Goal: Task Accomplishment & Management: Manage account settings

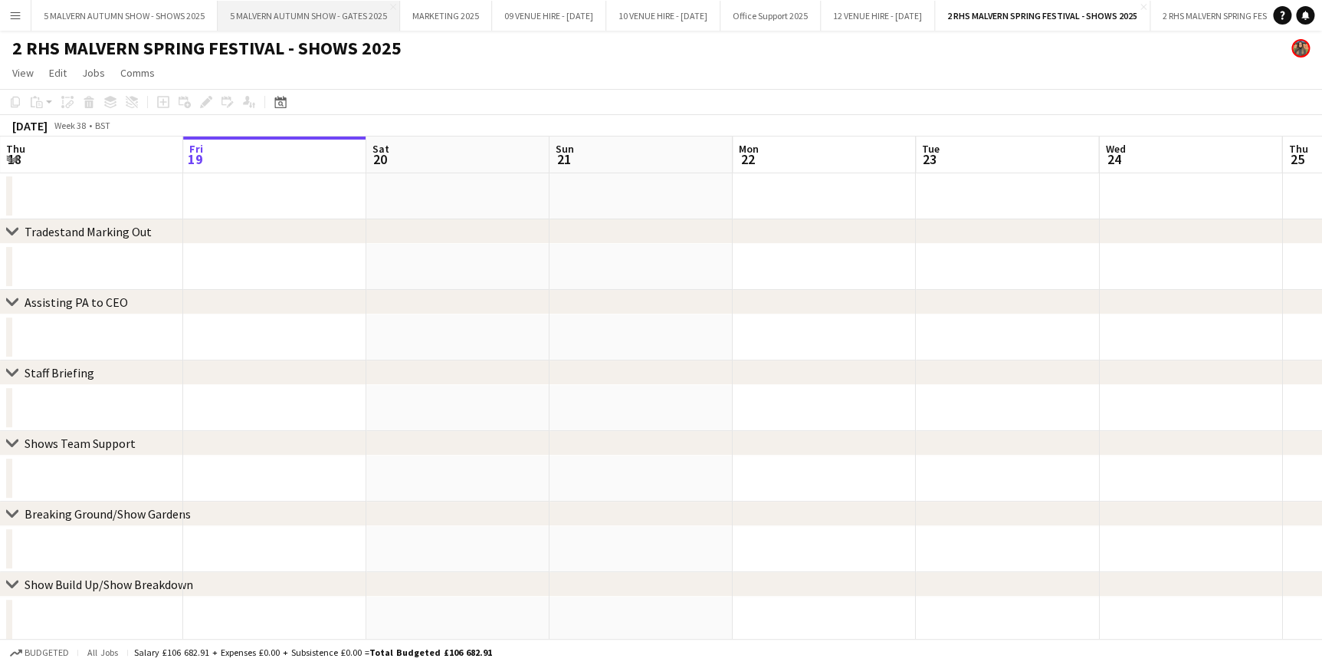
click at [346, 12] on button "5 MALVERN AUTUMN SHOW - GATES 2025 Close" at bounding box center [309, 16] width 182 height 30
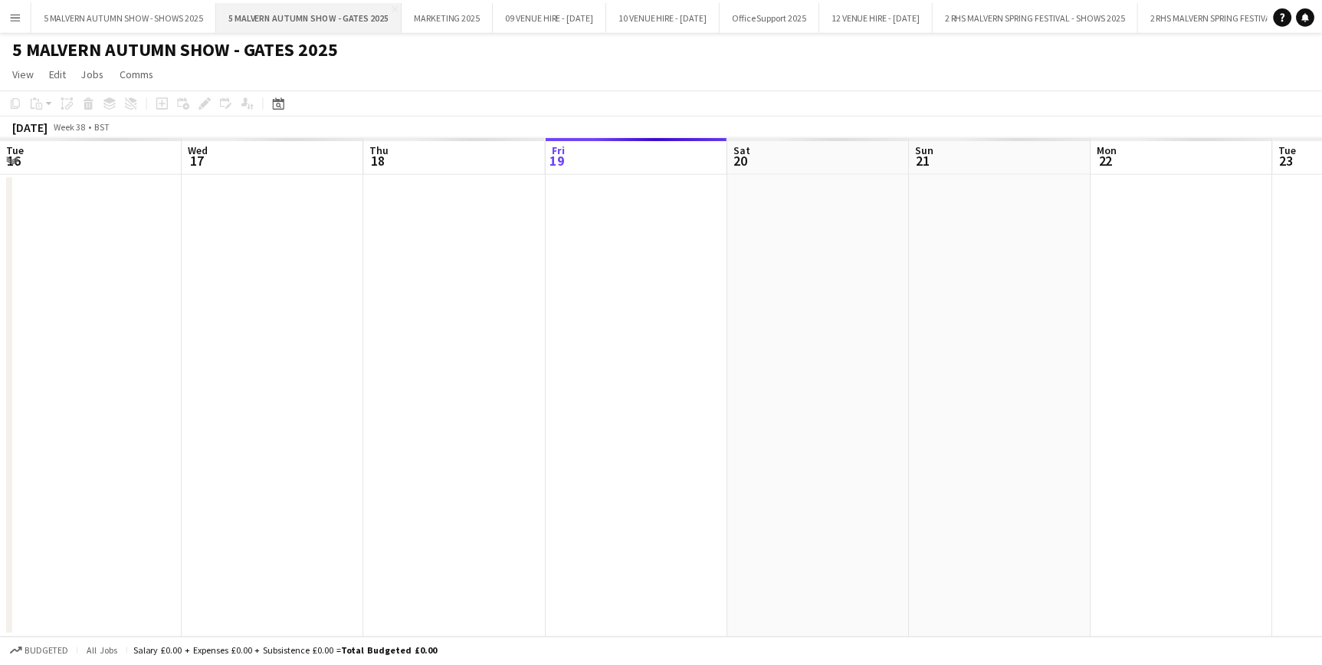
scroll to position [0, 366]
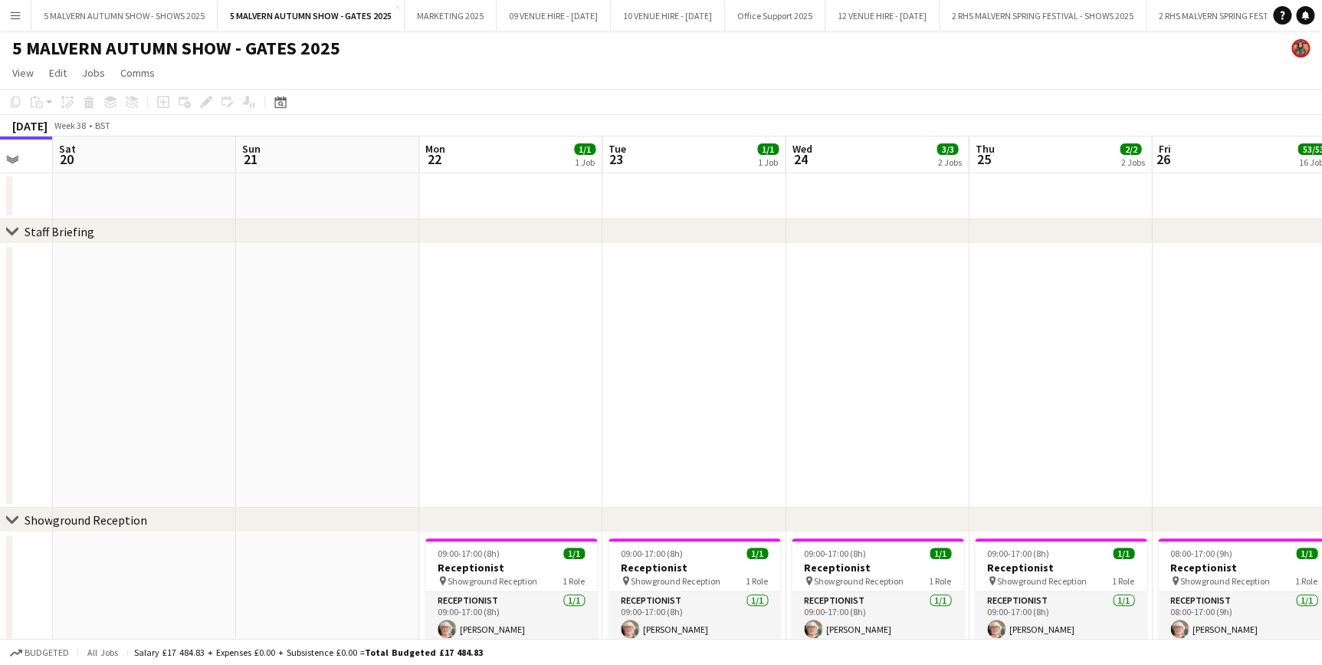
drag, startPoint x: 954, startPoint y: 159, endPoint x: 627, endPoint y: 160, distance: 327.4
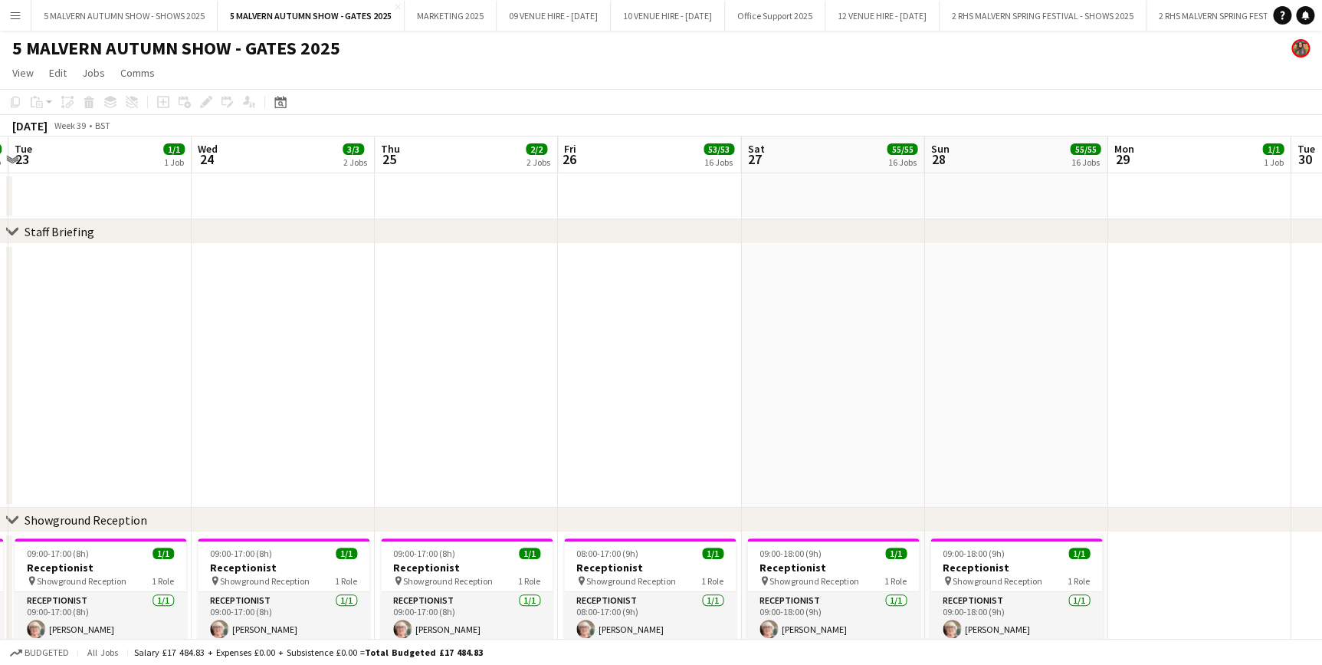
drag, startPoint x: 813, startPoint y: 153, endPoint x: 219, endPoint y: 155, distance: 593.4
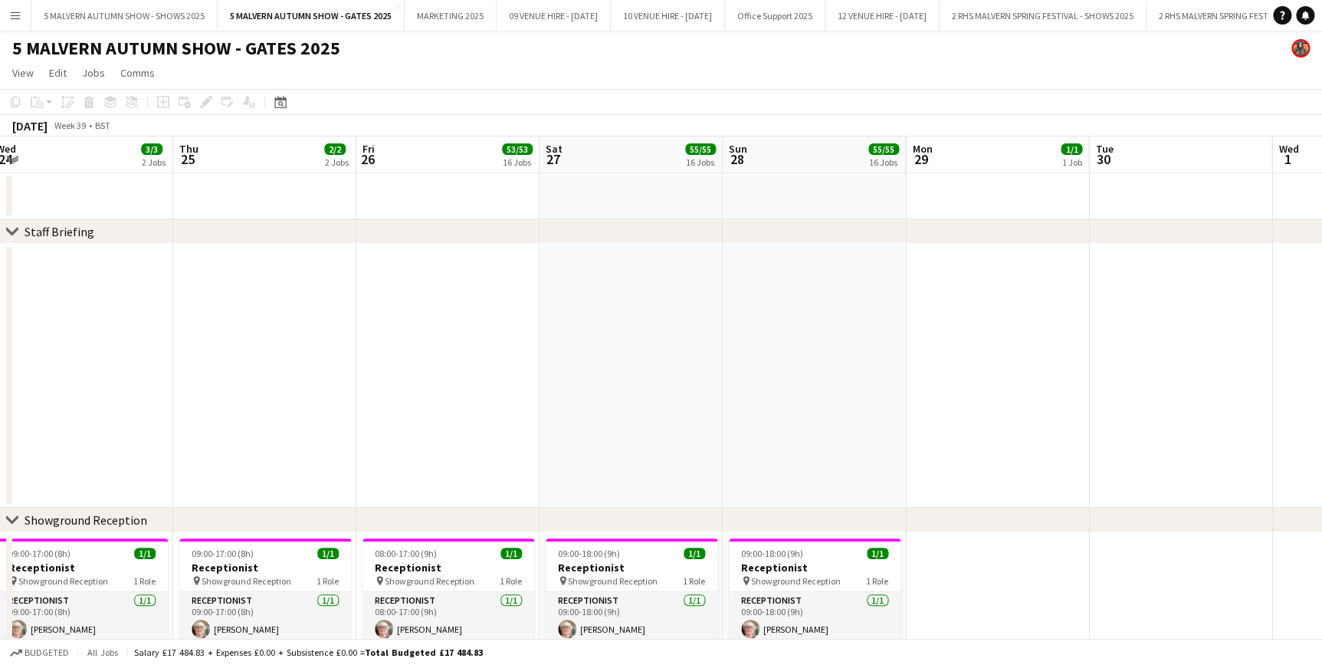
drag, startPoint x: 649, startPoint y: 151, endPoint x: 443, endPoint y: 166, distance: 206.8
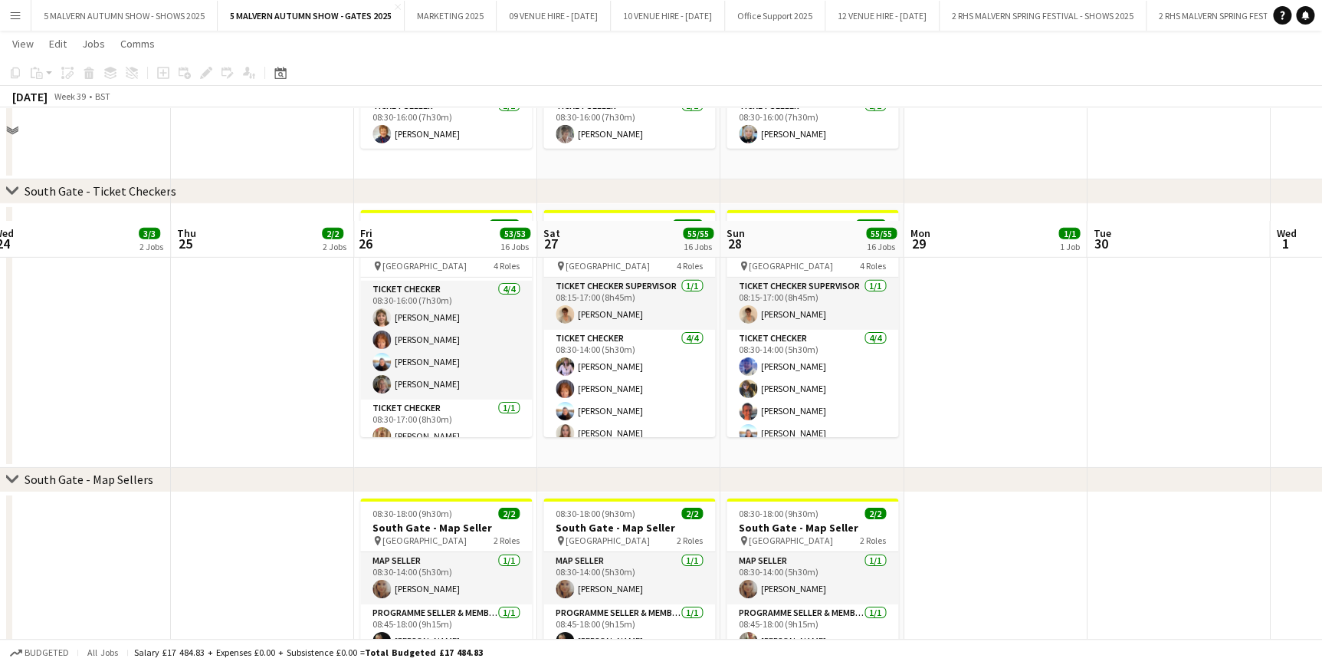
scroll to position [2300, 0]
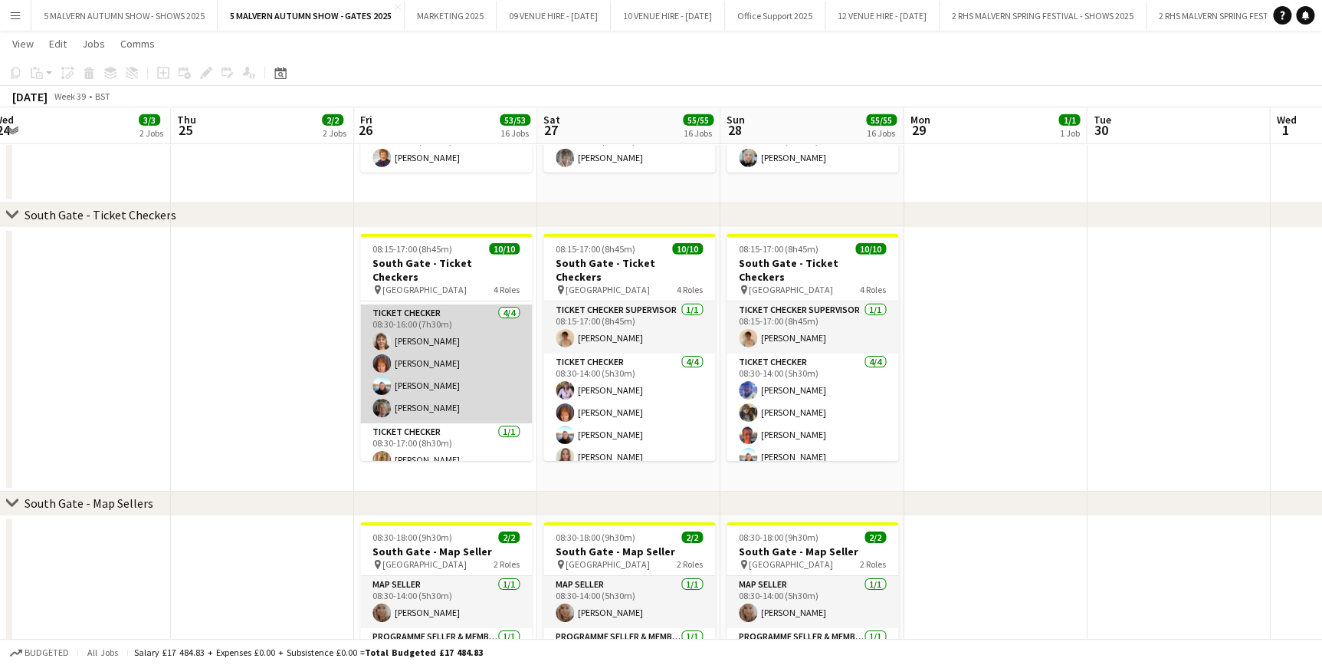
click at [438, 366] on app-card-role "Ticket Checker [DATE] 08:30-16:00 (7h30m) [PERSON_NAME] [PERSON_NAME] [PERSON_N…" at bounding box center [446, 363] width 172 height 119
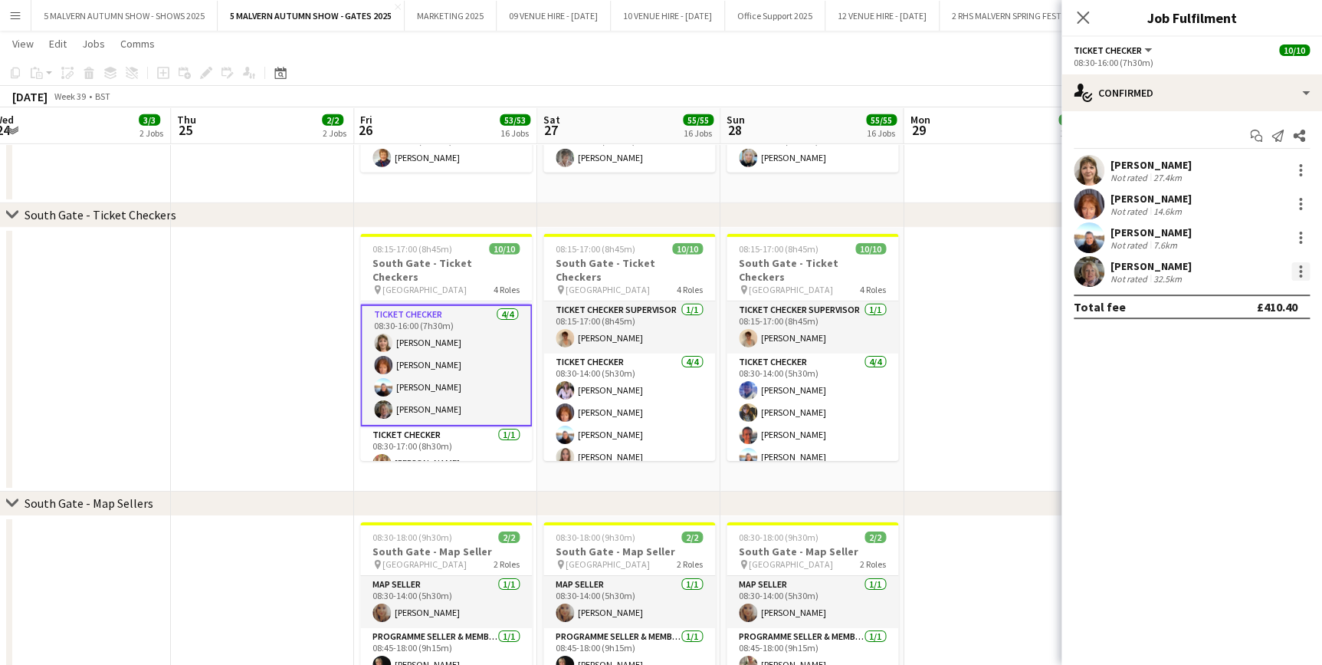
click at [1299, 275] on div at bounding box center [1300, 275] width 3 height 3
click at [1262, 442] on span "Remove" at bounding box center [1250, 447] width 95 height 14
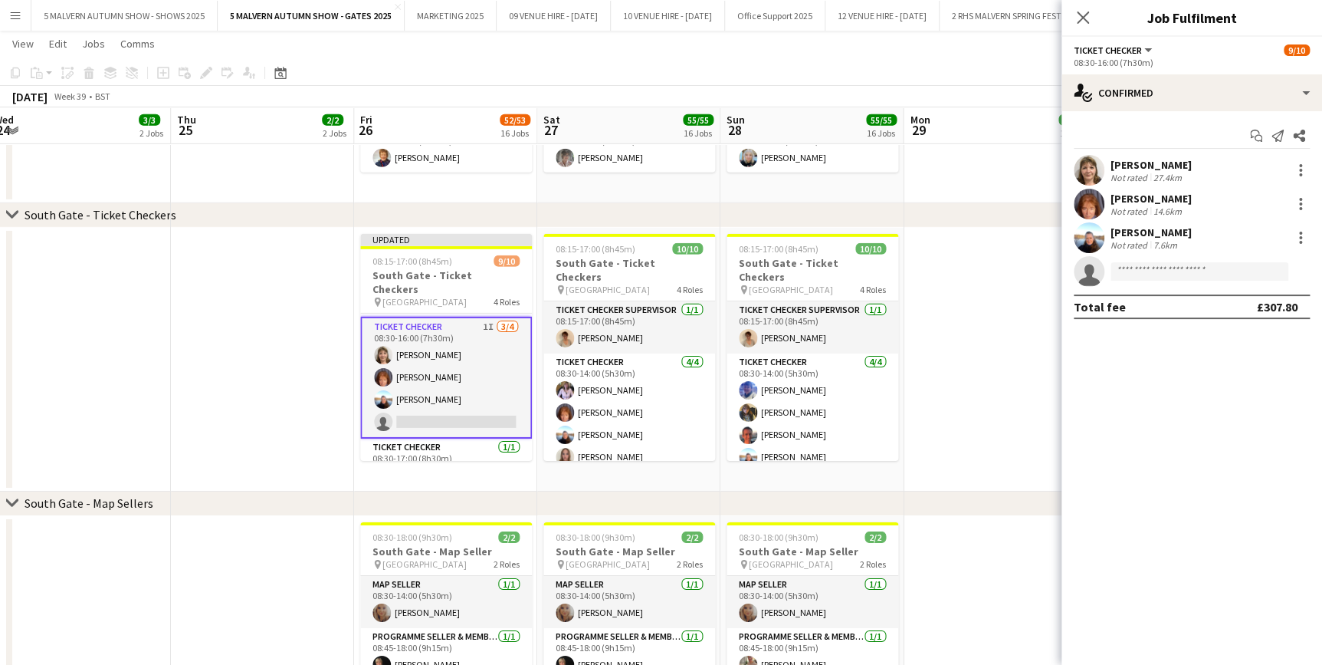
click at [1013, 445] on app-date-cell at bounding box center [995, 360] width 183 height 264
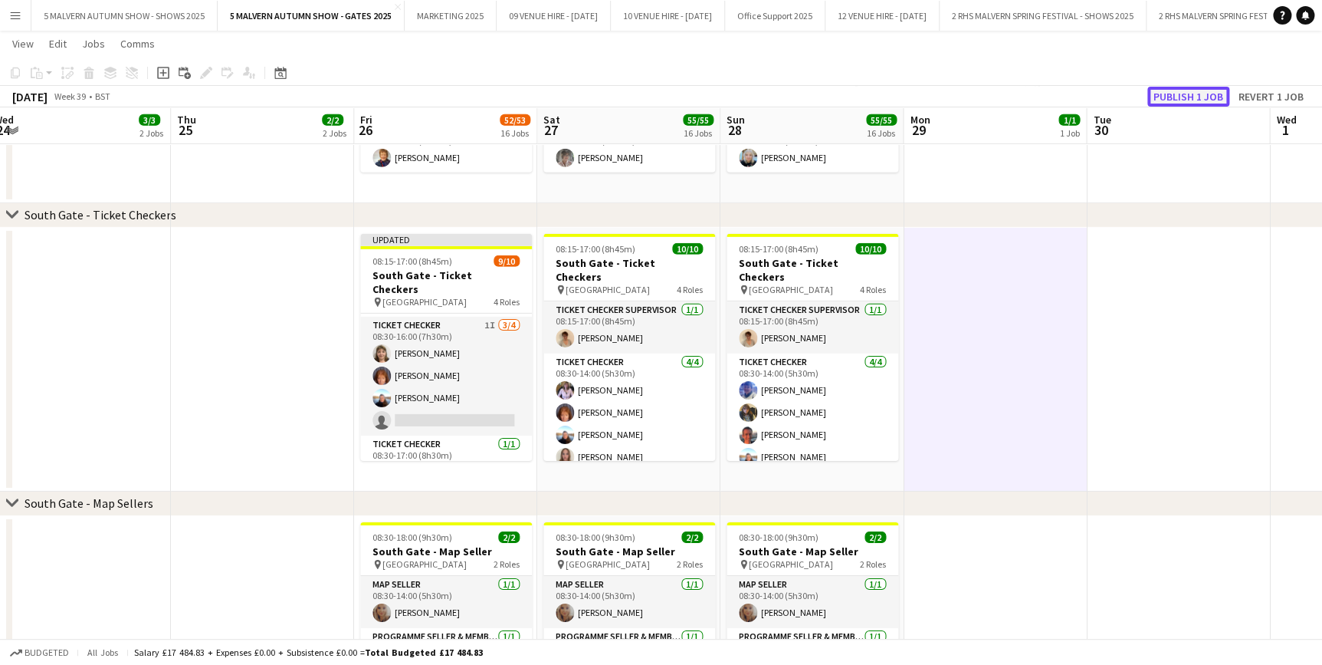
click at [1197, 95] on button "Publish 1 job" at bounding box center [1189, 97] width 82 height 20
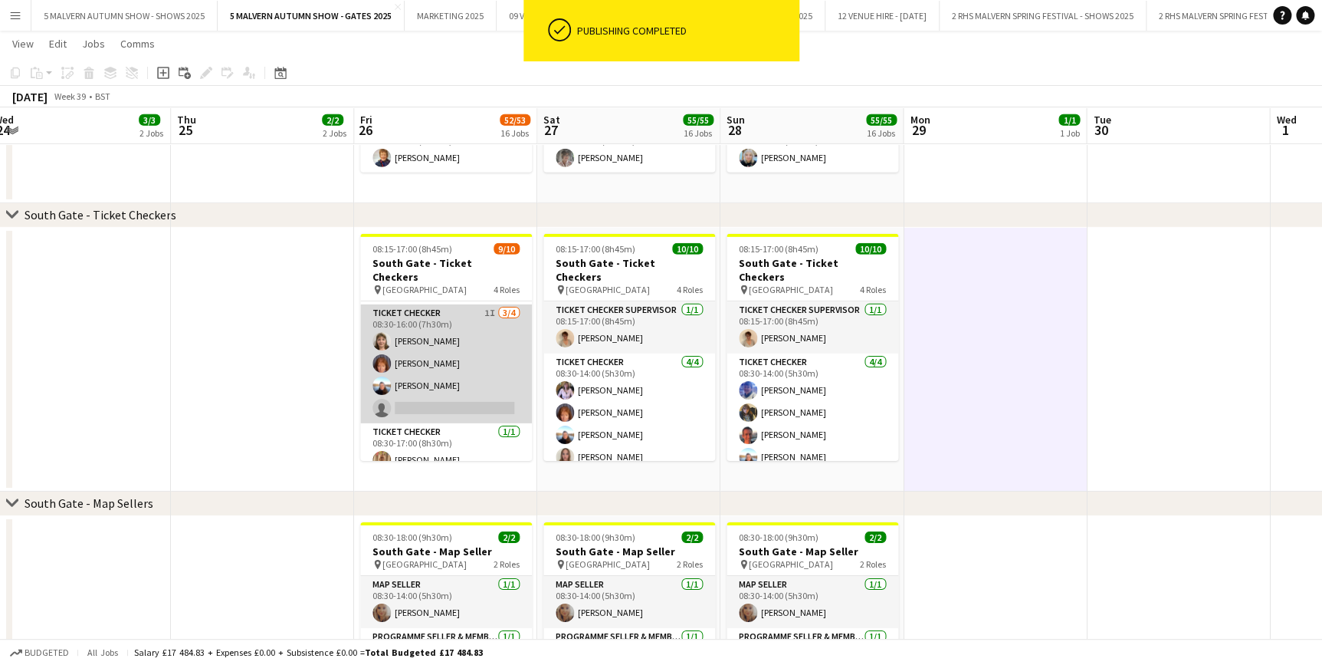
click at [460, 307] on app-card-role "Ticket Checker 1I [DATE] 08:30-16:00 (7h30m) [PERSON_NAME] [PERSON_NAME] [PERSO…" at bounding box center [446, 363] width 172 height 119
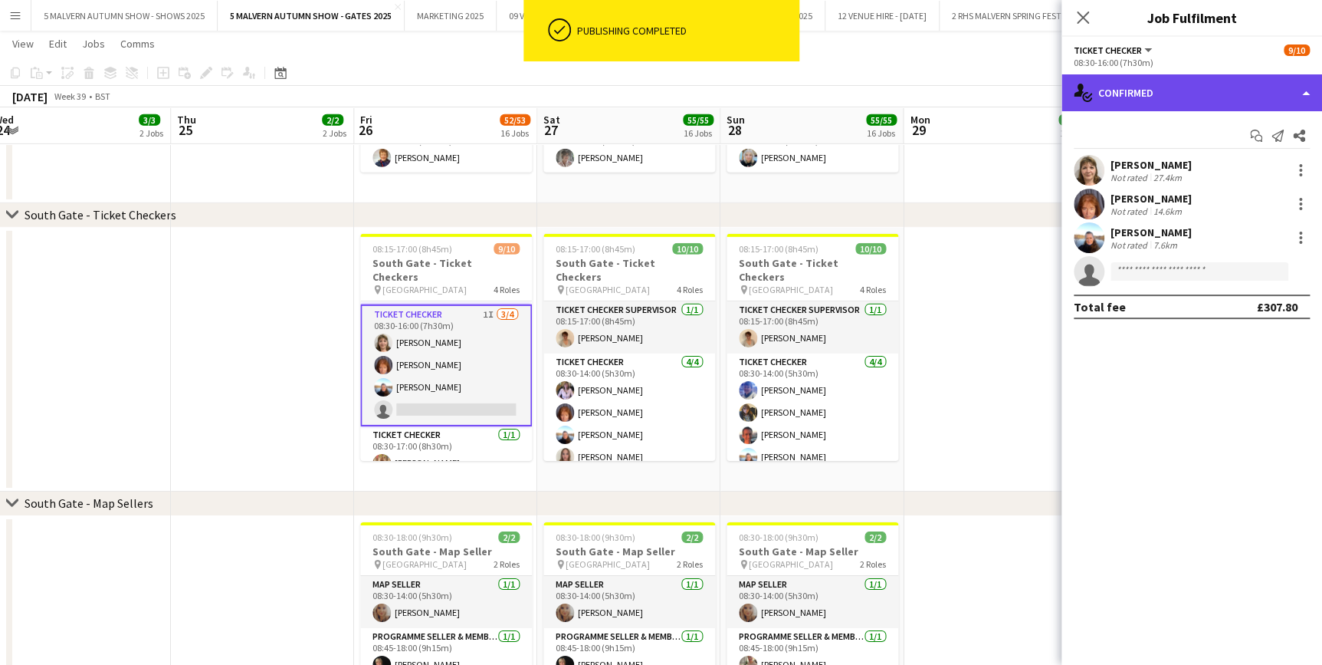
click at [1226, 90] on div "single-neutral-actions-check-2 Confirmed" at bounding box center [1192, 92] width 261 height 37
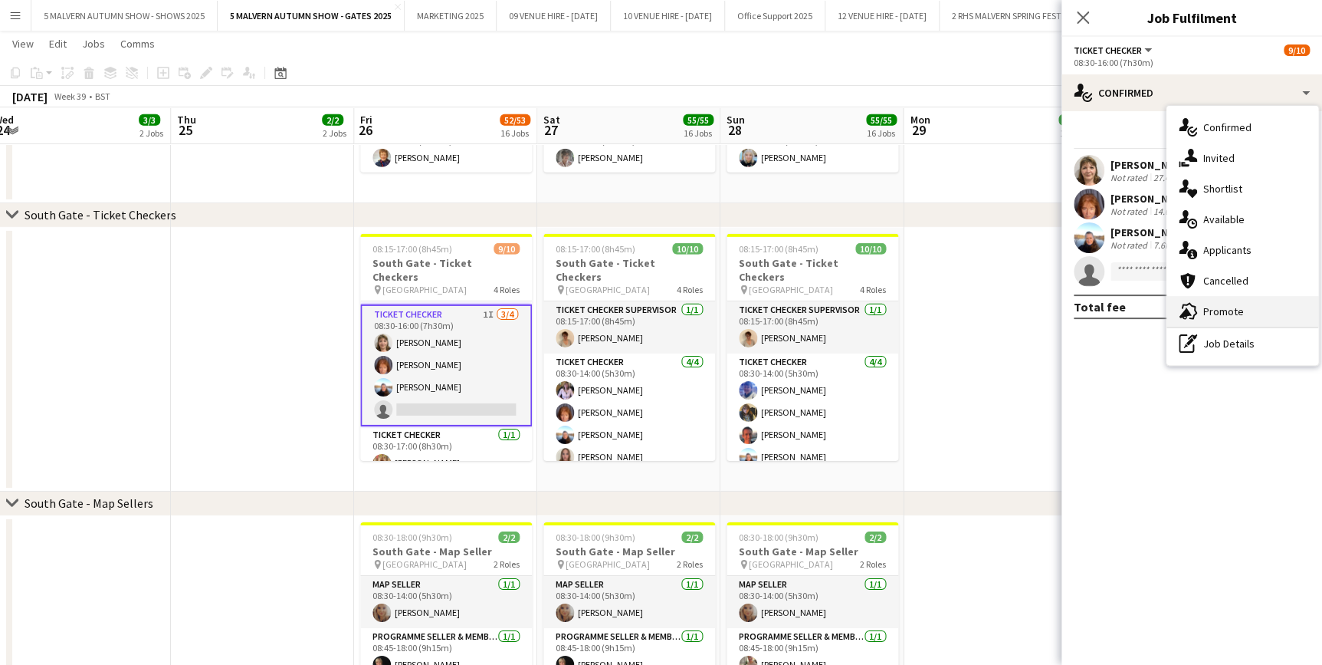
click at [1214, 312] on span "Promote" at bounding box center [1224, 311] width 41 height 14
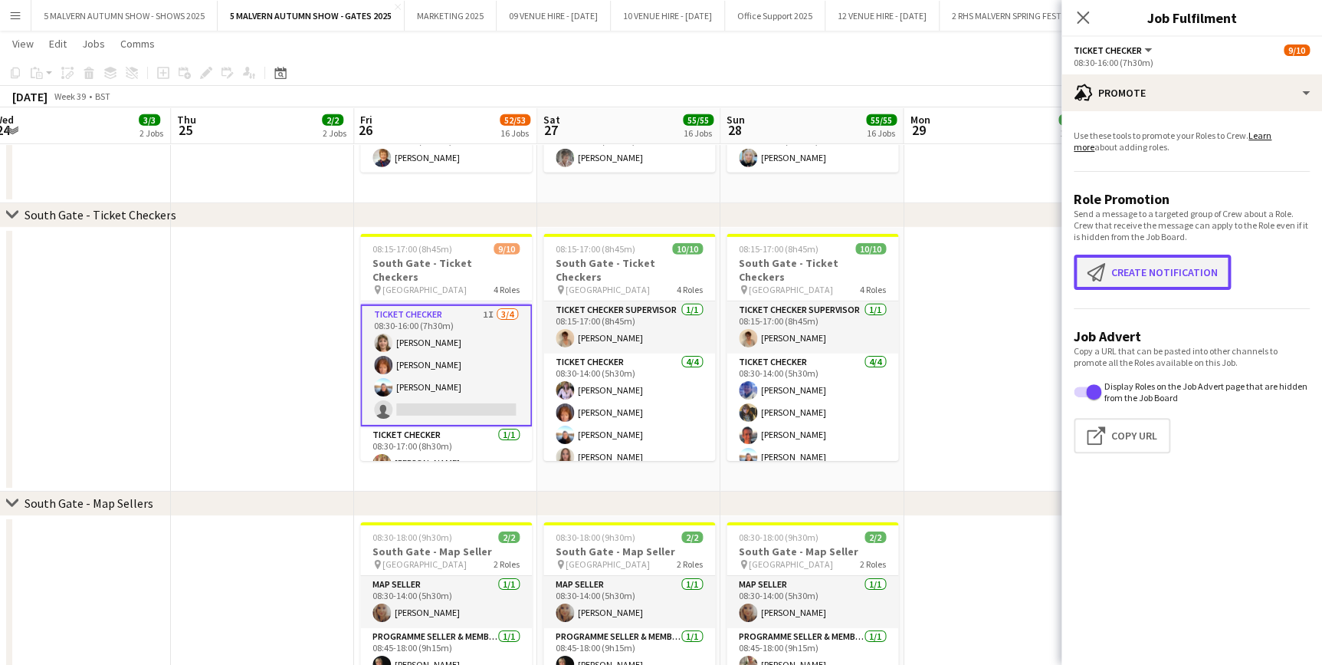
click at [1182, 271] on button "Create notification Create notification" at bounding box center [1152, 272] width 157 height 35
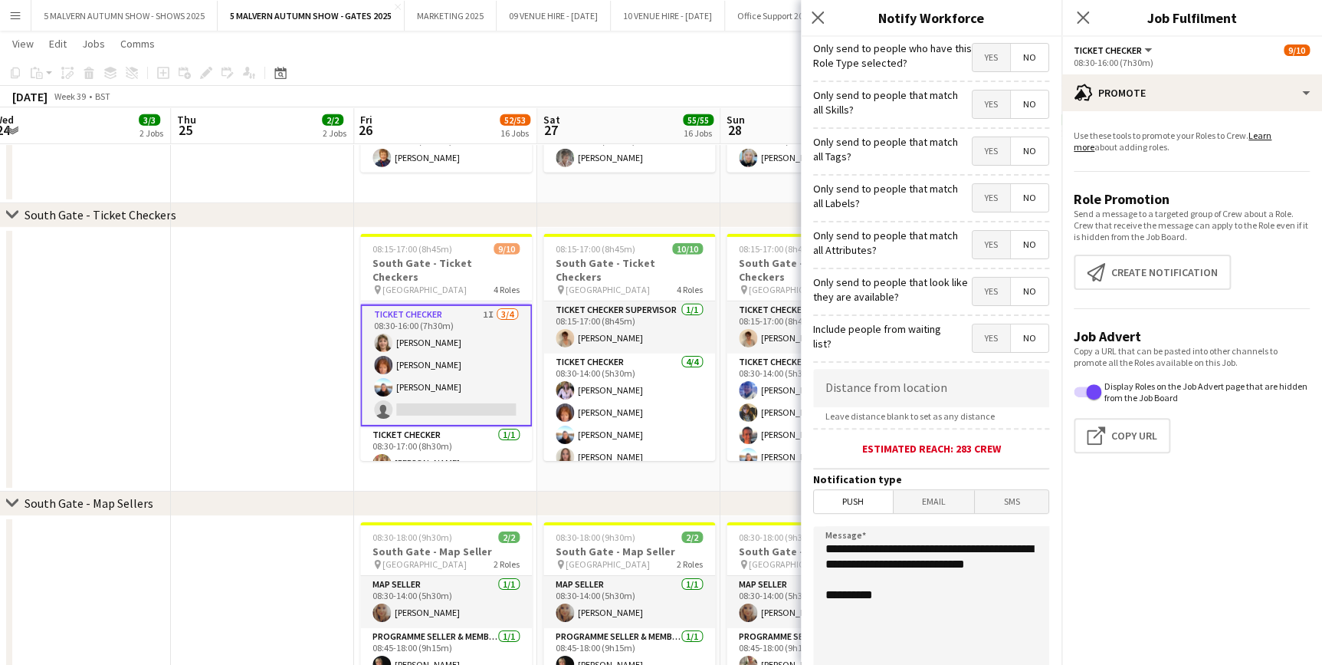
click at [981, 61] on span "Yes" at bounding box center [992, 58] width 38 height 28
click at [1027, 51] on span "No" at bounding box center [1030, 58] width 38 height 28
click at [974, 284] on span "Yes" at bounding box center [992, 292] width 38 height 28
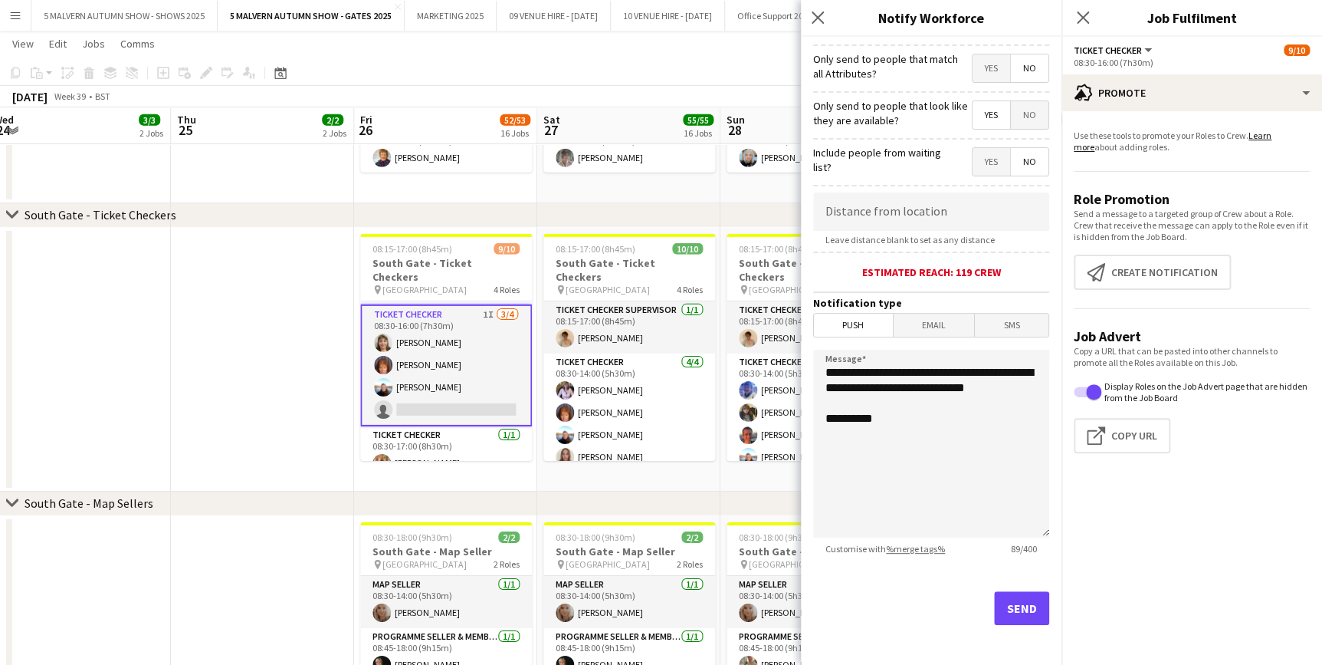
scroll to position [182, 0]
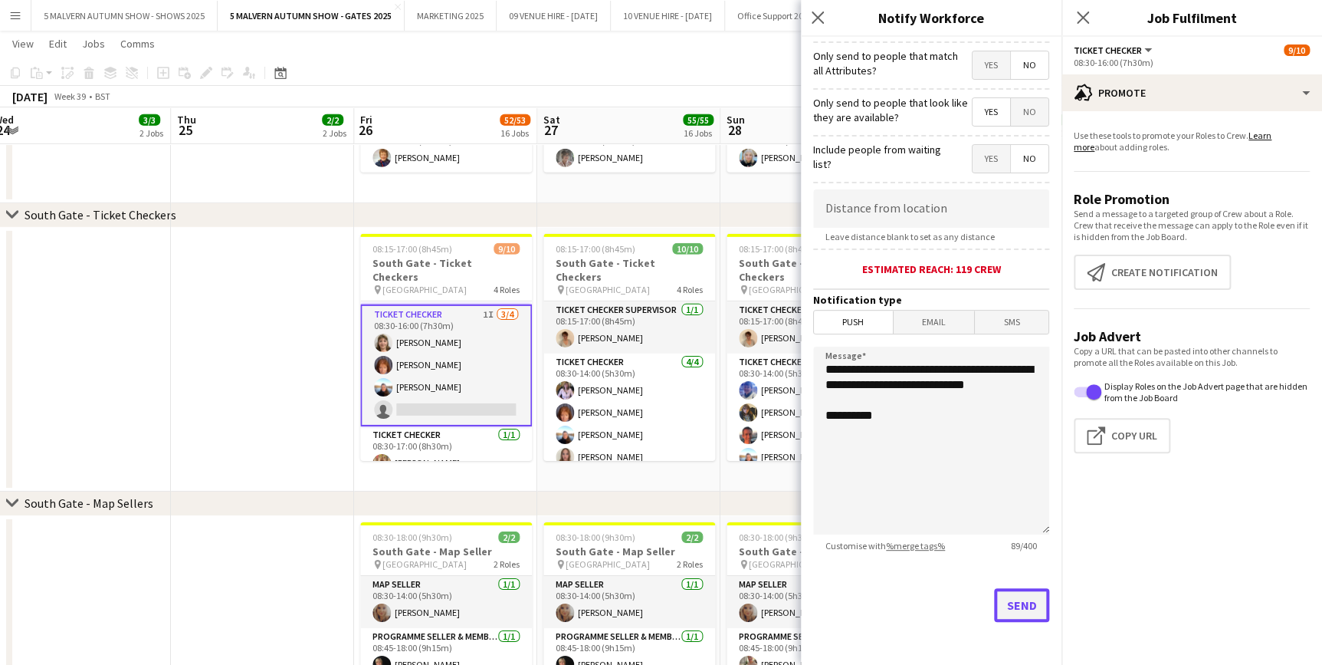
click at [1018, 606] on button "Send" at bounding box center [1021, 605] width 55 height 34
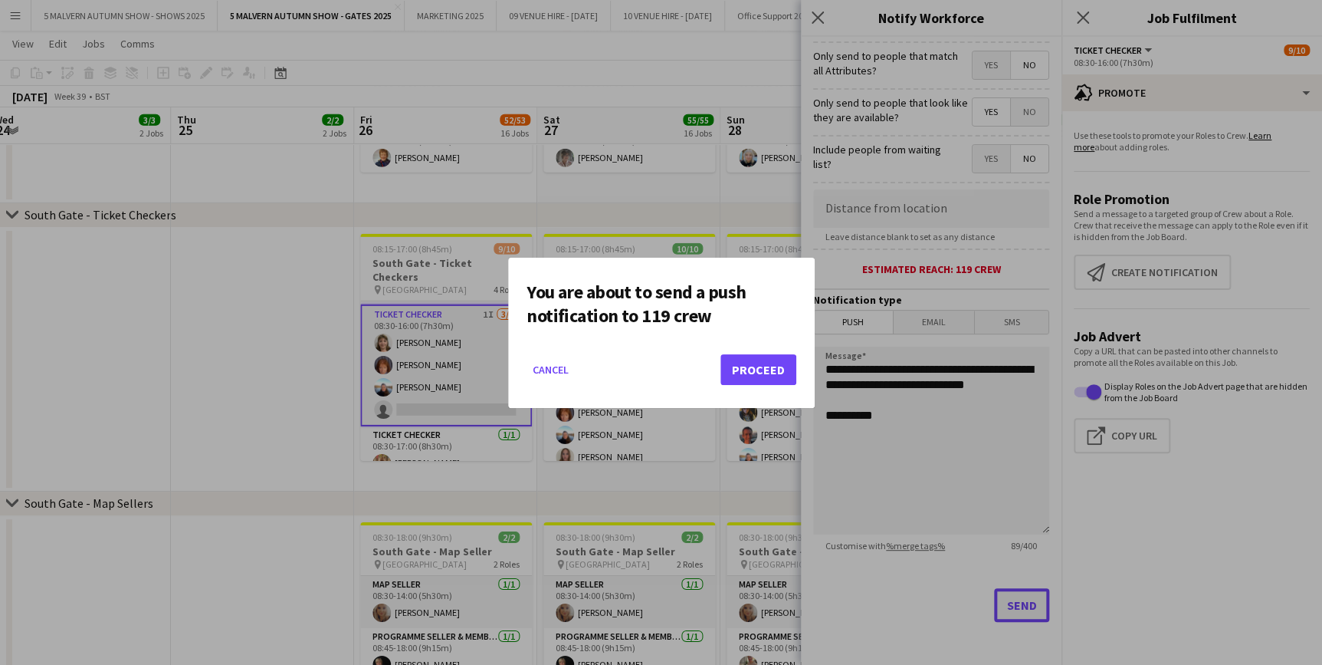
scroll to position [0, 0]
click at [775, 364] on button "Proceed" at bounding box center [759, 369] width 76 height 31
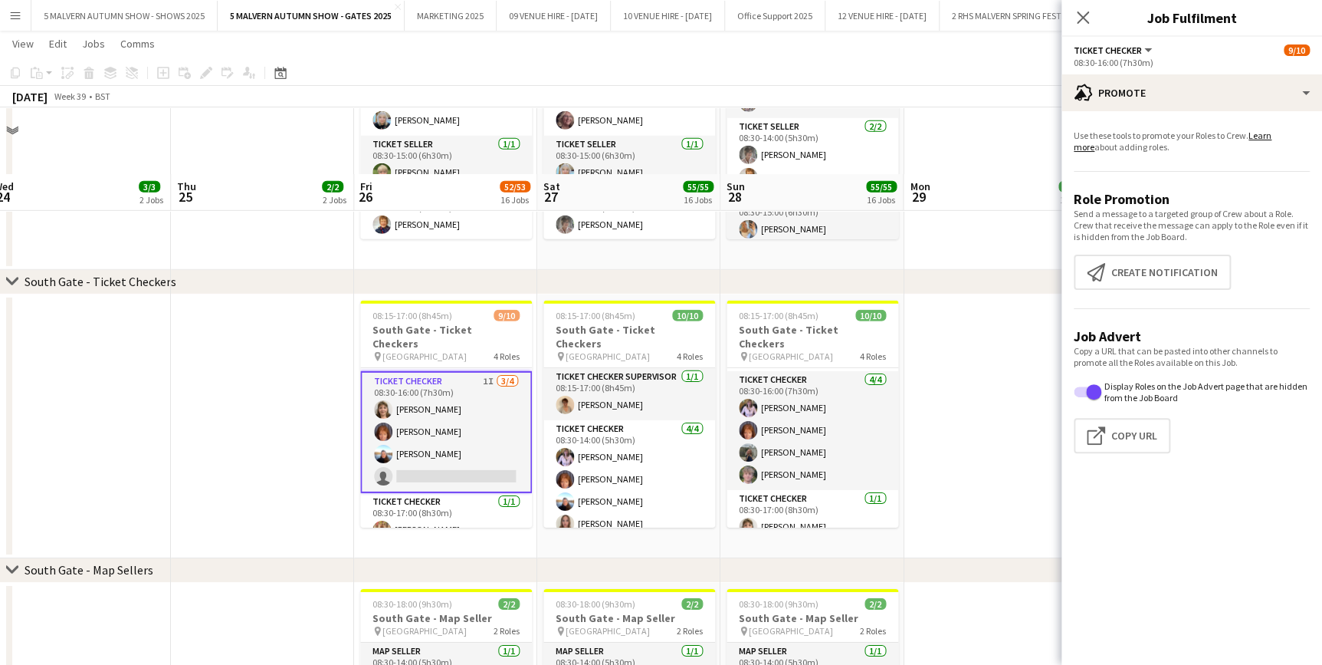
scroll to position [2230, 0]
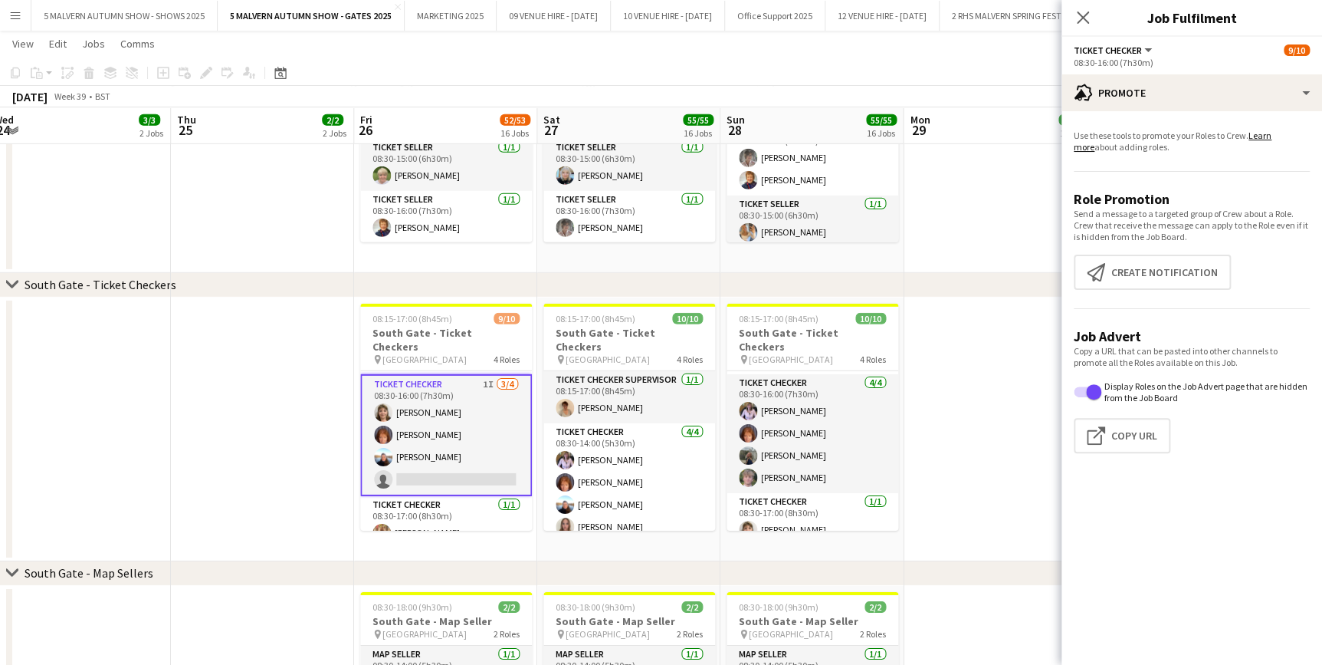
click at [251, 337] on app-date-cell at bounding box center [262, 429] width 183 height 264
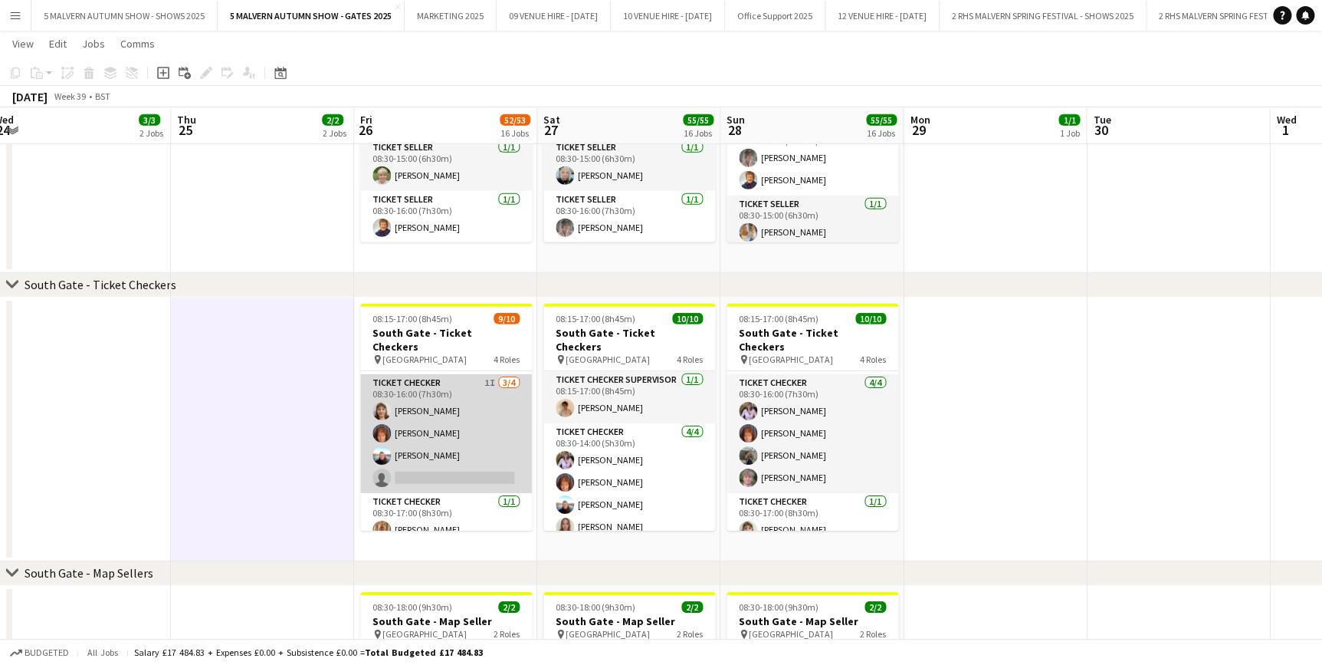
click at [429, 387] on app-card-role "Ticket Checker 1I [DATE] 08:30-16:00 (7h30m) [PERSON_NAME] [PERSON_NAME] [PERSO…" at bounding box center [446, 433] width 172 height 119
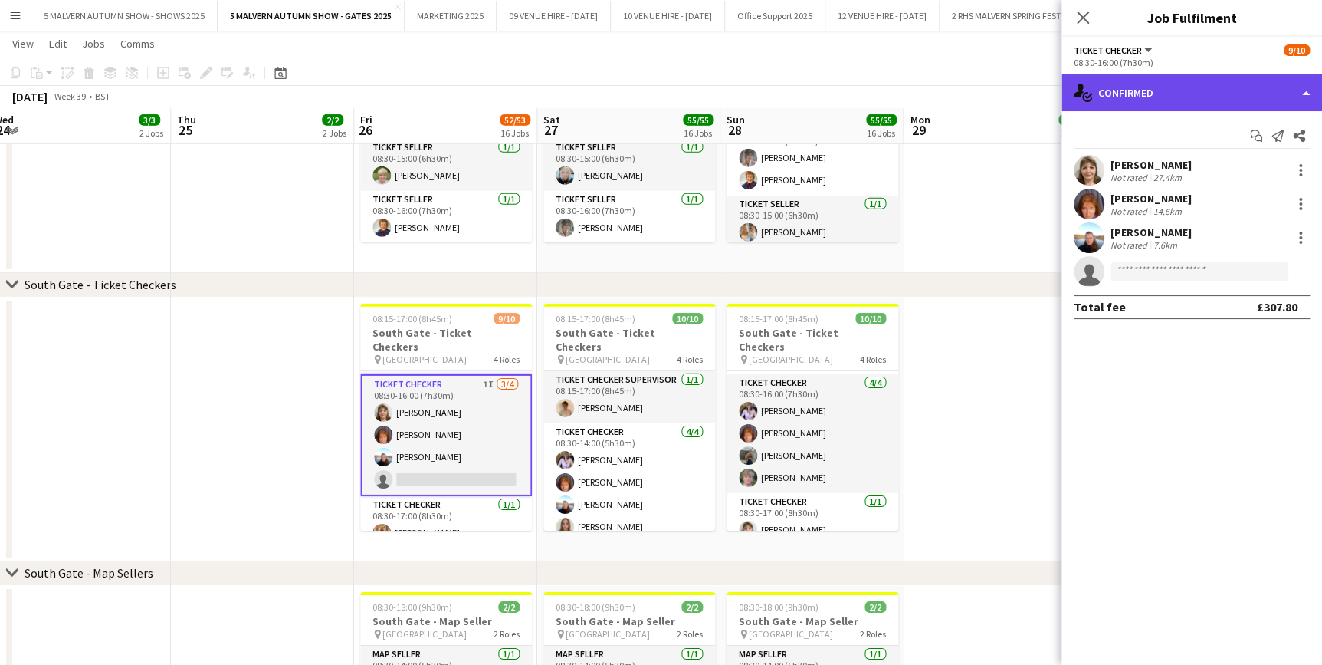
click at [1142, 97] on div "single-neutral-actions-check-2 Confirmed" at bounding box center [1192, 92] width 261 height 37
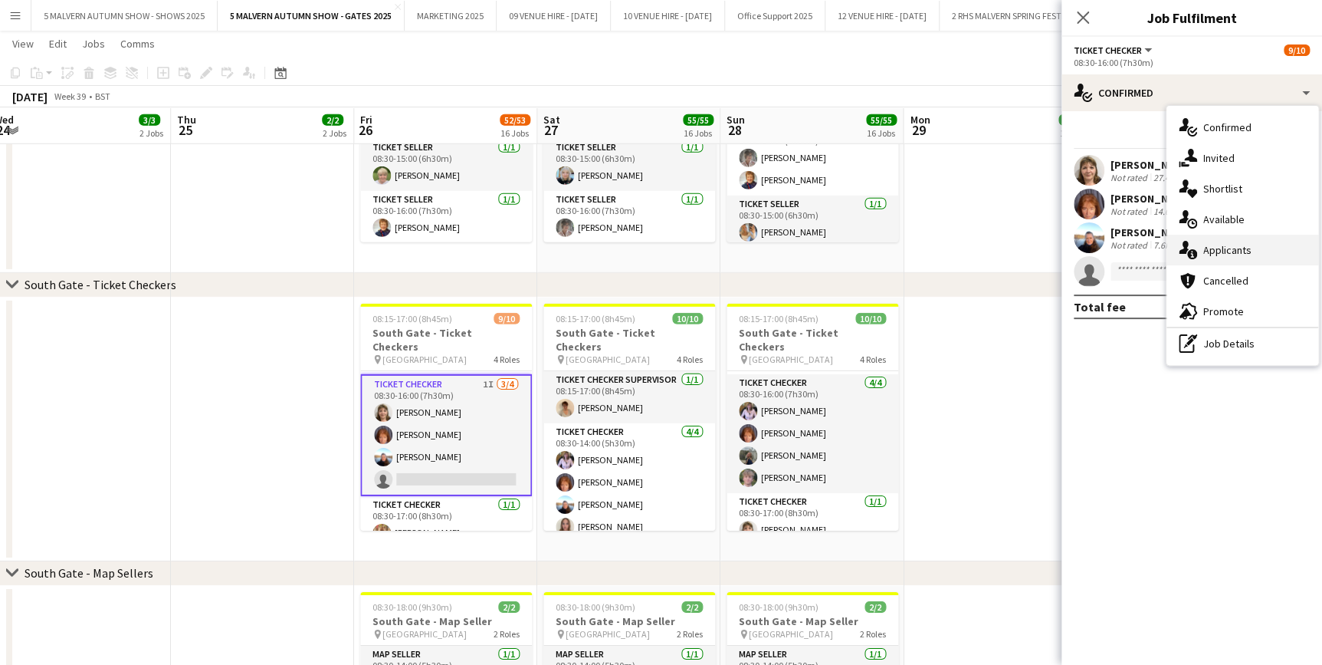
click at [1226, 256] on span "Applicants" at bounding box center [1228, 250] width 48 height 14
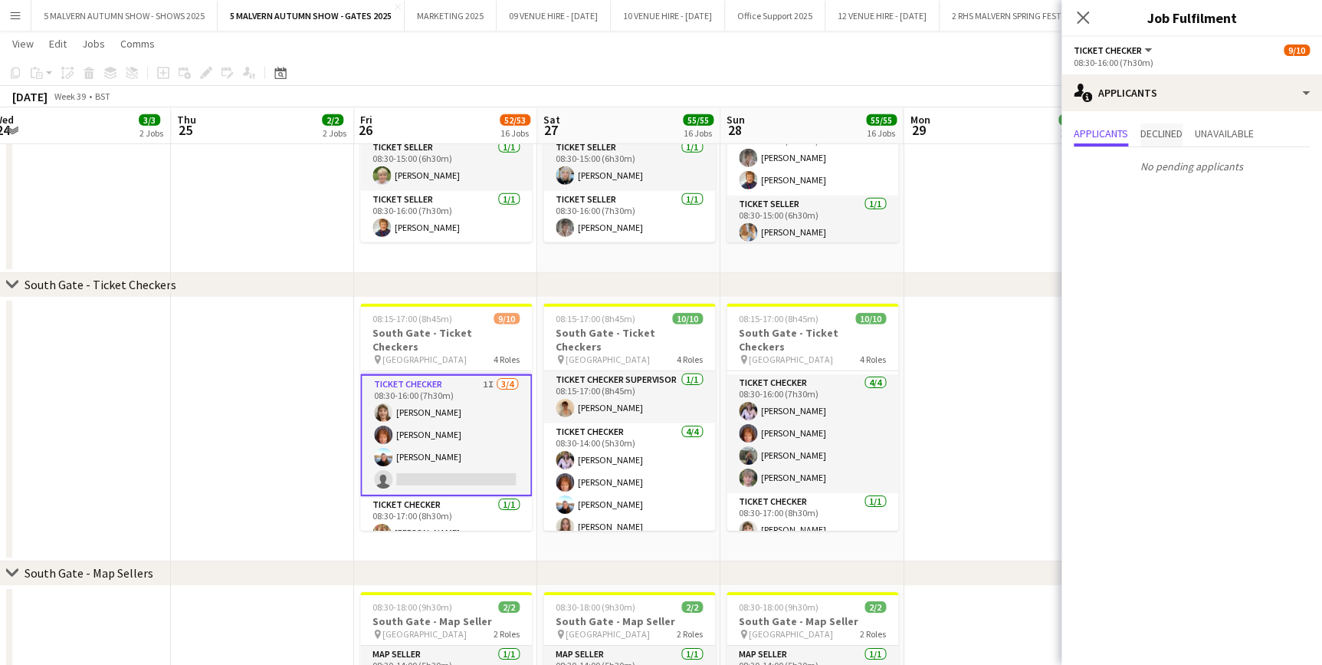
click at [1142, 125] on span "Declined" at bounding box center [1162, 134] width 42 height 23
click at [1227, 132] on span "Unavailable" at bounding box center [1224, 133] width 59 height 11
click at [1104, 133] on span "Applicants" at bounding box center [1101, 133] width 54 height 11
click at [1020, 199] on app-date-cell at bounding box center [995, 141] width 183 height 264
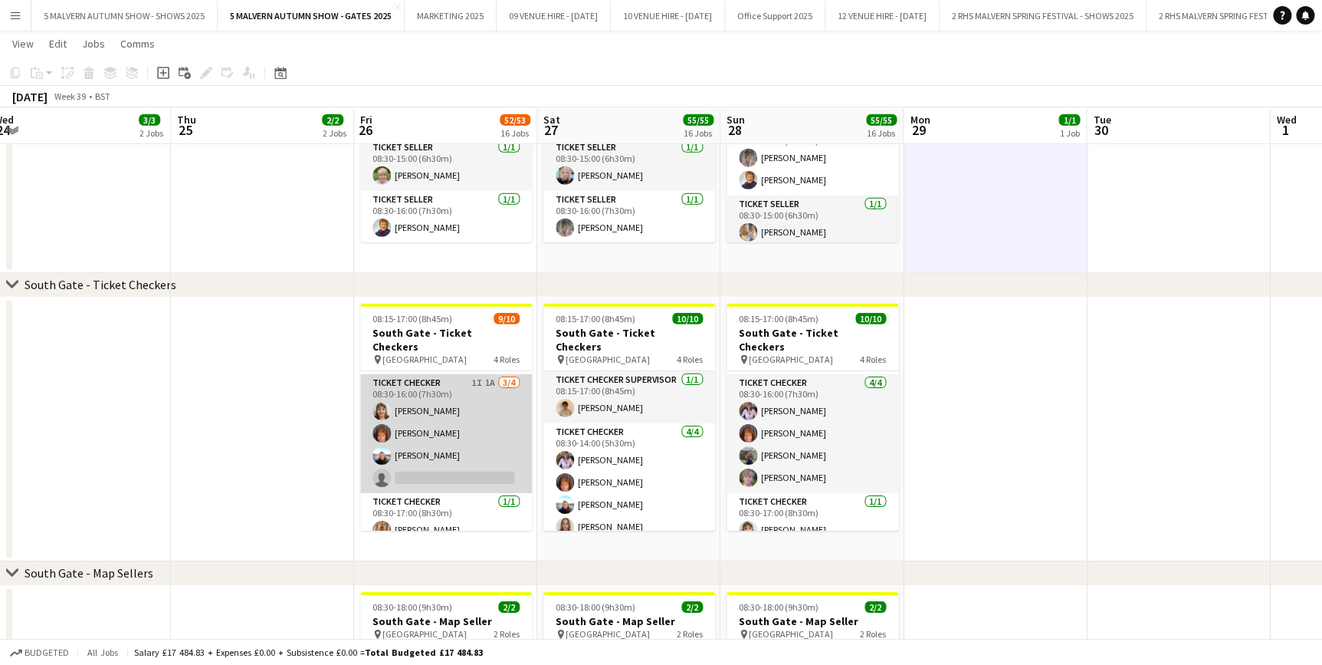
click at [473, 376] on app-card-role "Ticket Checker 1I 1A [DATE] 08:30-16:00 (7h30m) [PERSON_NAME] [PERSON_NAME] [PE…" at bounding box center [446, 433] width 172 height 119
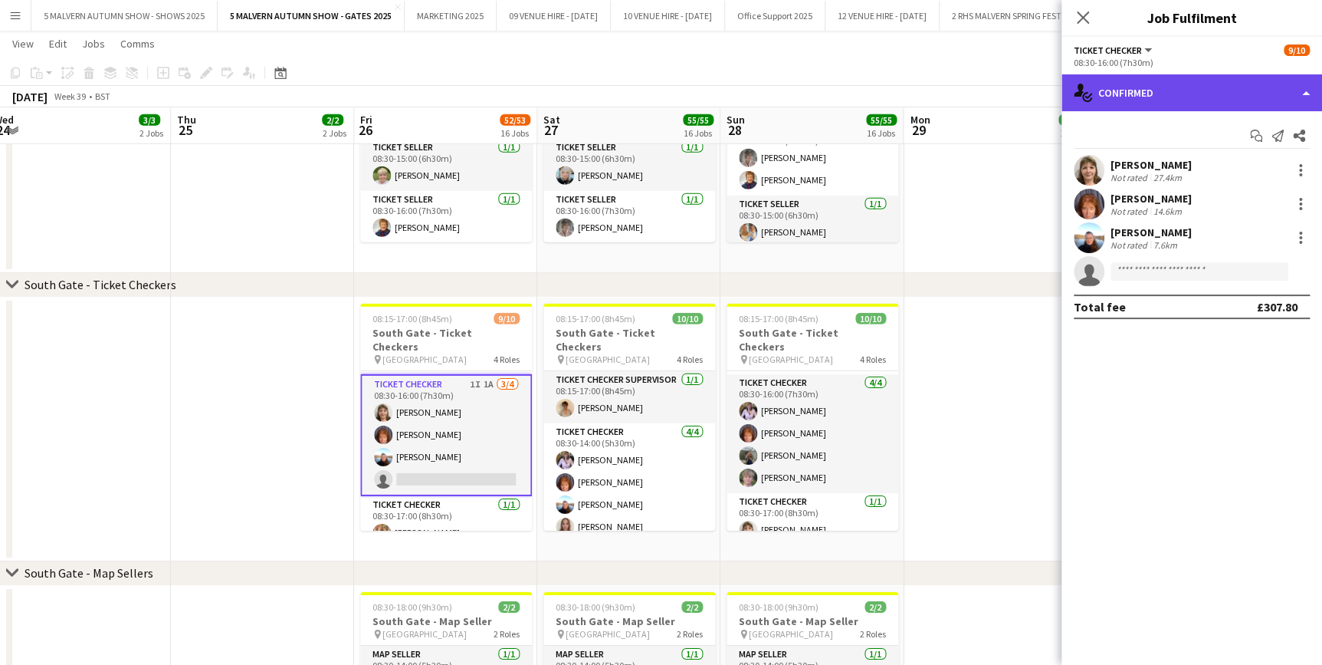
click at [1230, 95] on div "single-neutral-actions-check-2 Confirmed" at bounding box center [1192, 92] width 261 height 37
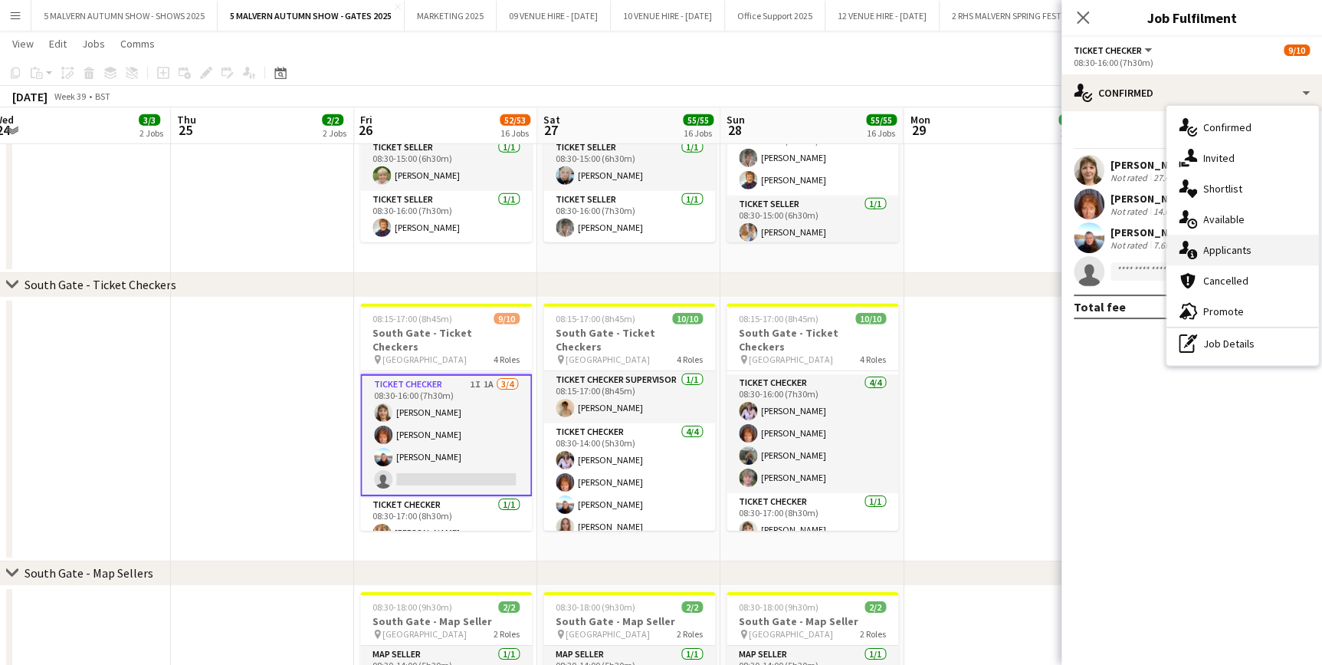
click at [1247, 256] on span "Applicants" at bounding box center [1228, 250] width 48 height 14
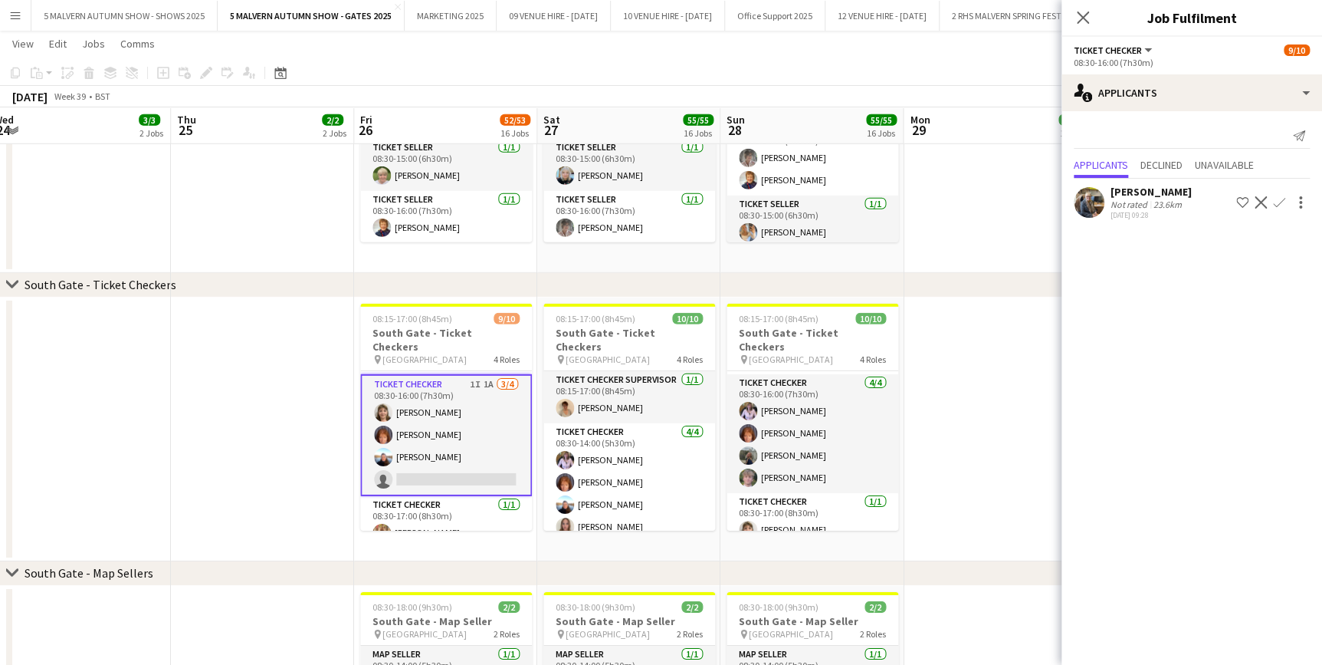
click at [1279, 202] on app-icon "Confirm" at bounding box center [1279, 202] width 12 height 12
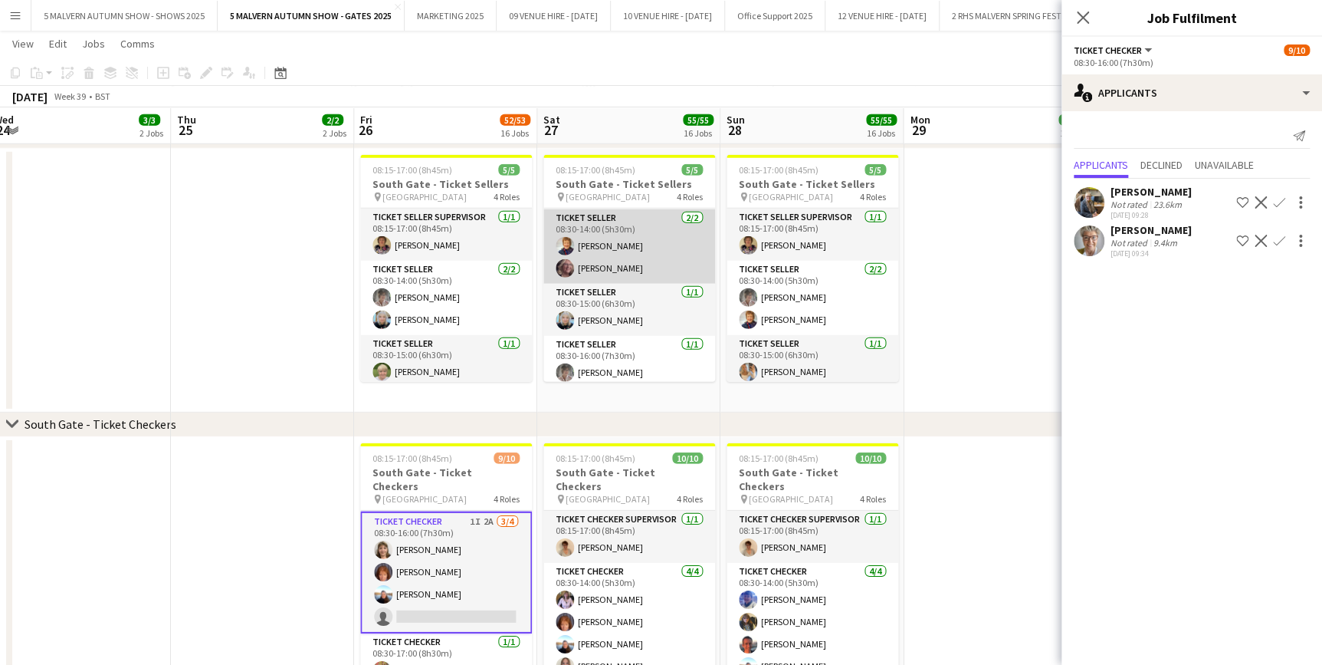
scroll to position [57, 0]
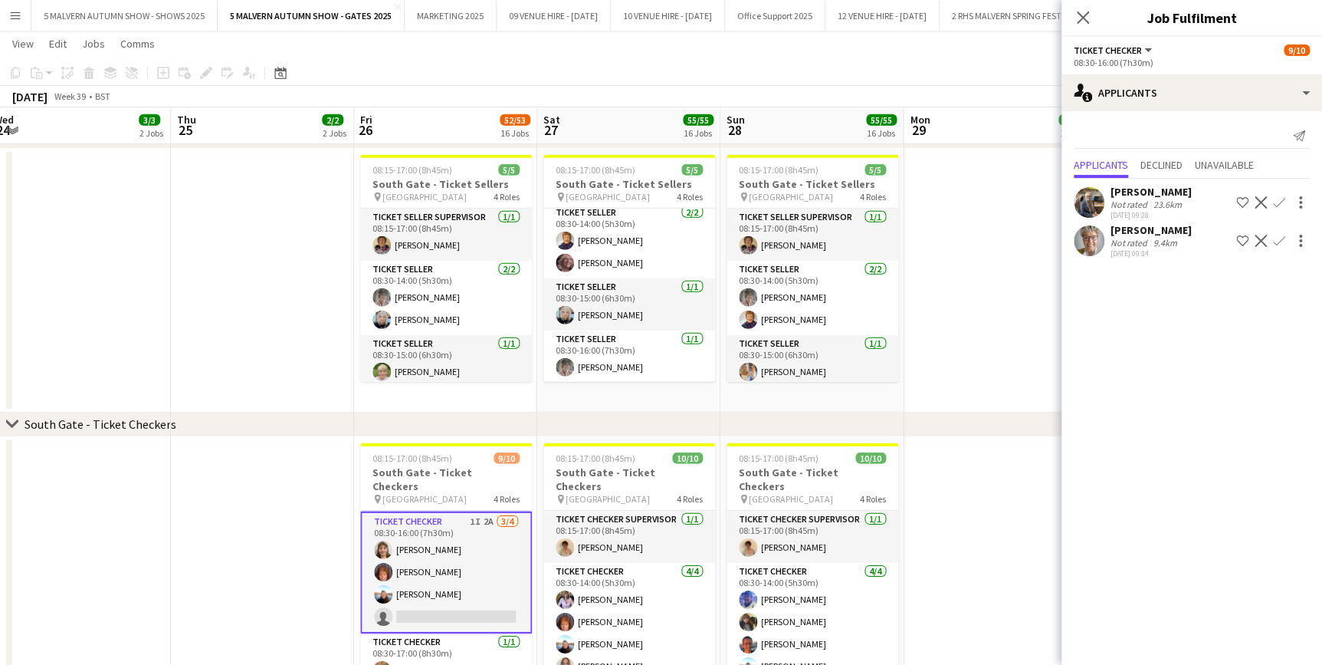
click at [1151, 244] on div "9.4km" at bounding box center [1166, 242] width 30 height 11
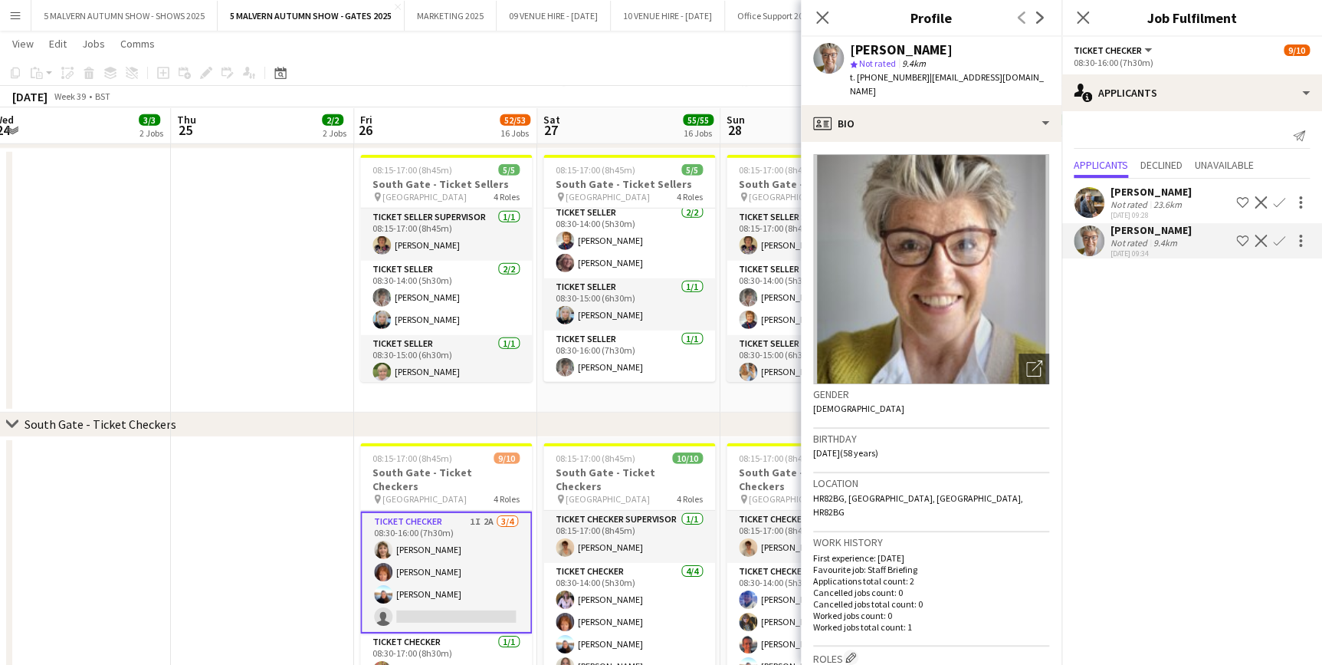
click at [1121, 189] on div "[PERSON_NAME]" at bounding box center [1151, 192] width 81 height 14
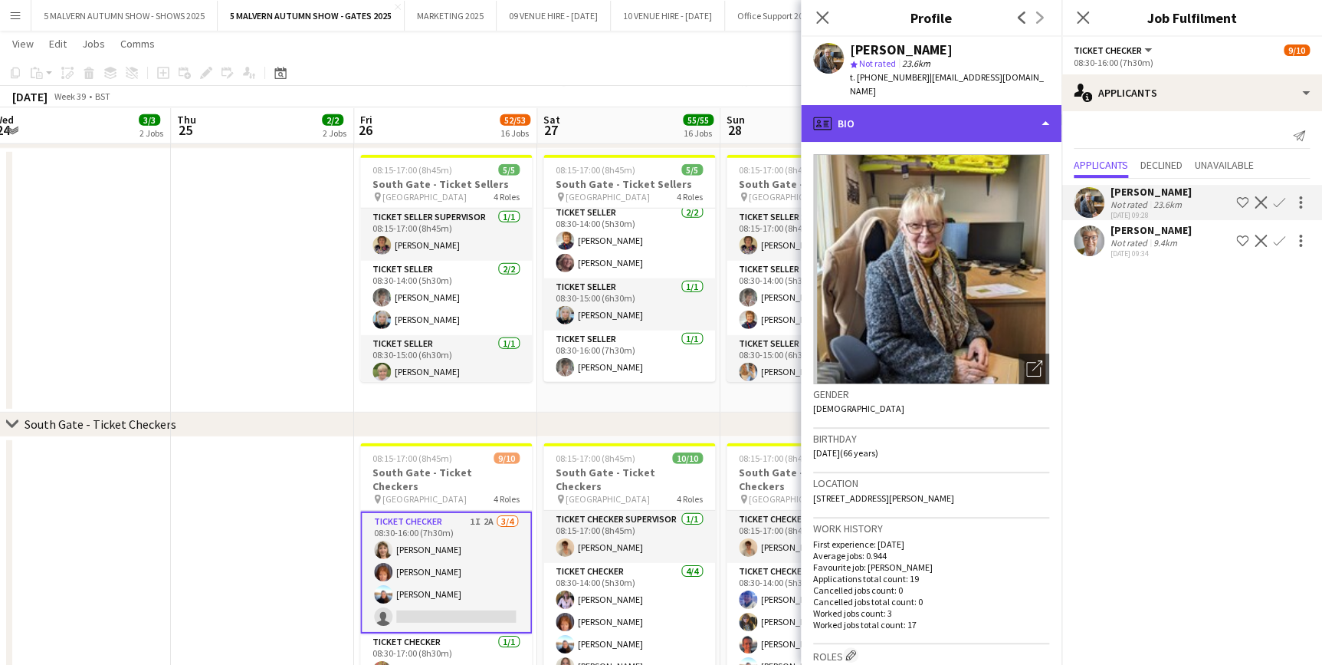
click at [1003, 105] on div "profile Bio" at bounding box center [931, 123] width 261 height 37
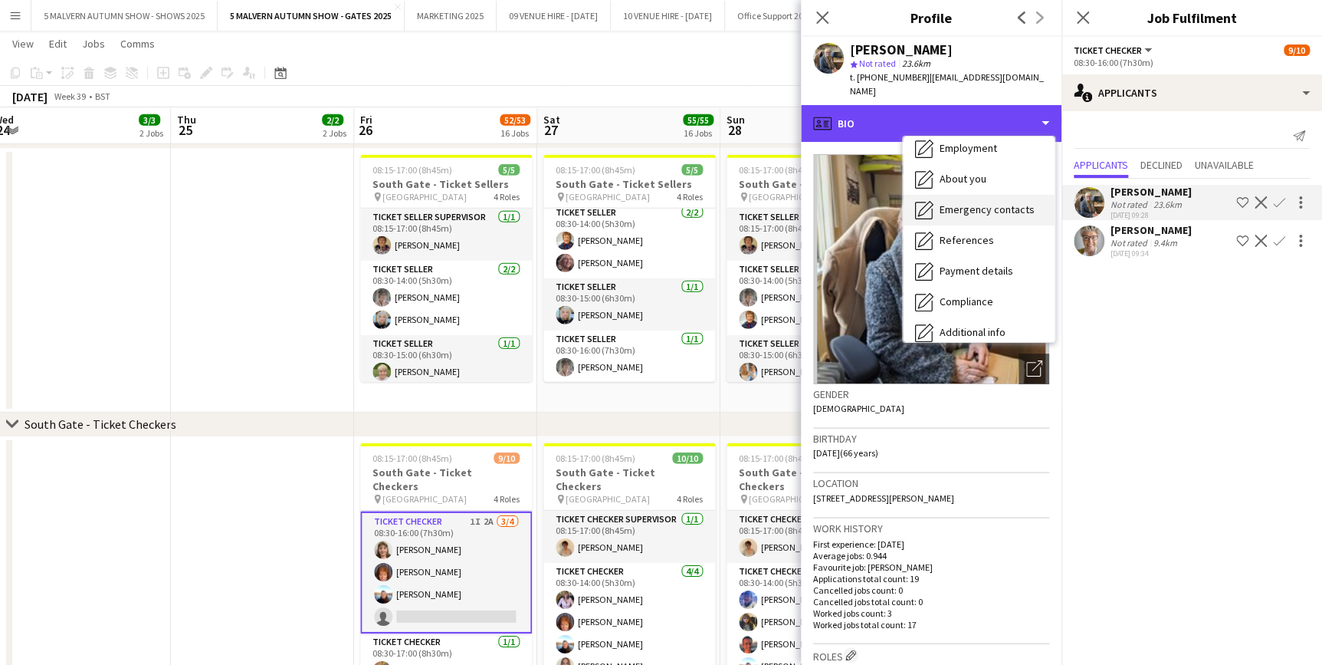
scroll to position [143, 0]
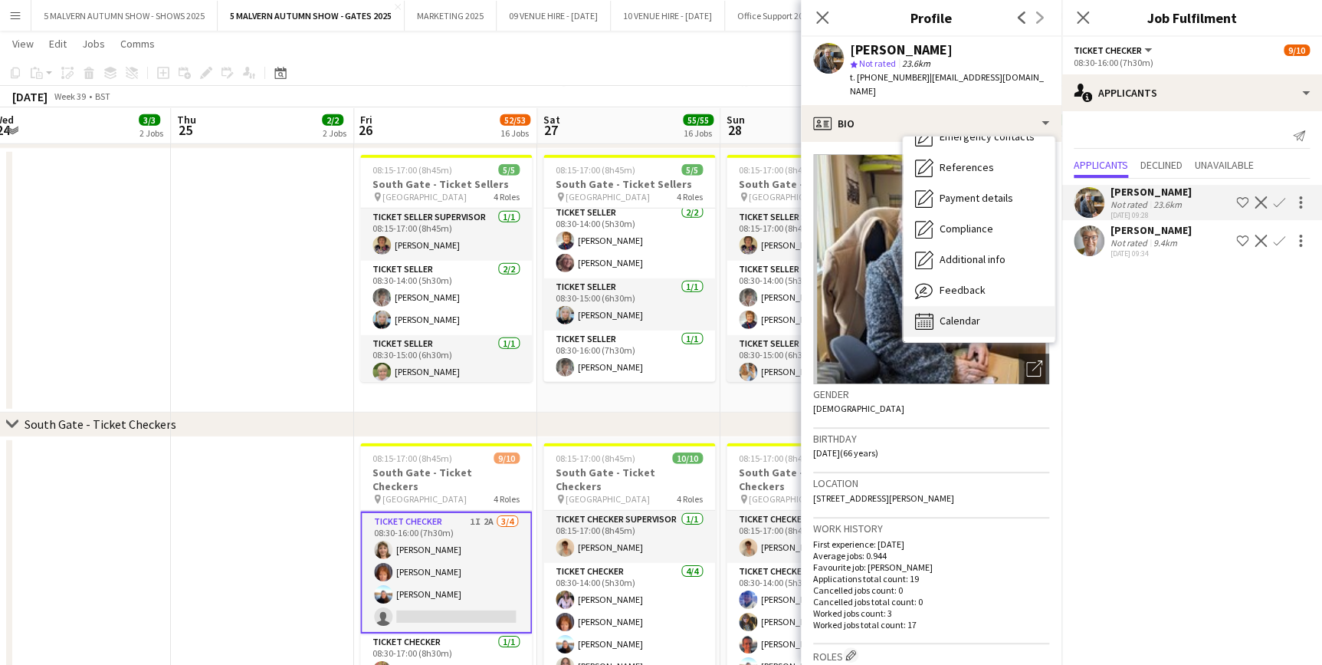
click at [990, 306] on div "Calendar Calendar" at bounding box center [979, 321] width 152 height 31
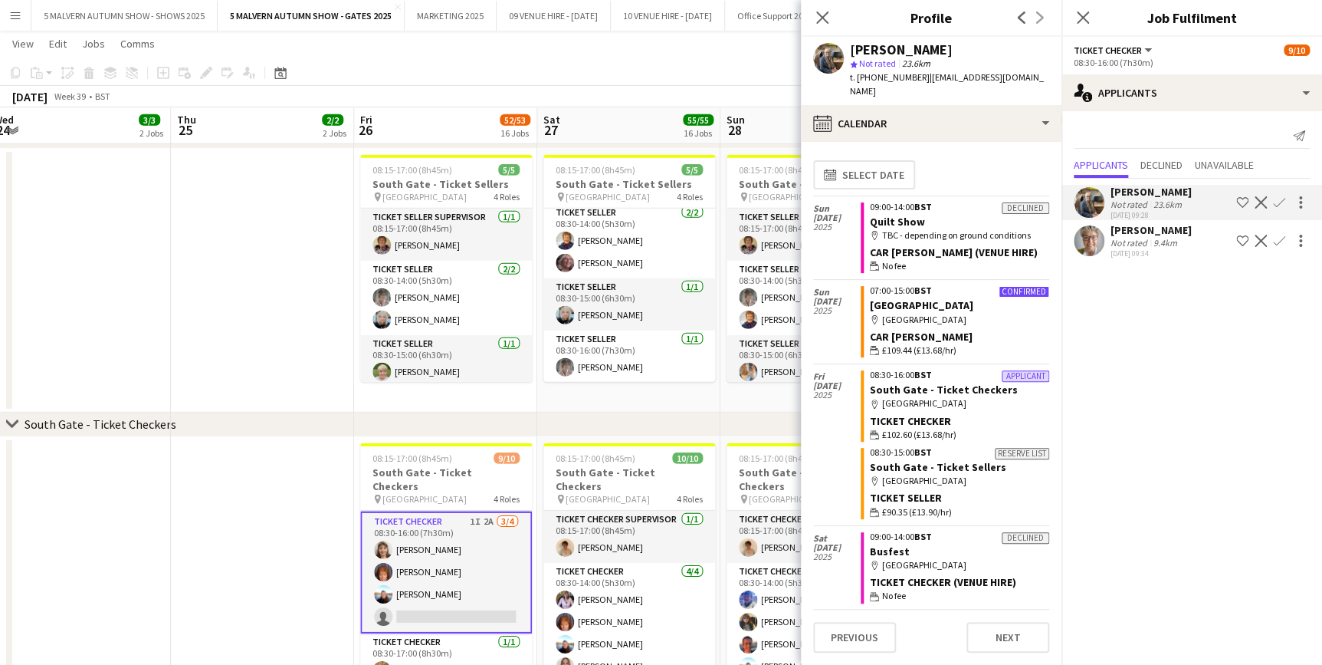
click at [1117, 231] on div "[PERSON_NAME]" at bounding box center [1151, 230] width 81 height 14
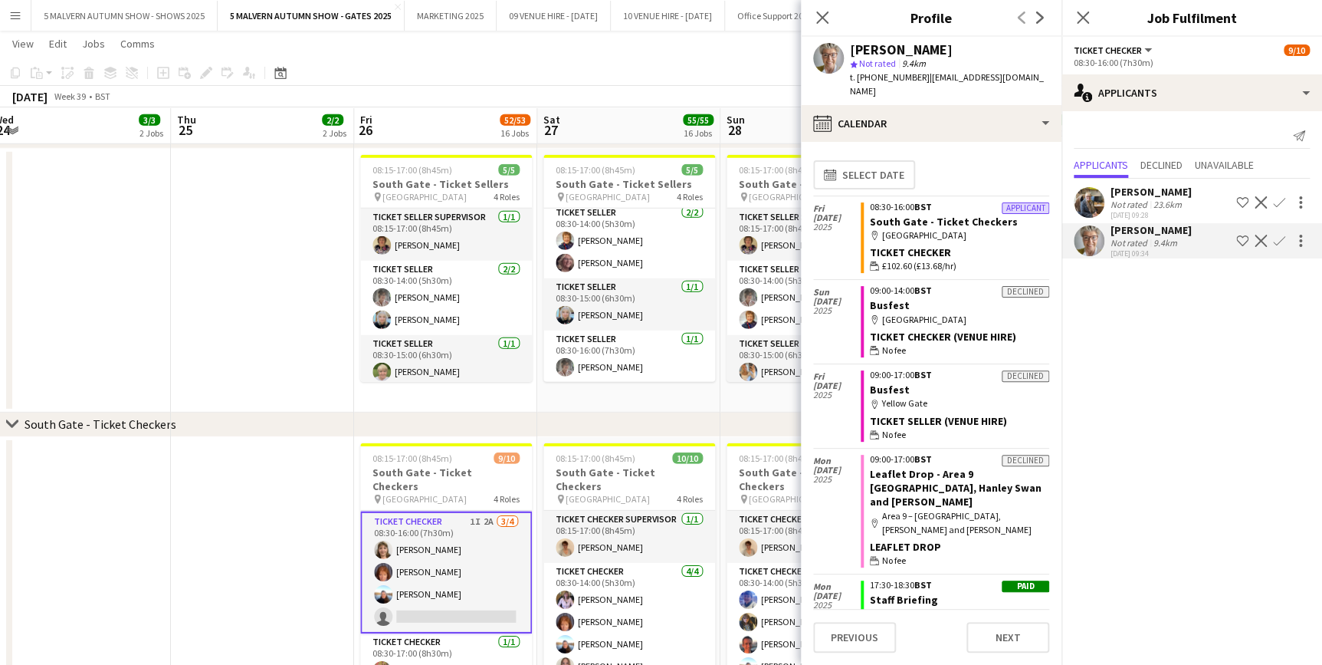
click at [1099, 192] on app-user-avatar at bounding box center [1089, 202] width 31 height 31
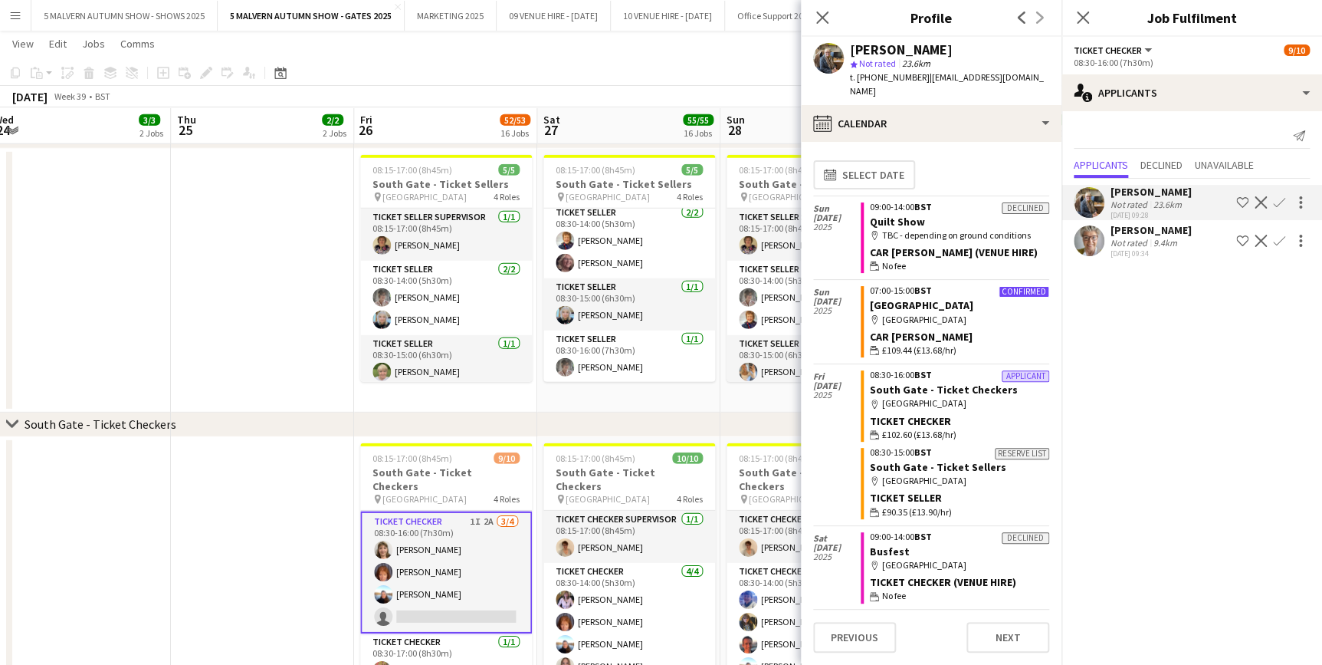
click at [1280, 199] on app-icon "Confirm" at bounding box center [1279, 202] width 12 height 12
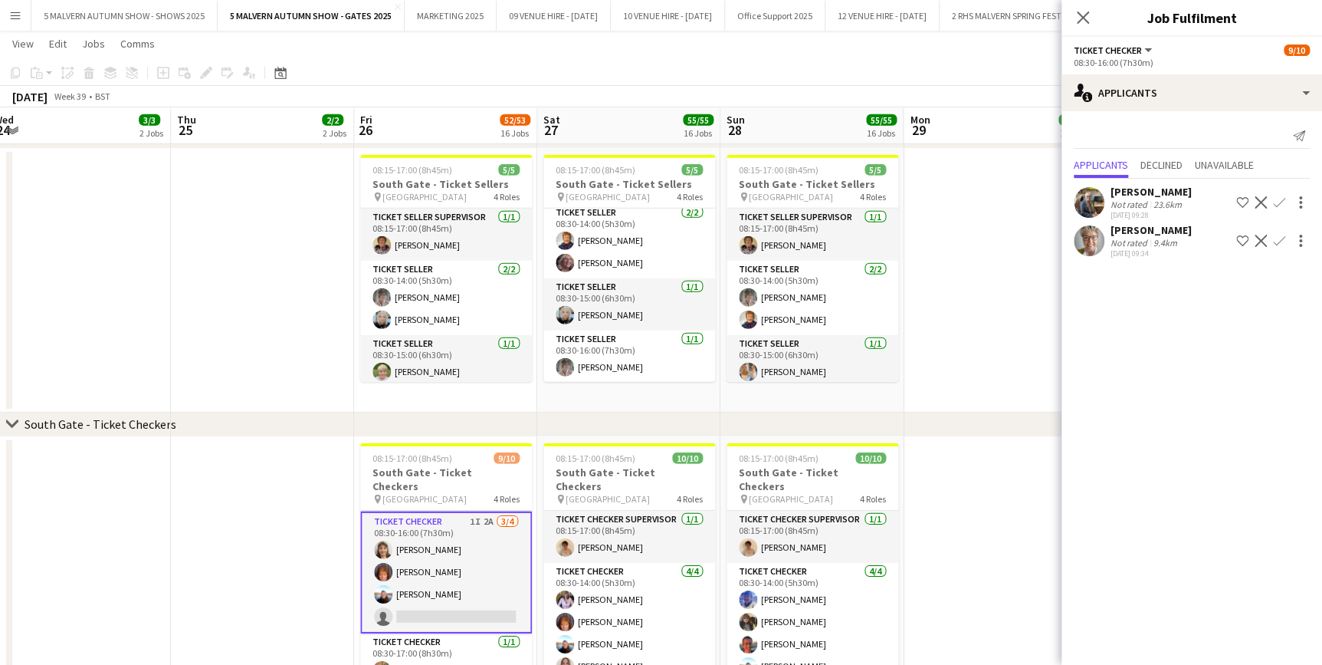
click at [1261, 240] on app-icon "Decline" at bounding box center [1261, 241] width 12 height 12
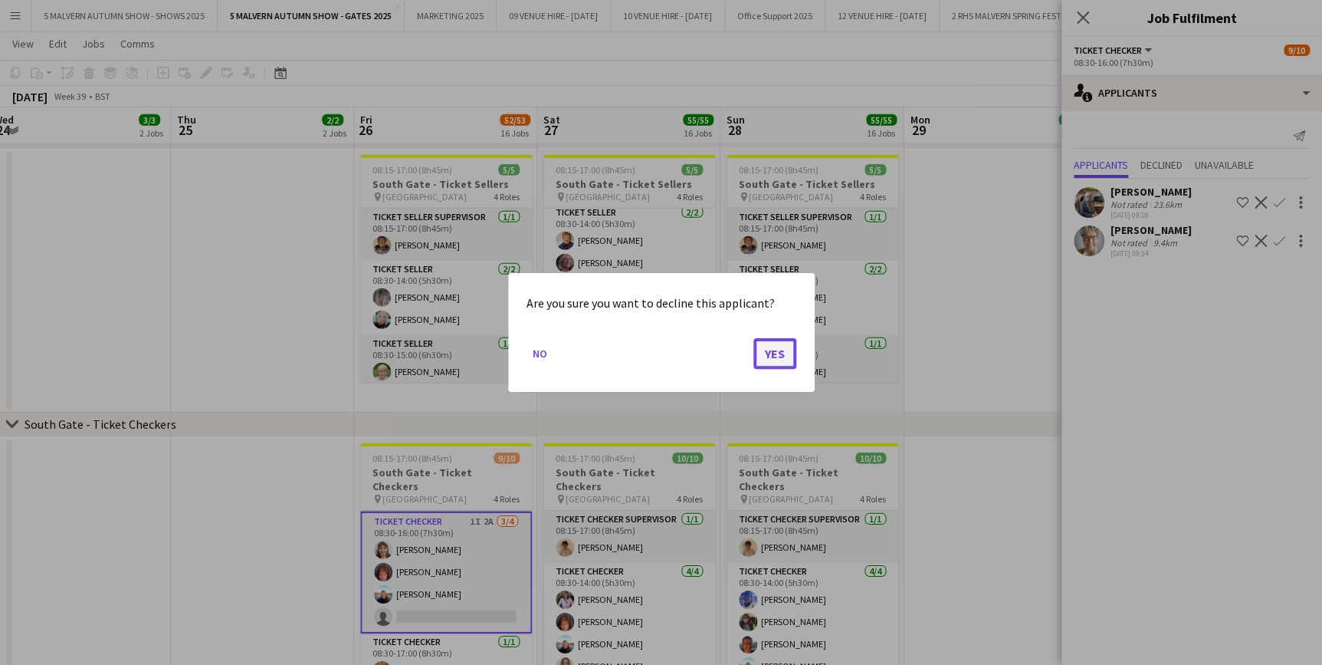
click at [760, 362] on button "Yes" at bounding box center [775, 353] width 43 height 31
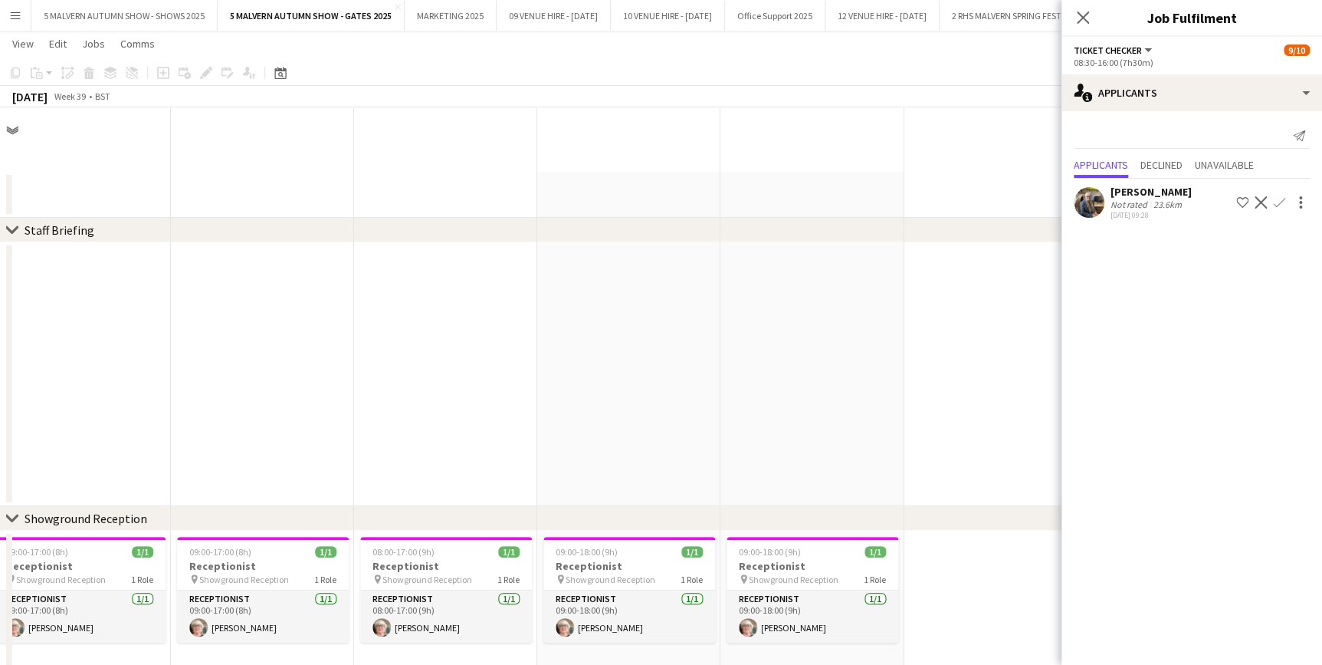
scroll to position [2091, 0]
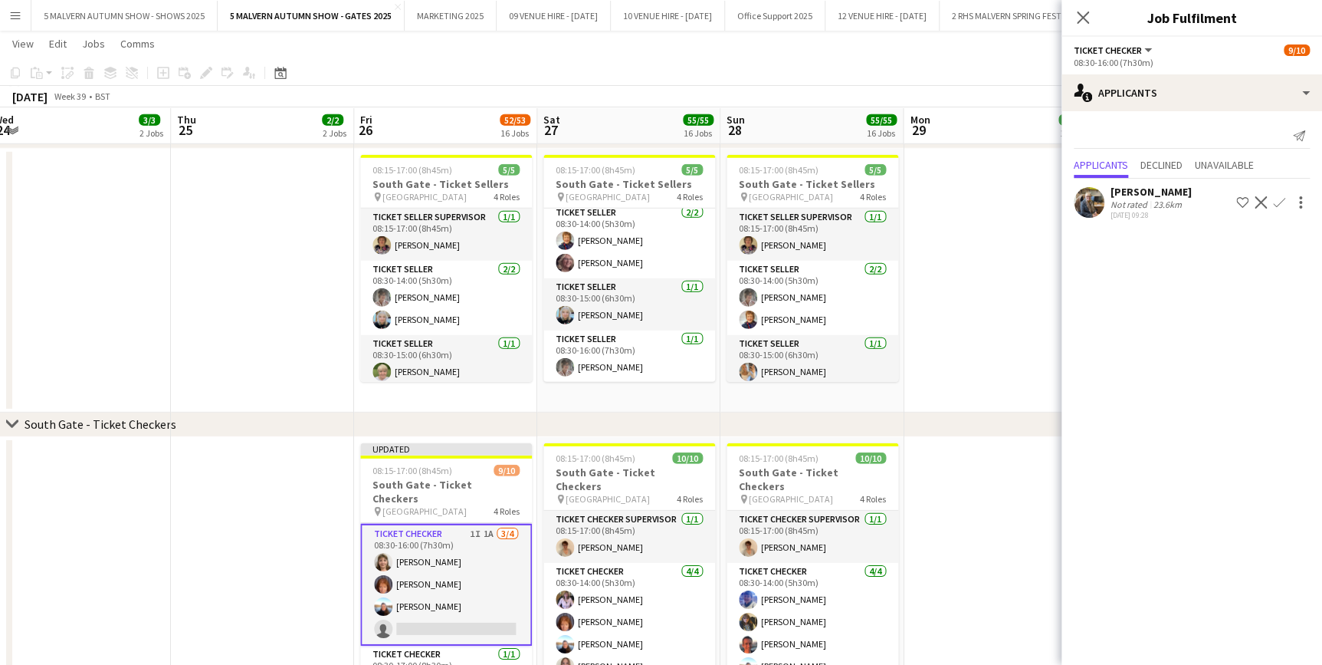
click at [1283, 200] on app-icon "Confirm" at bounding box center [1279, 202] width 12 height 12
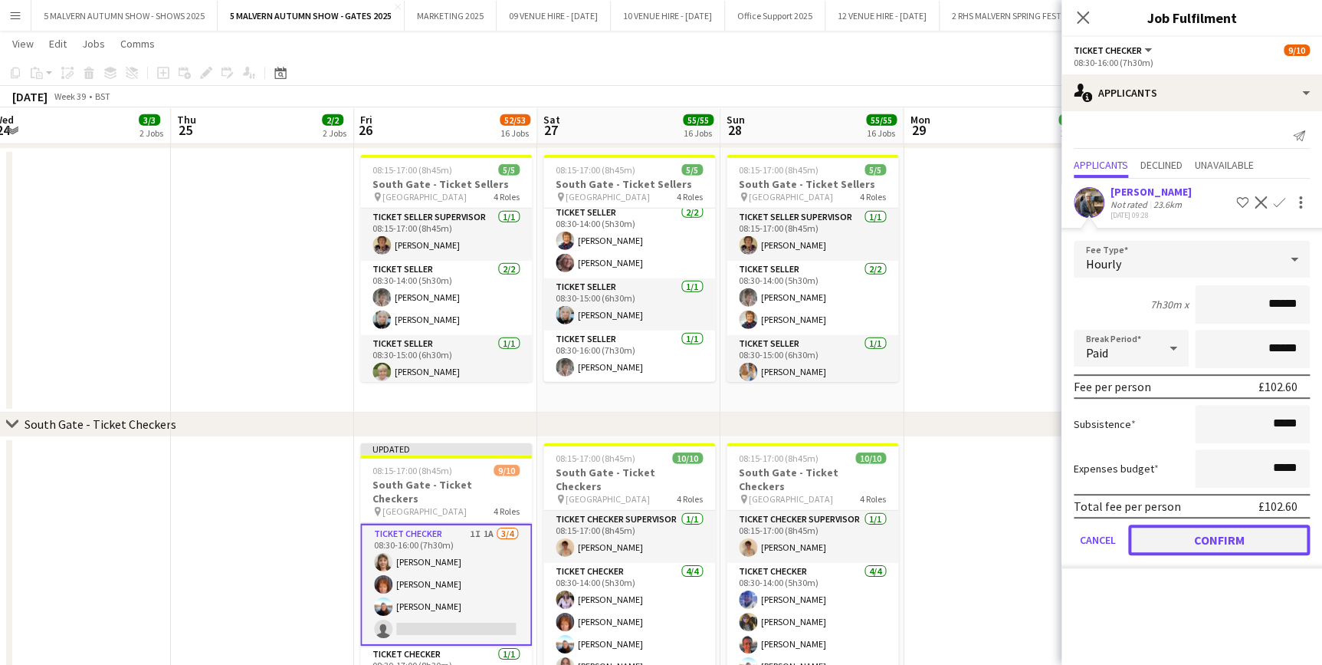
click at [1219, 544] on button "Confirm" at bounding box center [1219, 539] width 182 height 31
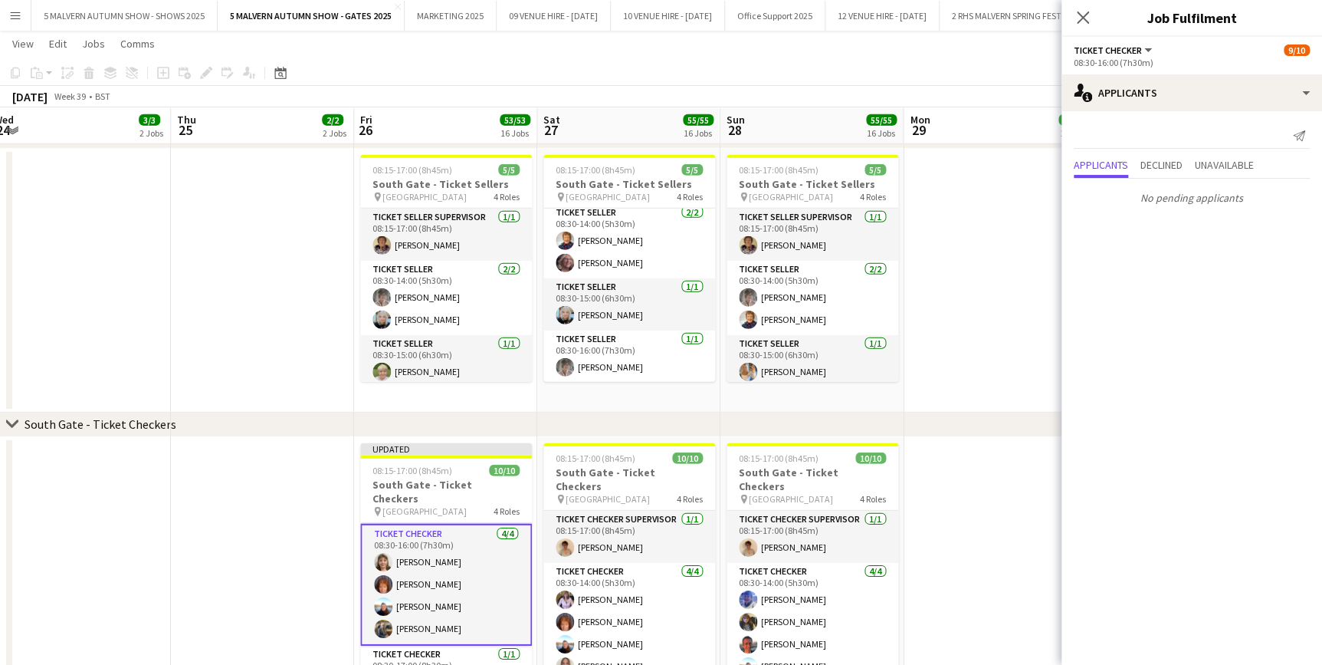
click at [938, 372] on app-date-cell at bounding box center [995, 281] width 183 height 264
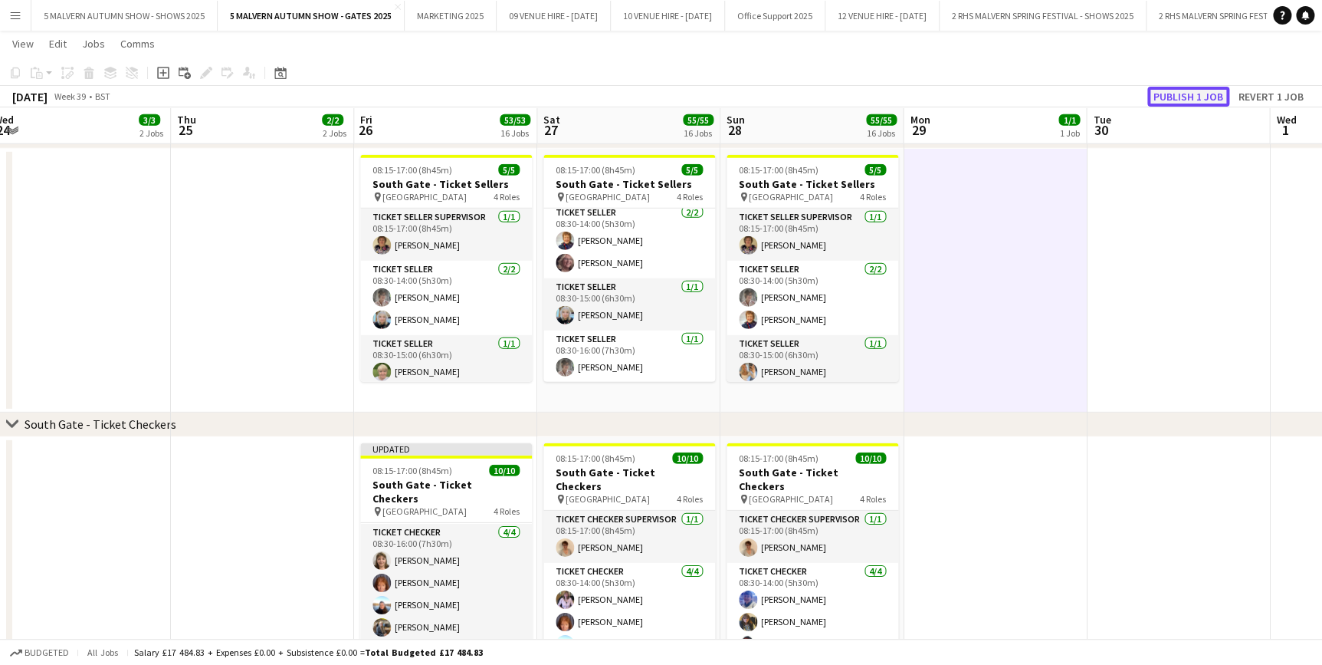
click at [1165, 97] on button "Publish 1 job" at bounding box center [1189, 97] width 82 height 20
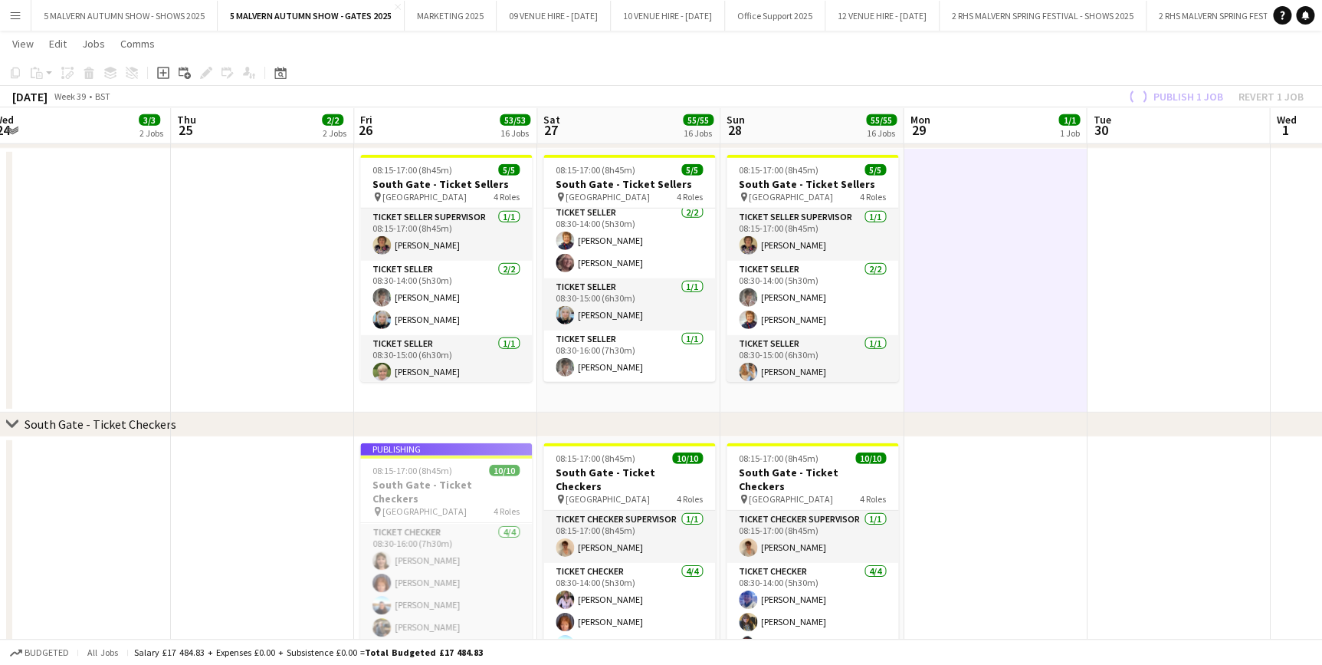
scroll to position [168, 0]
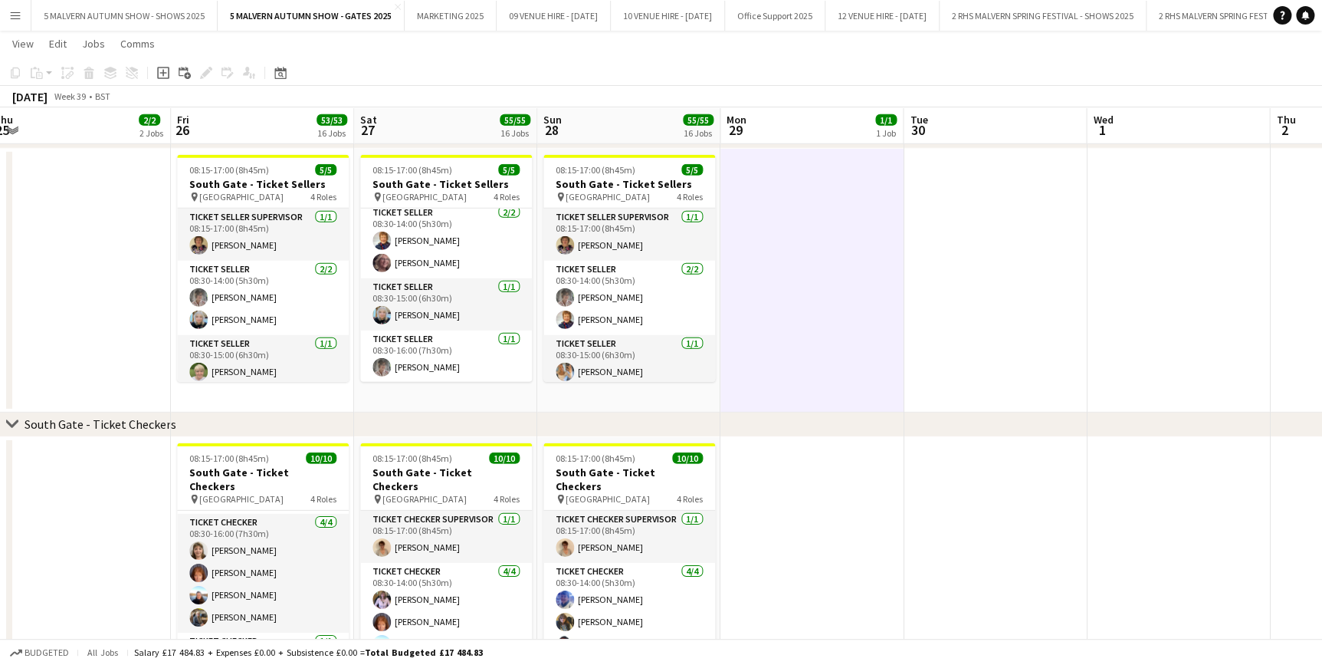
click at [0, 15] on button "Menu" at bounding box center [15, 15] width 31 height 31
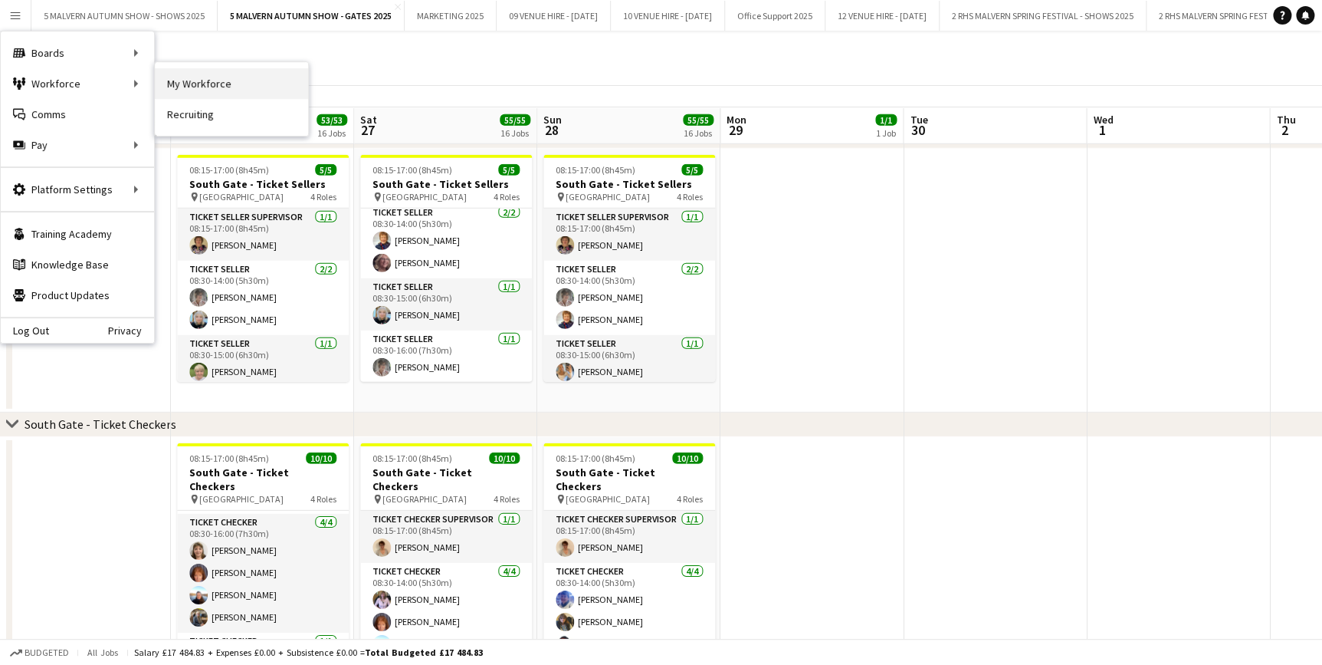
click at [186, 84] on link "My Workforce" at bounding box center [231, 83] width 153 height 31
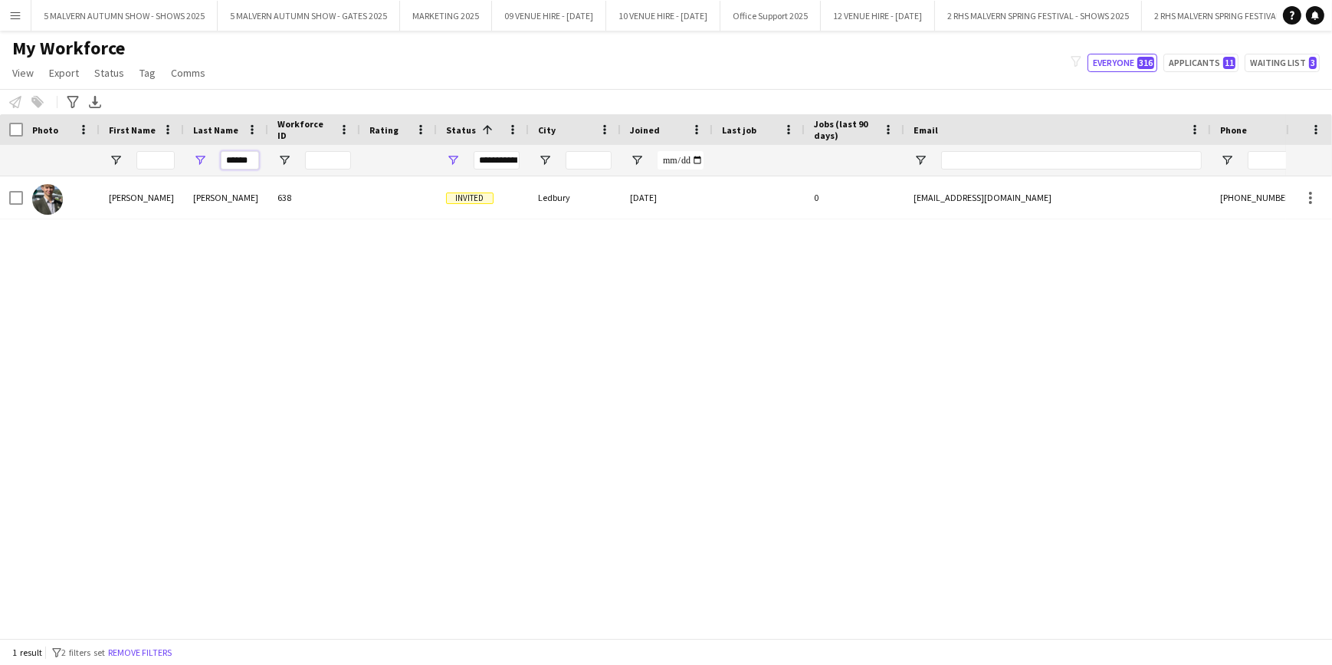
click at [243, 158] on input "******" at bounding box center [240, 160] width 38 height 18
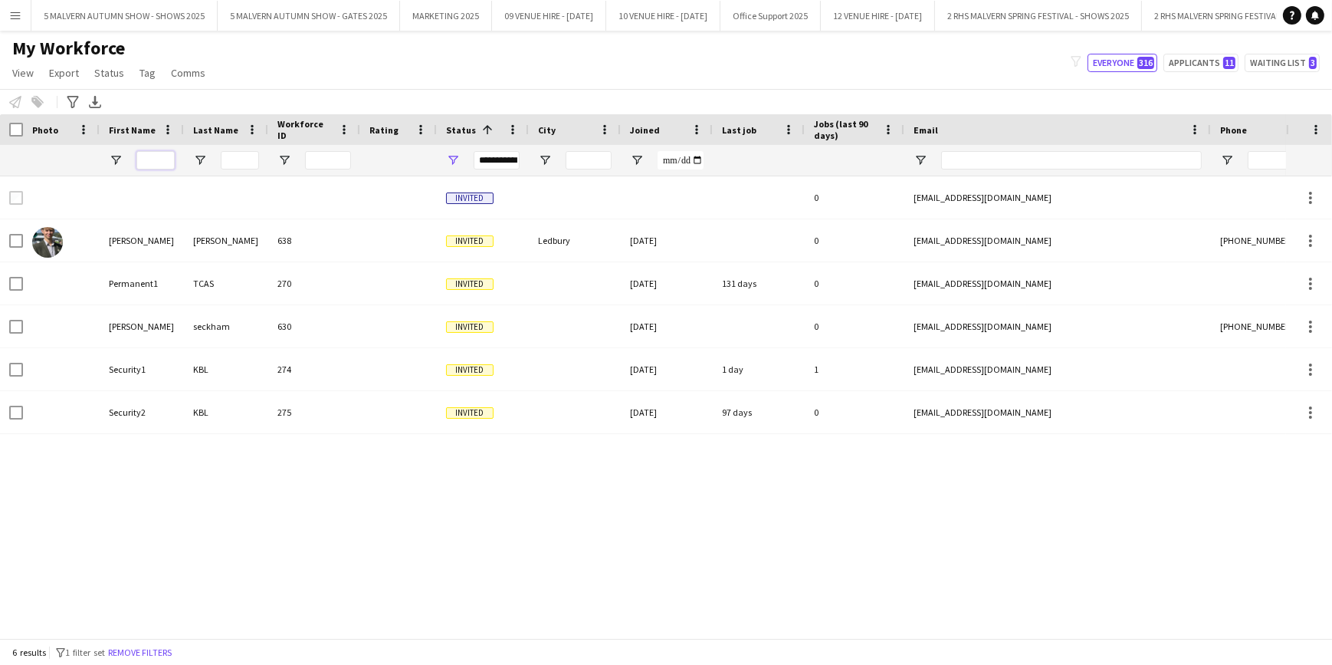
click at [154, 158] on input "First Name Filter Input" at bounding box center [155, 160] width 38 height 18
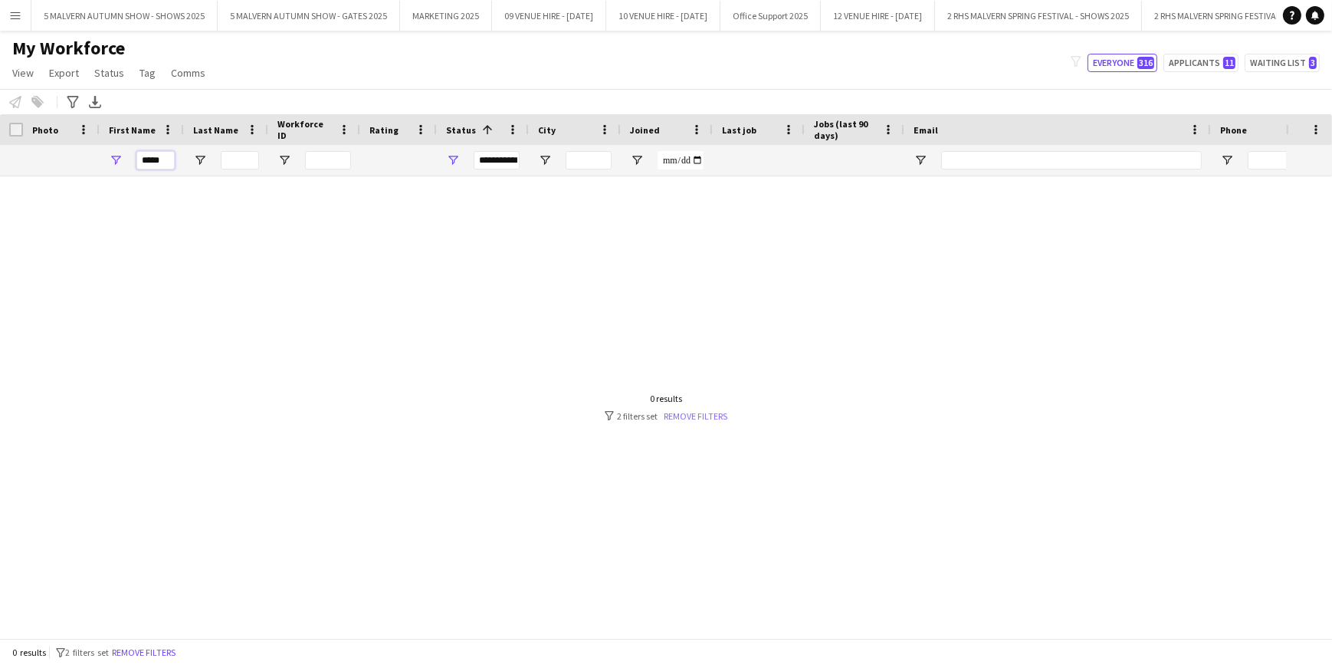
type input "*****"
click at [689, 418] on link "Remove filters" at bounding box center [696, 415] width 64 height 11
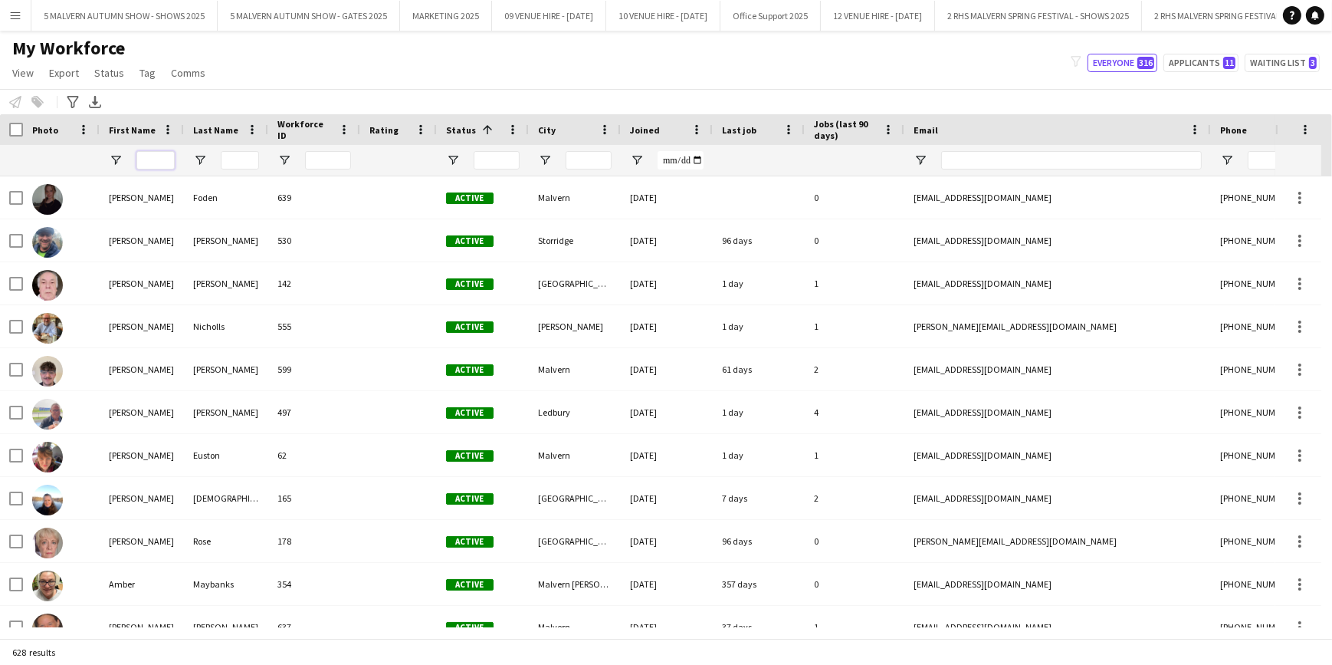
click at [154, 163] on input "First Name Filter Input" at bounding box center [155, 160] width 38 height 18
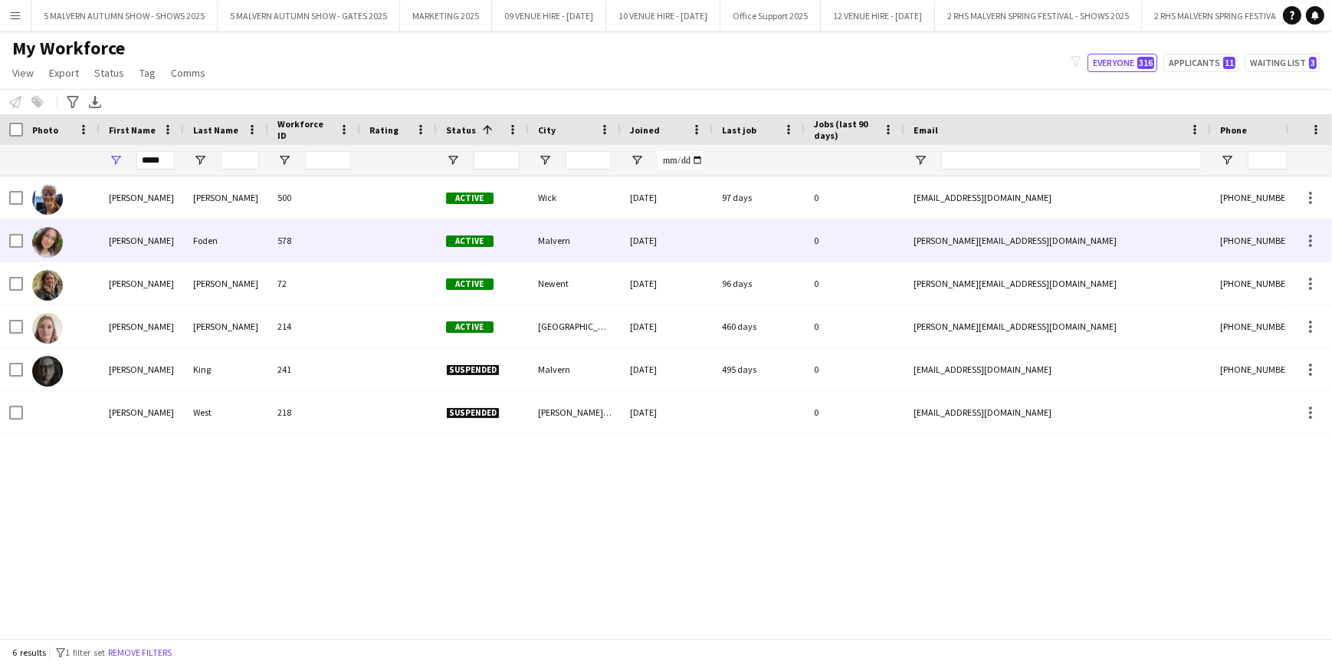
click at [698, 245] on div "[DATE]" at bounding box center [667, 240] width 92 height 42
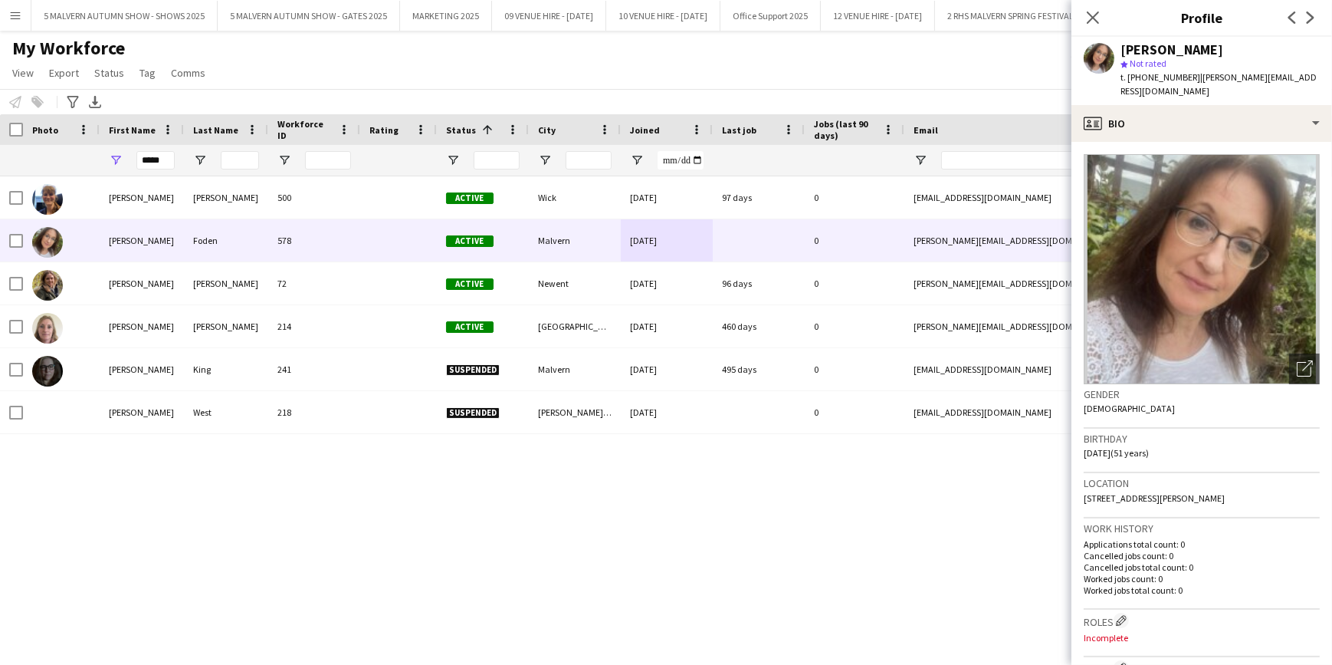
drag, startPoint x: 1265, startPoint y: 482, endPoint x: 1085, endPoint y: 487, distance: 180.2
click at [1085, 487] on div "Location [STREET_ADDRESS][PERSON_NAME]" at bounding box center [1202, 495] width 236 height 44
copy span "[STREET_ADDRESS][PERSON_NAME]"
click at [170, 156] on input "*****" at bounding box center [155, 160] width 38 height 18
click at [168, 156] on input "*****" at bounding box center [155, 160] width 38 height 18
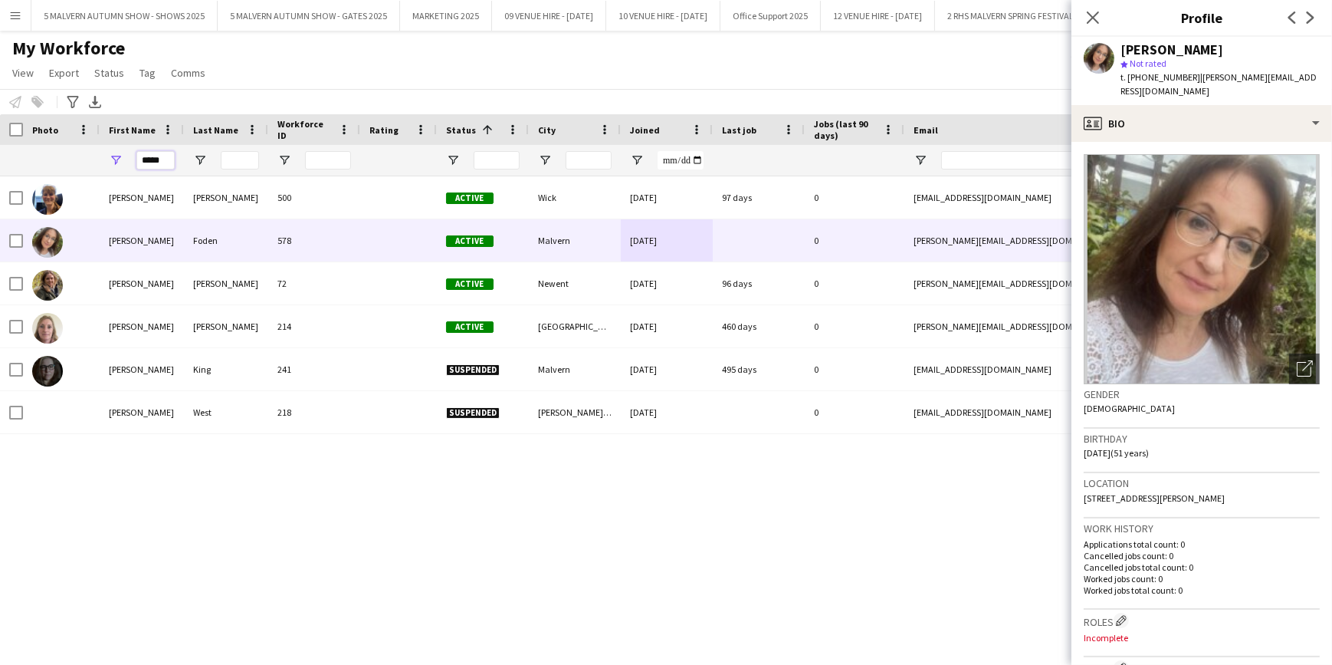
click at [153, 162] on input "*****" at bounding box center [155, 160] width 38 height 18
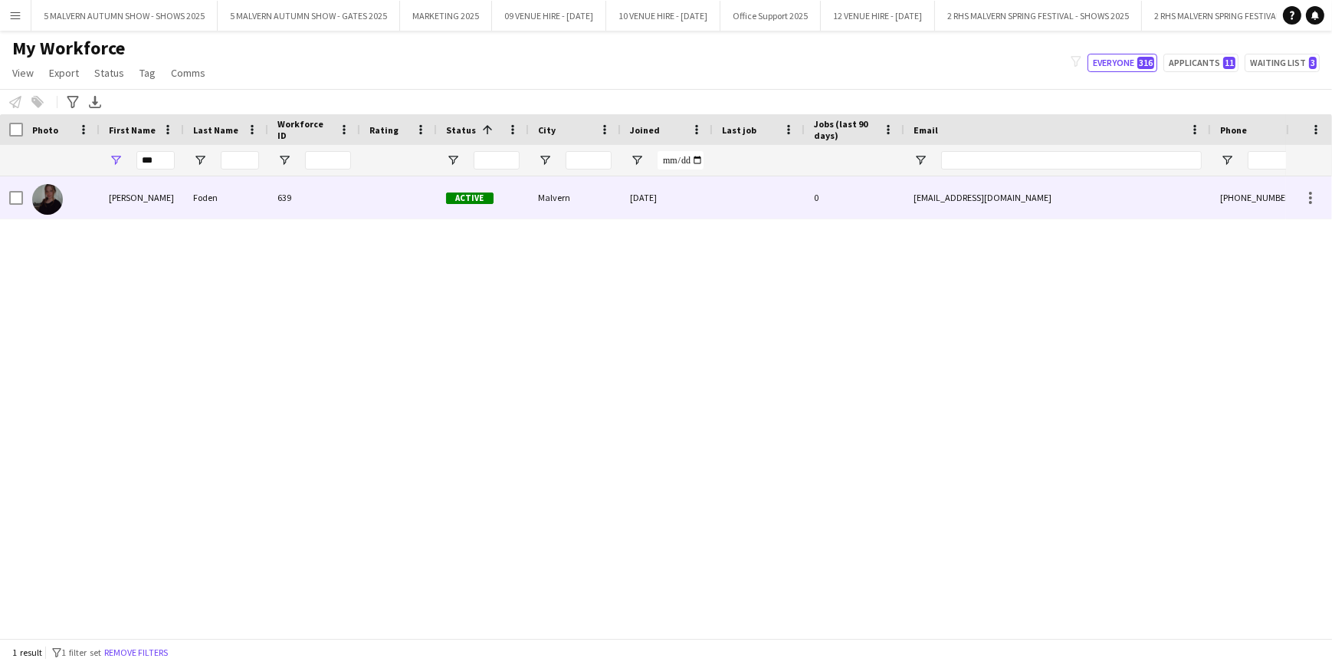
click at [990, 194] on div "[EMAIL_ADDRESS][DOMAIN_NAME]" at bounding box center [1058, 197] width 307 height 42
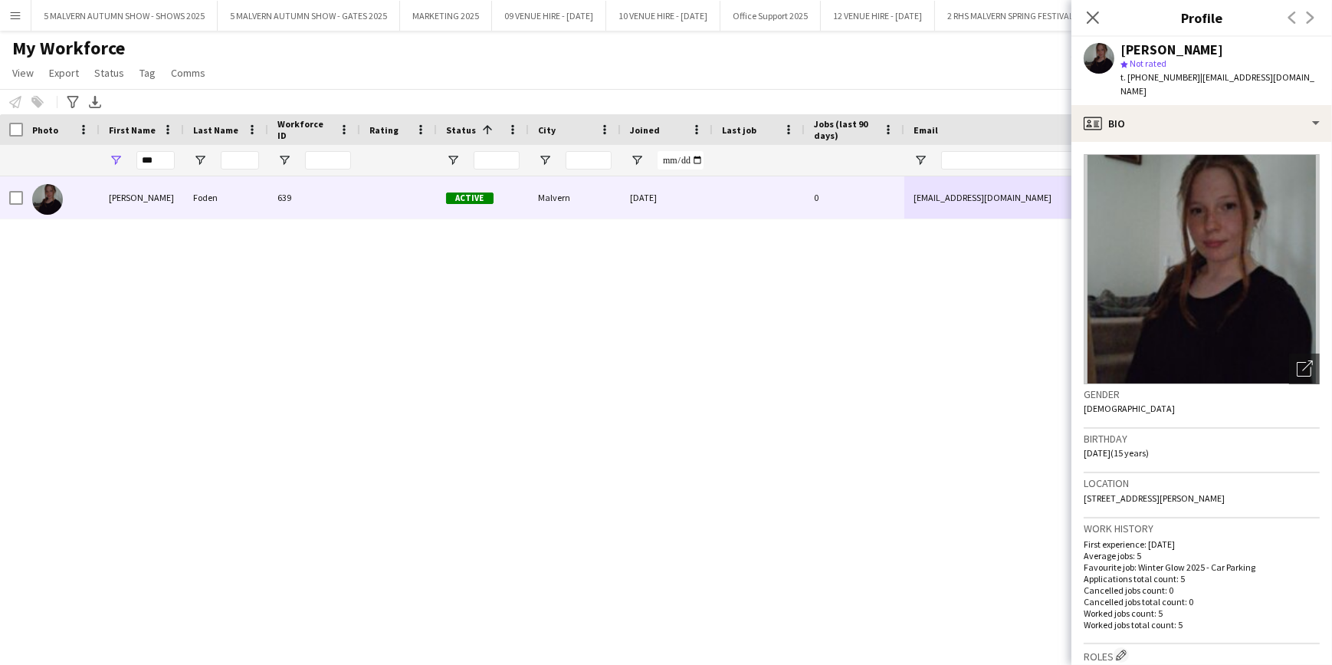
click at [1279, 480] on div "Location [STREET_ADDRESS][PERSON_NAME]" at bounding box center [1202, 495] width 236 height 44
drag, startPoint x: 1273, startPoint y: 483, endPoint x: 1086, endPoint y: 493, distance: 188.1
click at [1086, 493] on div "Location [STREET_ADDRESS][PERSON_NAME]" at bounding box center [1202, 495] width 236 height 44
copy span "[STREET_ADDRESS][PERSON_NAME]"
click at [891, 483] on div "[PERSON_NAME] 639 Active Malvern [DATE] 0 [EMAIL_ADDRESS][DOMAIN_NAME] [PHONE_N…" at bounding box center [643, 401] width 1286 height 451
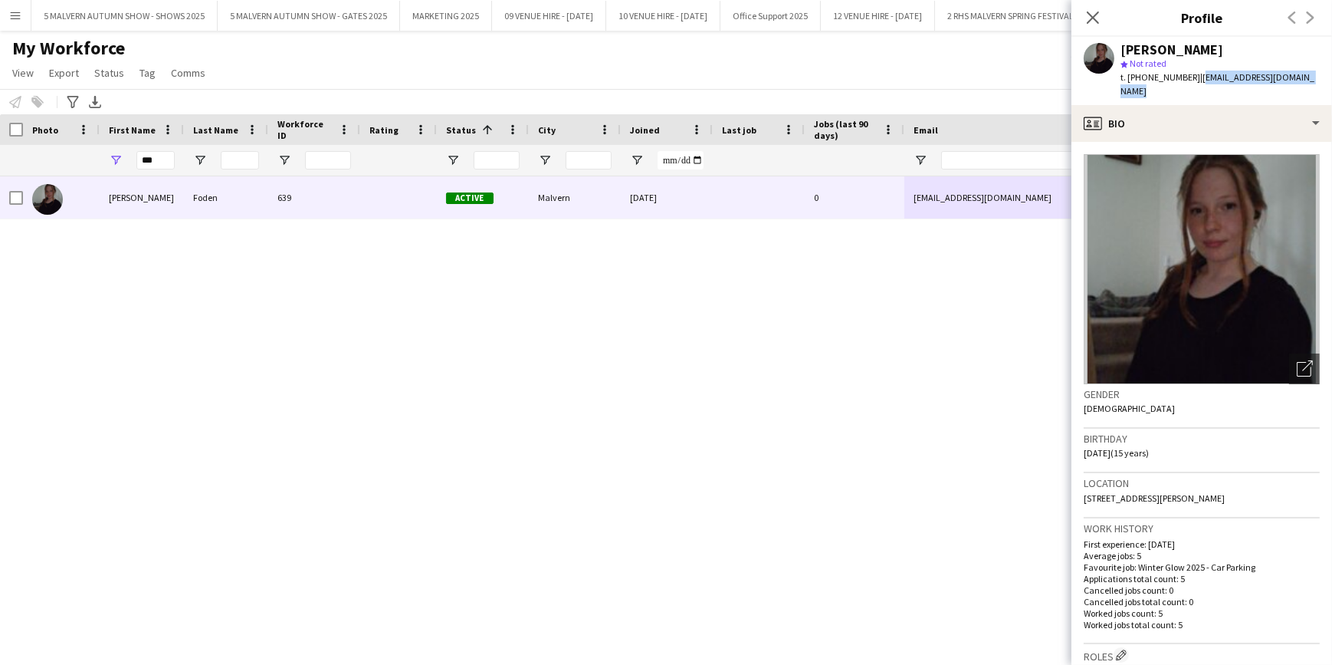
drag, startPoint x: 1315, startPoint y: 77, endPoint x: 1197, endPoint y: 82, distance: 117.4
click at [1197, 82] on span "| [EMAIL_ADDRESS][DOMAIN_NAME]" at bounding box center [1218, 83] width 194 height 25
copy span "[EMAIL_ADDRESS][DOMAIN_NAME]"
click at [169, 164] on input "***" at bounding box center [155, 160] width 38 height 18
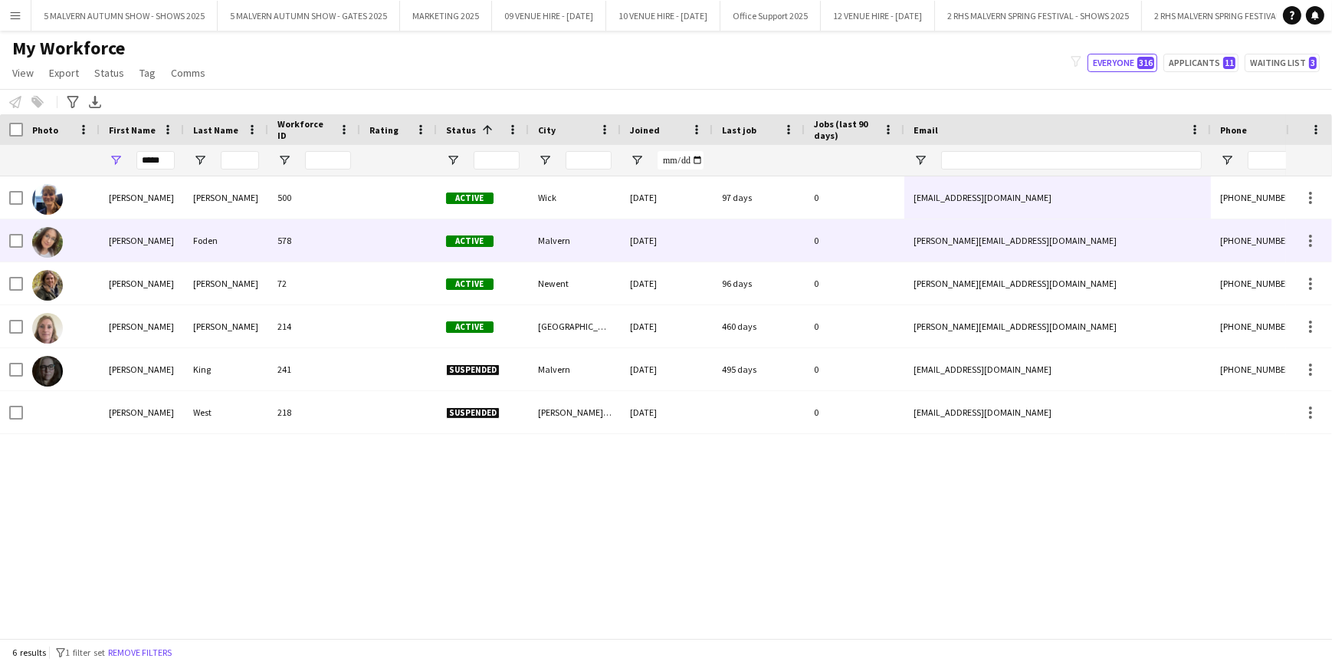
click at [203, 247] on div "Foden" at bounding box center [226, 240] width 84 height 42
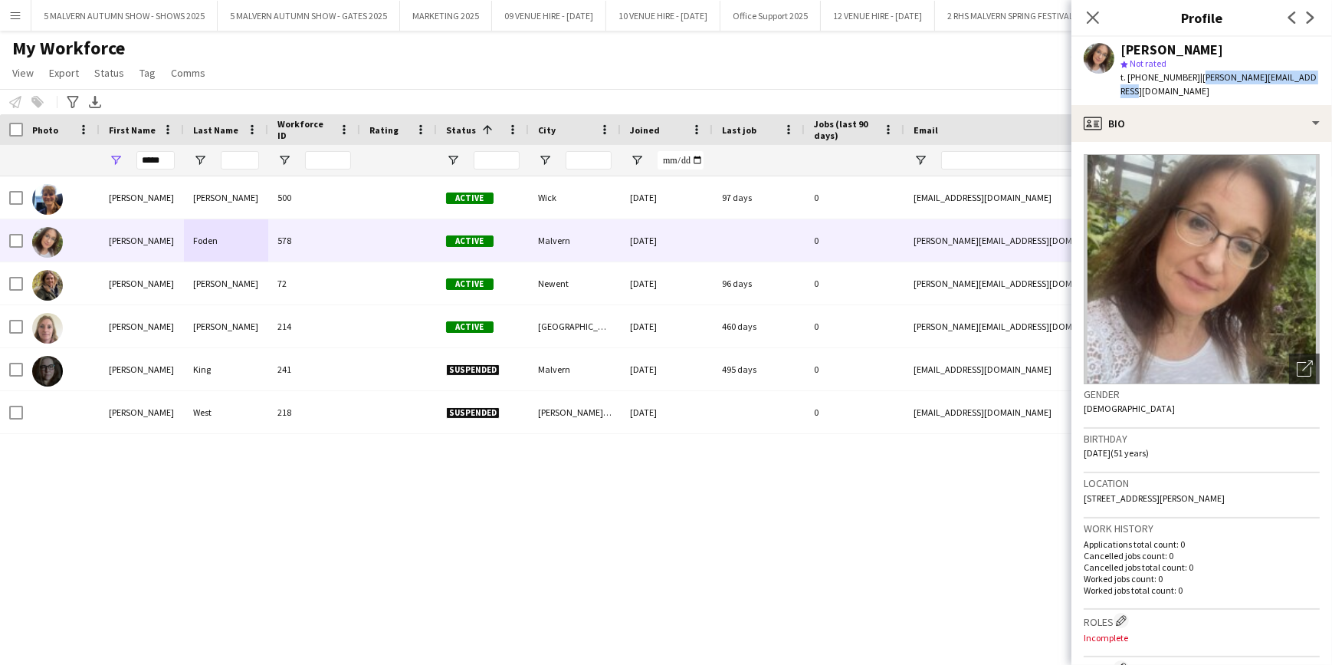
drag, startPoint x: 1305, startPoint y: 76, endPoint x: 1195, endPoint y: 76, distance: 109.6
click at [1195, 76] on div "[PERSON_NAME] star Not rated t. [PHONE_NUMBER] | [EMAIL_ADDRESS][DOMAIN_NAME]" at bounding box center [1202, 71] width 261 height 68
copy span "[PERSON_NAME][EMAIL_ADDRESS][DOMAIN_NAME]"
click at [989, 514] on div "[PERSON_NAME] 500 Active Wick [DATE] 97 days 0 [EMAIL_ADDRESS][DOMAIN_NAME] [PH…" at bounding box center [643, 401] width 1286 height 451
click at [1089, 8] on app-icon "Close pop-in" at bounding box center [1093, 18] width 22 height 22
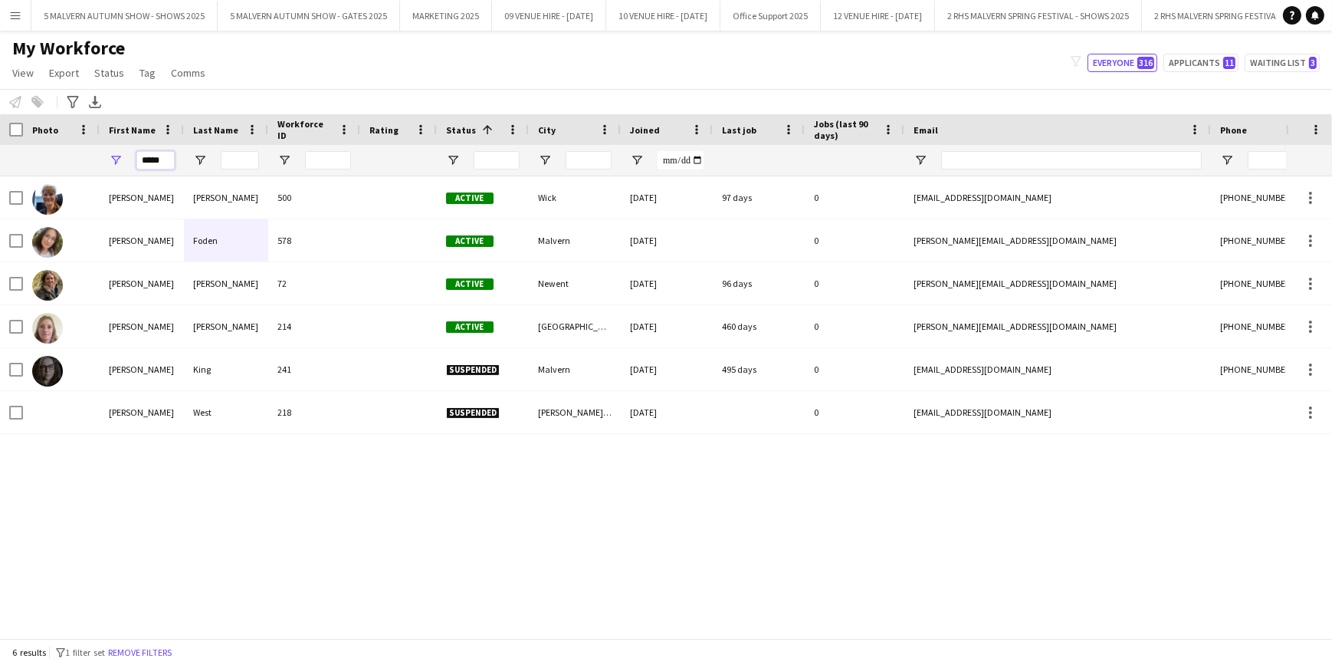
click at [158, 159] on input "*****" at bounding box center [155, 160] width 38 height 18
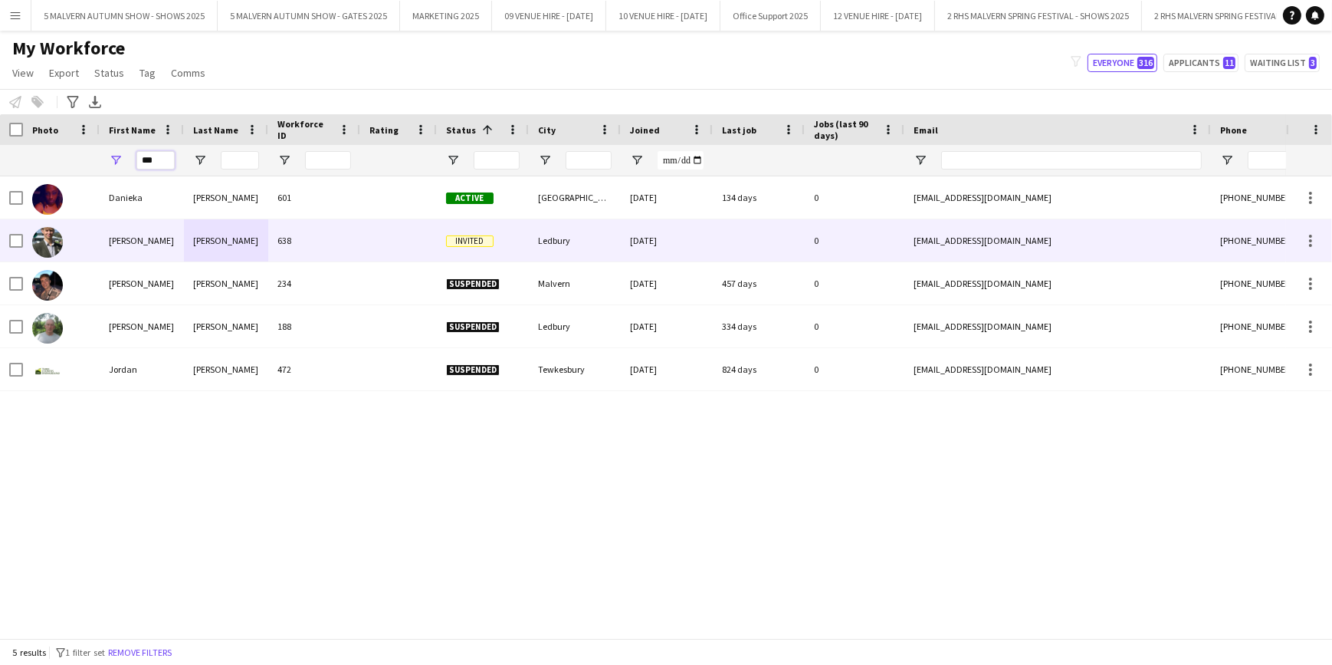
type input "***"
click at [971, 234] on div "[EMAIL_ADDRESS][DOMAIN_NAME]" at bounding box center [1058, 240] width 307 height 42
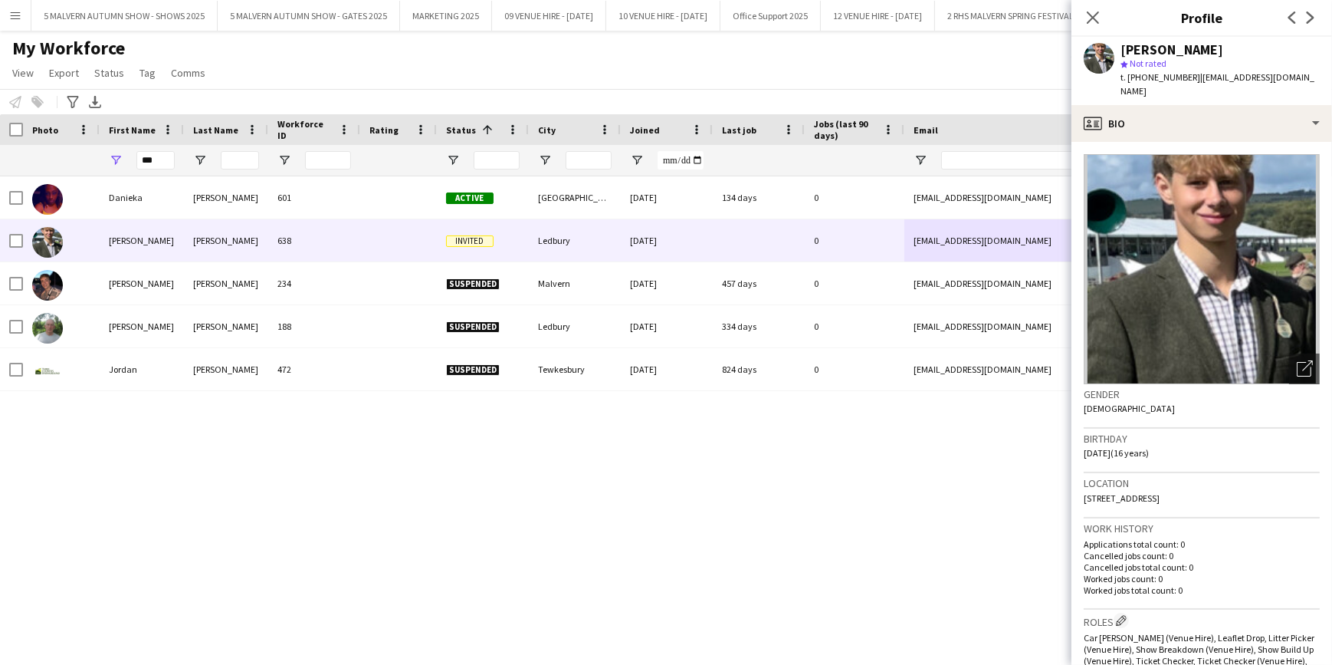
drag, startPoint x: 1231, startPoint y: 491, endPoint x: 1082, endPoint y: 484, distance: 149.7
click at [1082, 484] on app-crew-profile-bio "Open photos pop-in Gender [DEMOGRAPHIC_DATA] Birthday [DEMOGRAPHIC_DATA] (16 ye…" at bounding box center [1202, 403] width 261 height 523
copy span "[STREET_ADDRESS]"
drag, startPoint x: 1296, startPoint y: 78, endPoint x: 1199, endPoint y: 87, distance: 97.7
click at [1199, 87] on div "[PERSON_NAME] star Not rated t. [PHONE_NUMBER] | [EMAIL_ADDRESS][DOMAIN_NAME]" at bounding box center [1202, 71] width 261 height 68
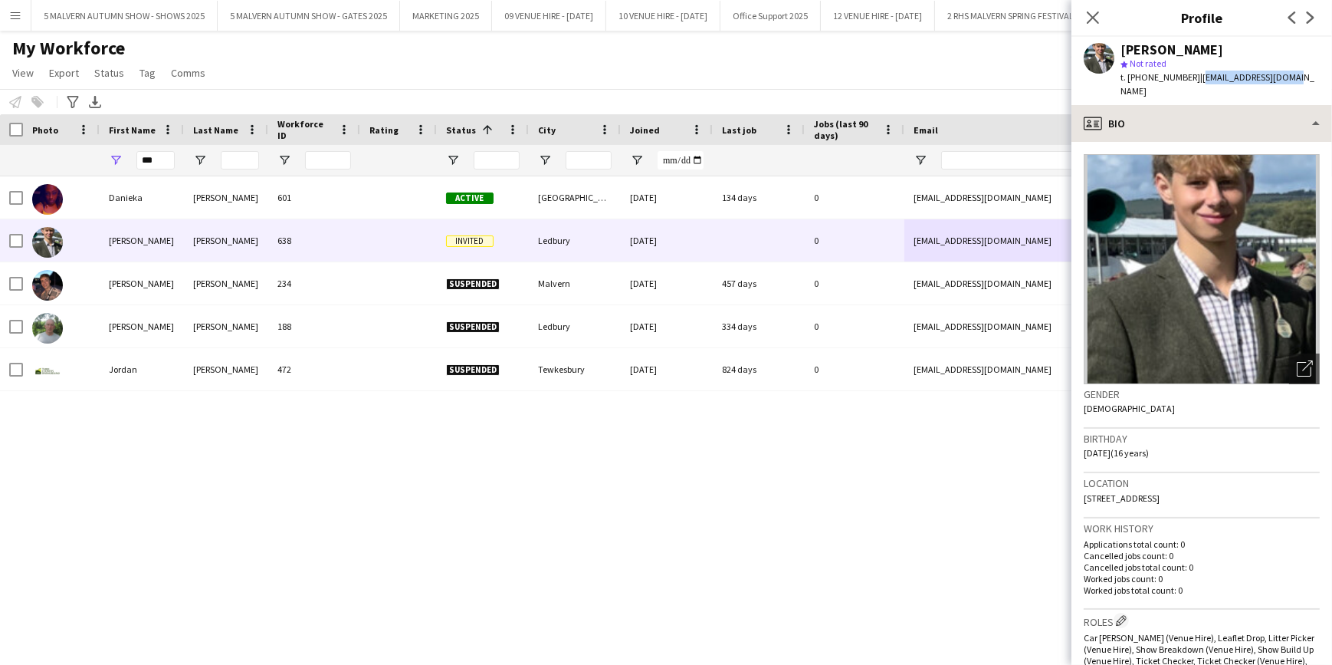
copy span "[EMAIL_ADDRESS][DOMAIN_NAME]"
drag, startPoint x: 1326, startPoint y: 77, endPoint x: 1311, endPoint y: 80, distance: 14.9
click at [1322, 77] on app-profile-header "[PERSON_NAME] star Not rated t. [PHONE_NUMBER] | [EMAIL_ADDRESS][DOMAIN_NAME]" at bounding box center [1202, 71] width 261 height 68
drag, startPoint x: 1310, startPoint y: 80, endPoint x: 1200, endPoint y: 76, distance: 110.5
click at [1200, 76] on app-profile-header "[PERSON_NAME] star Not rated t. [PHONE_NUMBER] | [EMAIL_ADDRESS][DOMAIN_NAME]" at bounding box center [1202, 71] width 261 height 68
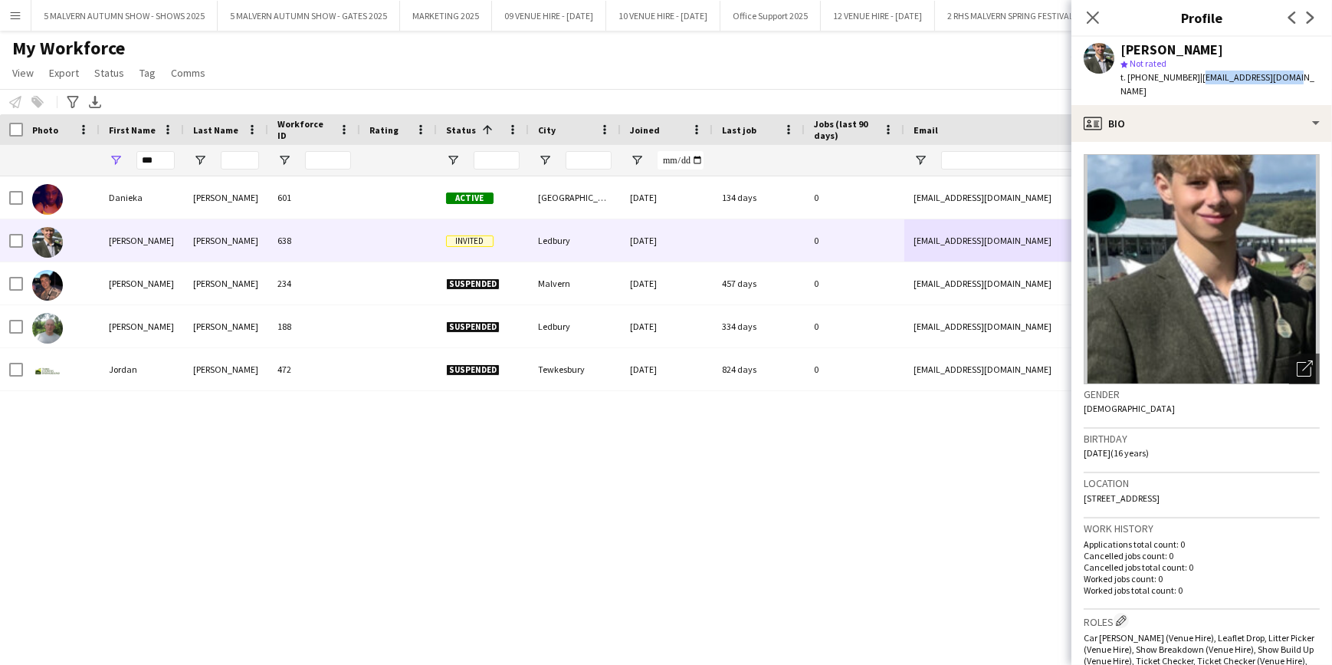
copy span "[EMAIL_ADDRESS][DOMAIN_NAME]"
click at [1089, 18] on icon "Close pop-in" at bounding box center [1093, 17] width 15 height 15
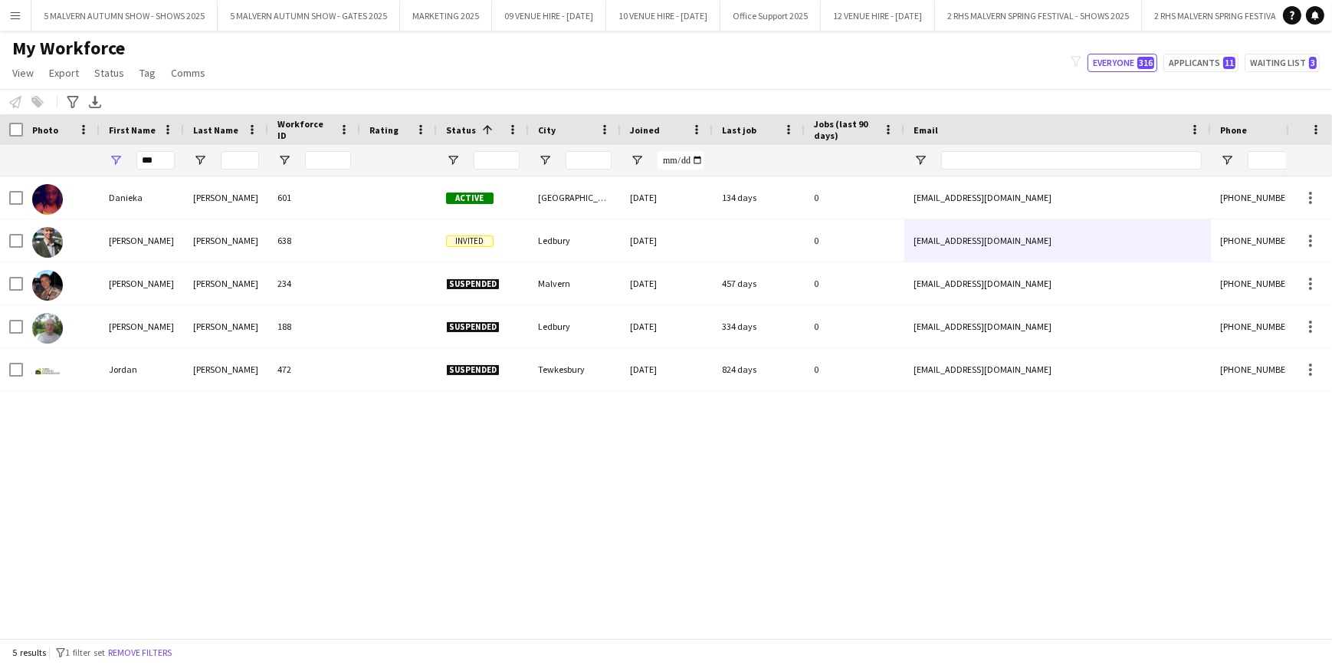
click at [1031, 76] on div "My Workforce View Views Default view SafeHR Employee Details New view Update vi…" at bounding box center [666, 63] width 1332 height 52
click at [452, 156] on span "Open Filter Menu" at bounding box center [453, 160] width 14 height 14
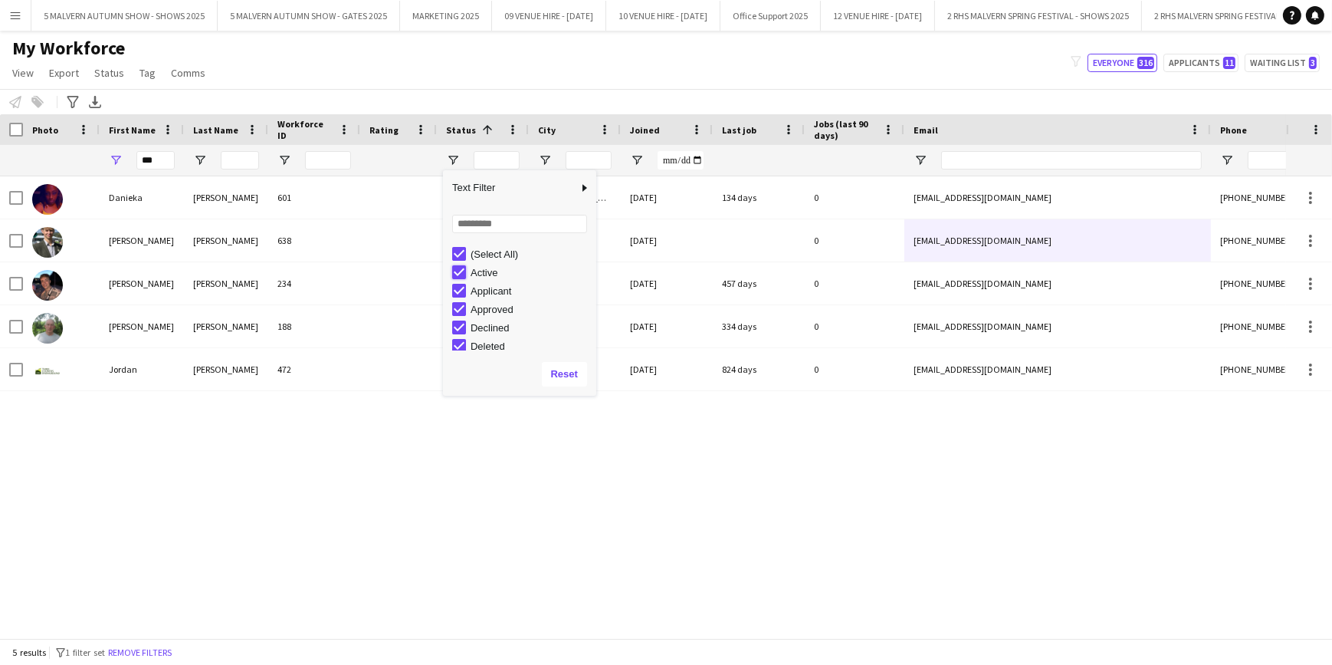
type input "**********"
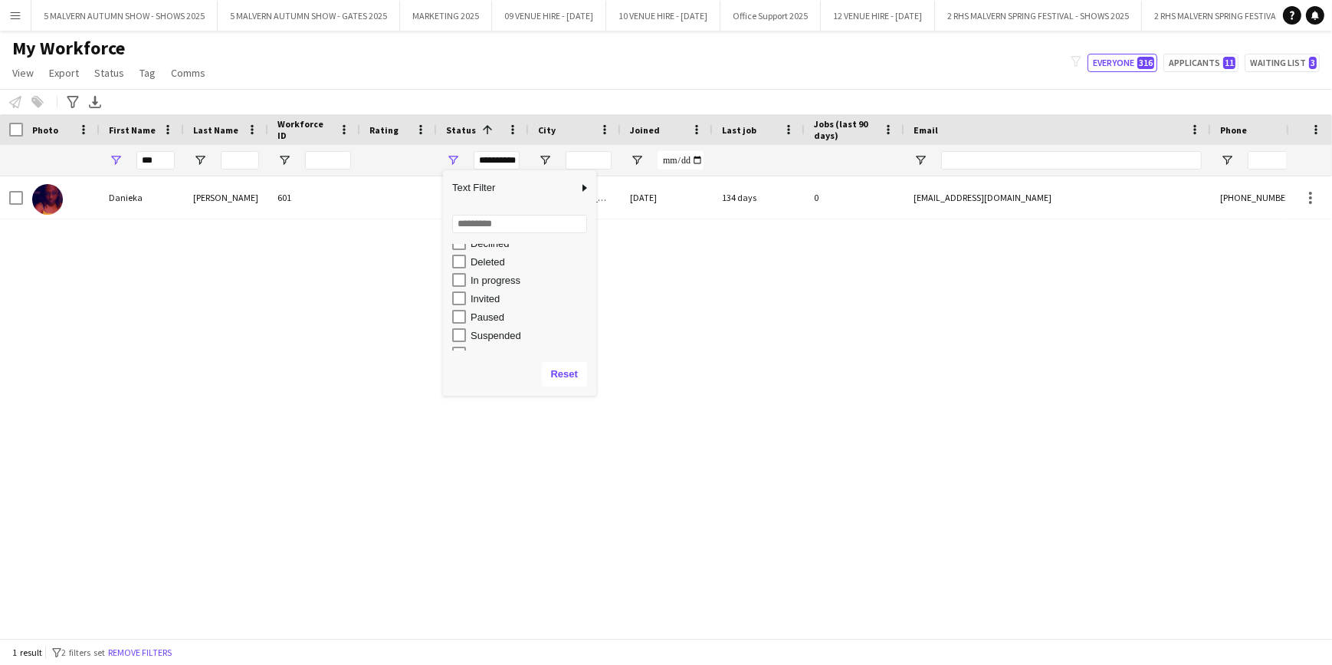
scroll to position [96, 0]
type input "**********"
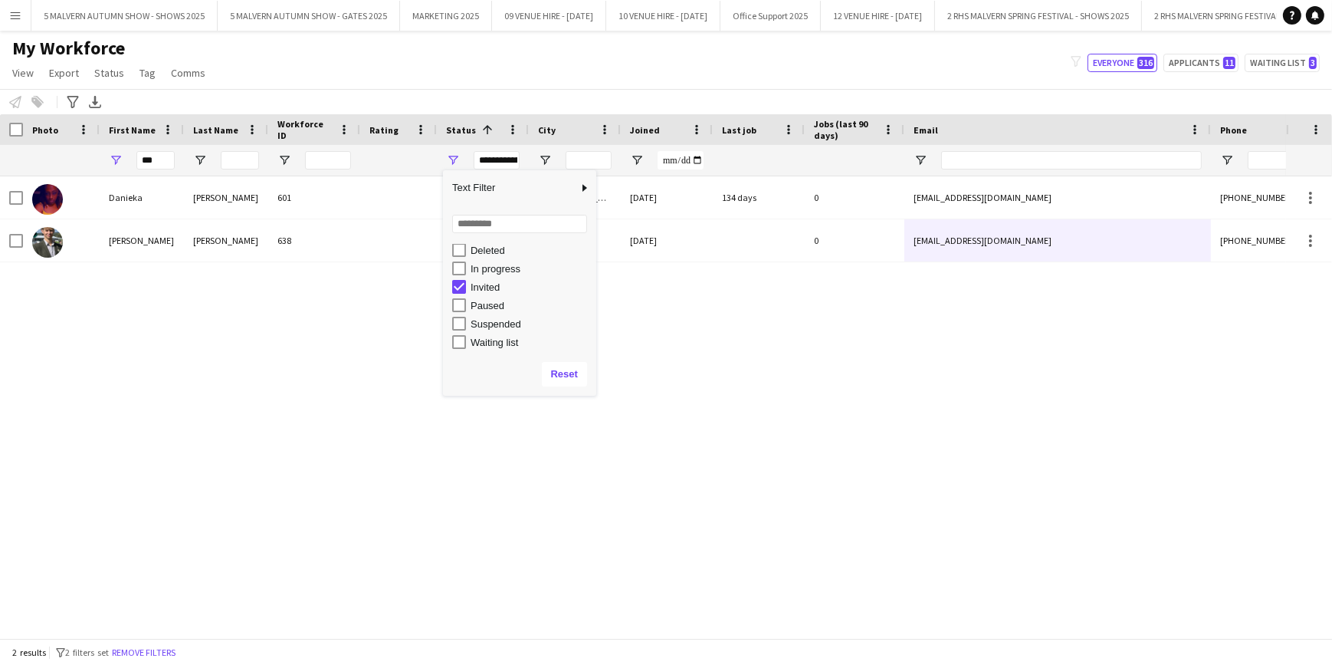
click at [662, 341] on div "[PERSON_NAME] 601 Active [GEOGRAPHIC_DATA] [DATE] 134 days 0 [EMAIL_ADDRESS][DO…" at bounding box center [643, 401] width 1286 height 451
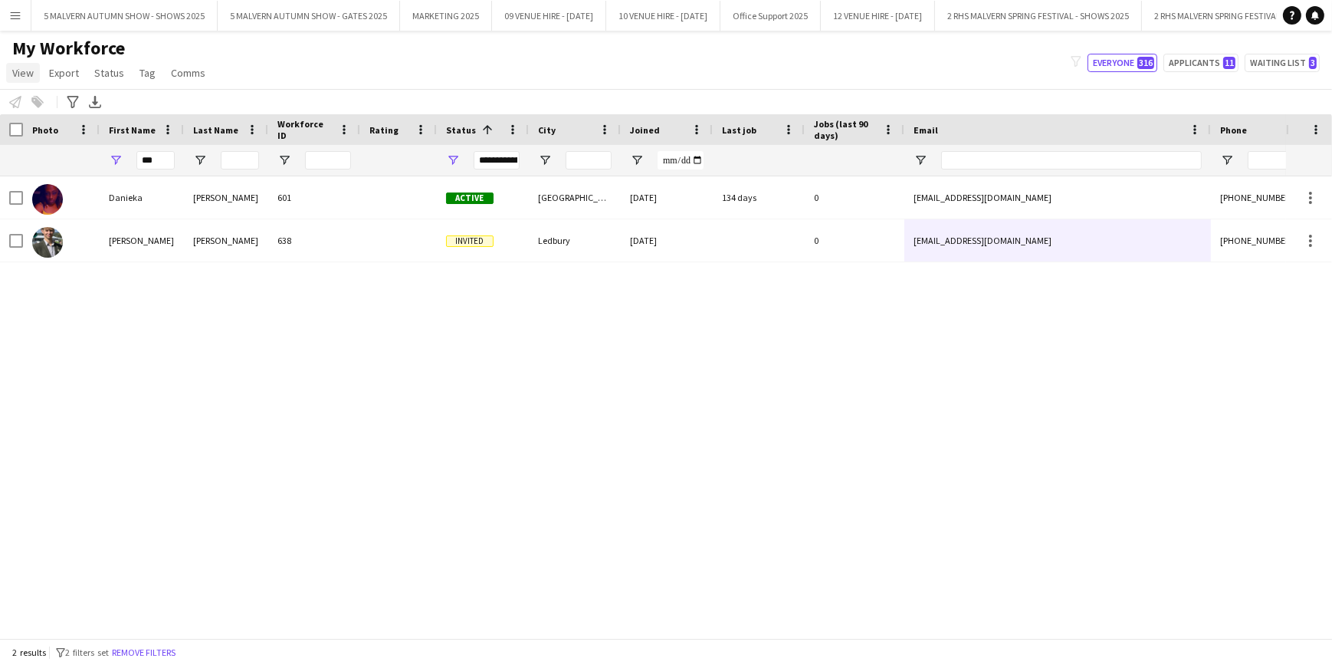
click at [25, 73] on span "View" at bounding box center [22, 73] width 21 height 14
click at [7, 13] on button "Menu" at bounding box center [15, 15] width 31 height 31
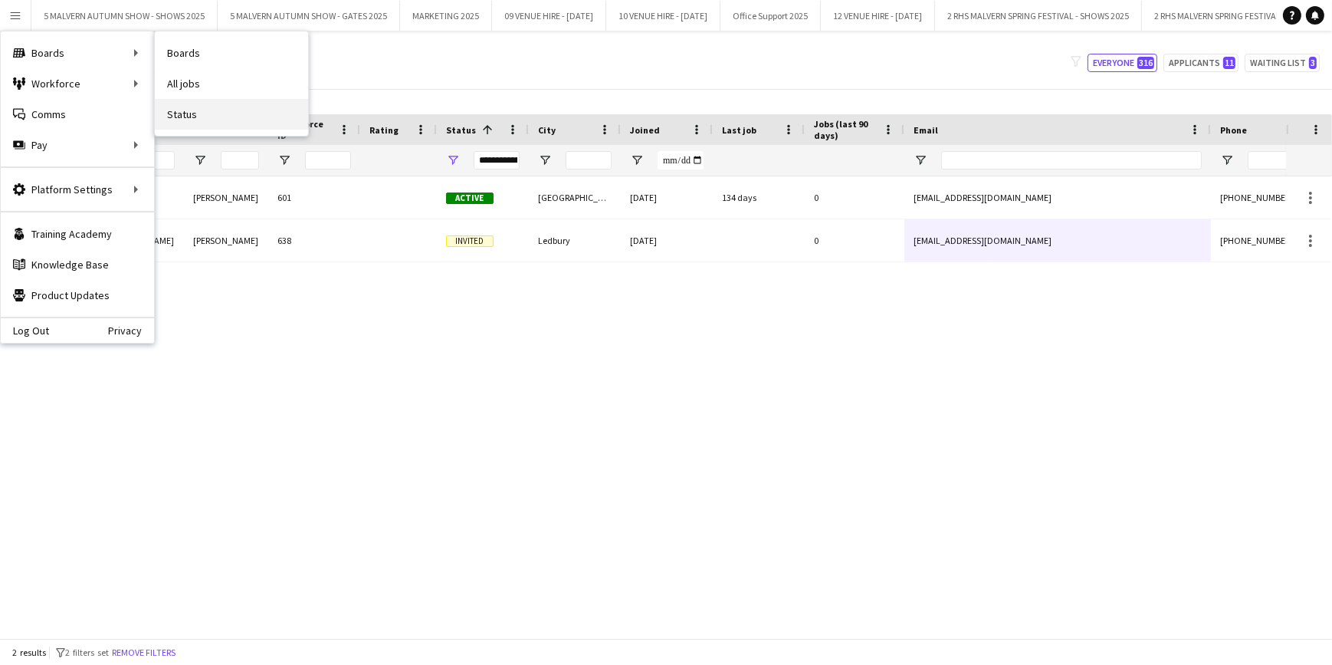
click at [228, 113] on link "Status" at bounding box center [231, 114] width 153 height 31
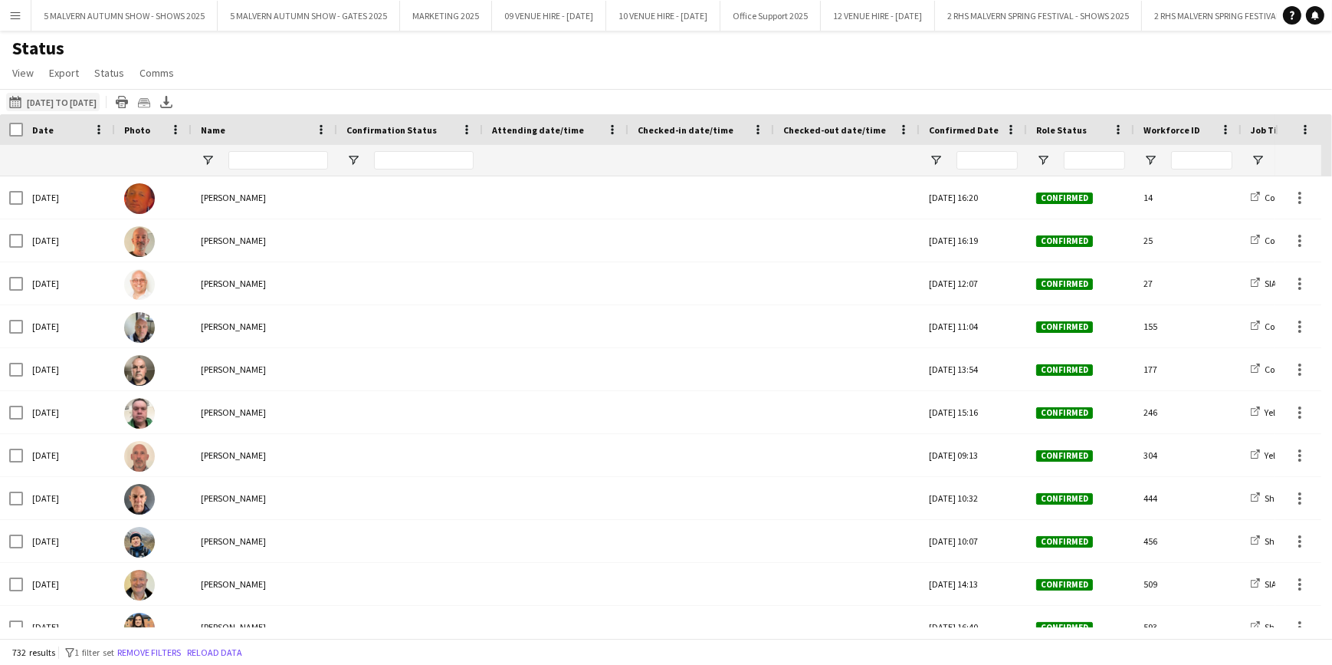
click at [15, 101] on app-icon "[DATE] to [DATE]" at bounding box center [18, 102] width 18 height 12
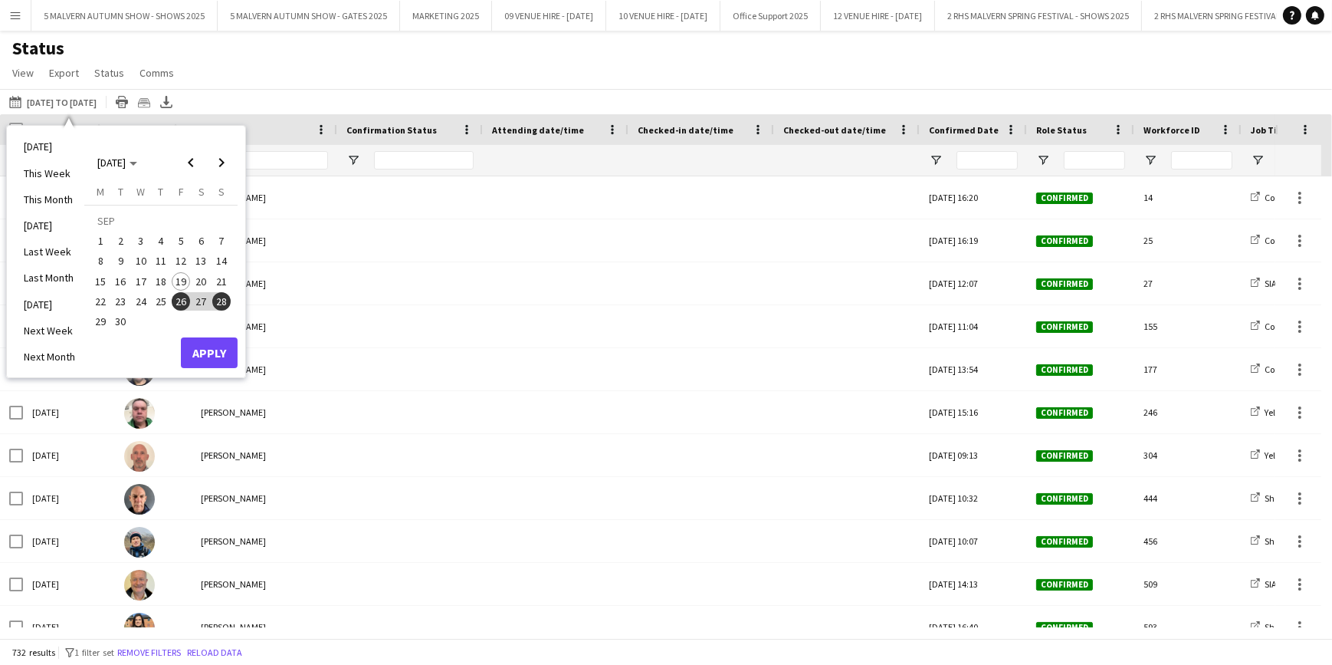
click at [161, 276] on span "18" at bounding box center [161, 281] width 18 height 18
click at [194, 345] on button "Apply" at bounding box center [209, 352] width 57 height 31
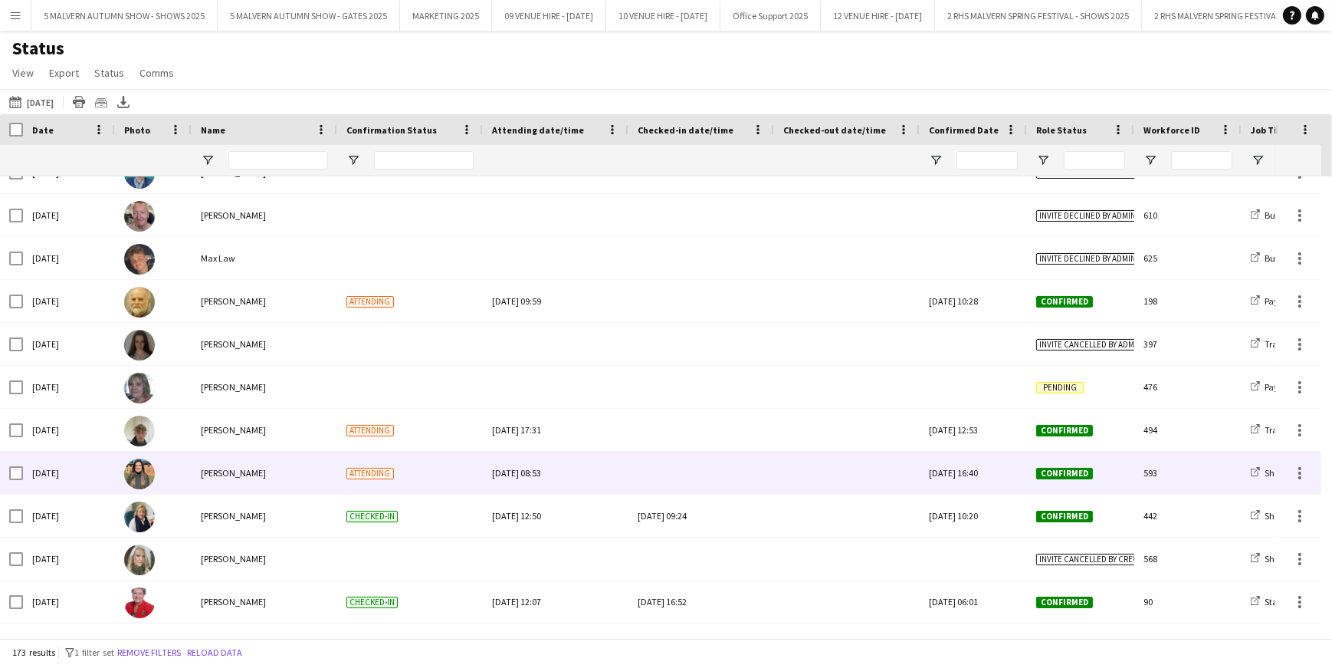
click at [646, 465] on div at bounding box center [701, 473] width 127 height 42
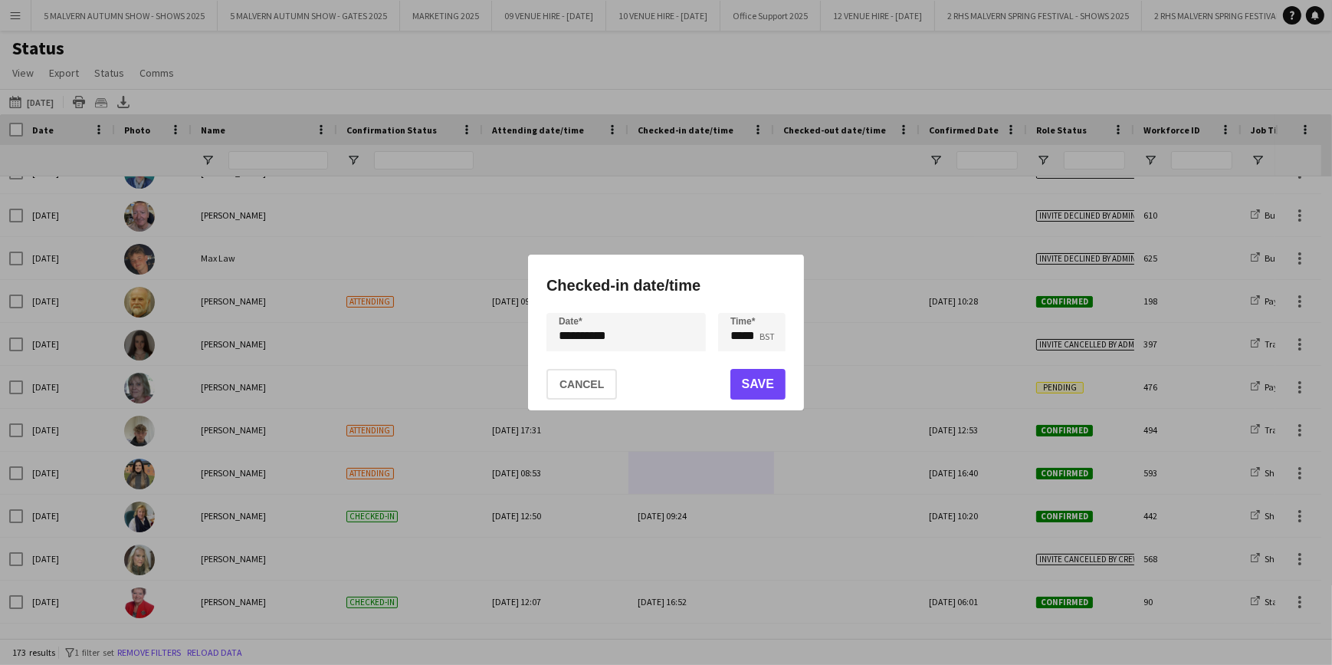
click at [419, 81] on div at bounding box center [666, 332] width 1332 height 665
click at [564, 382] on button "Cancel" at bounding box center [582, 384] width 71 height 31
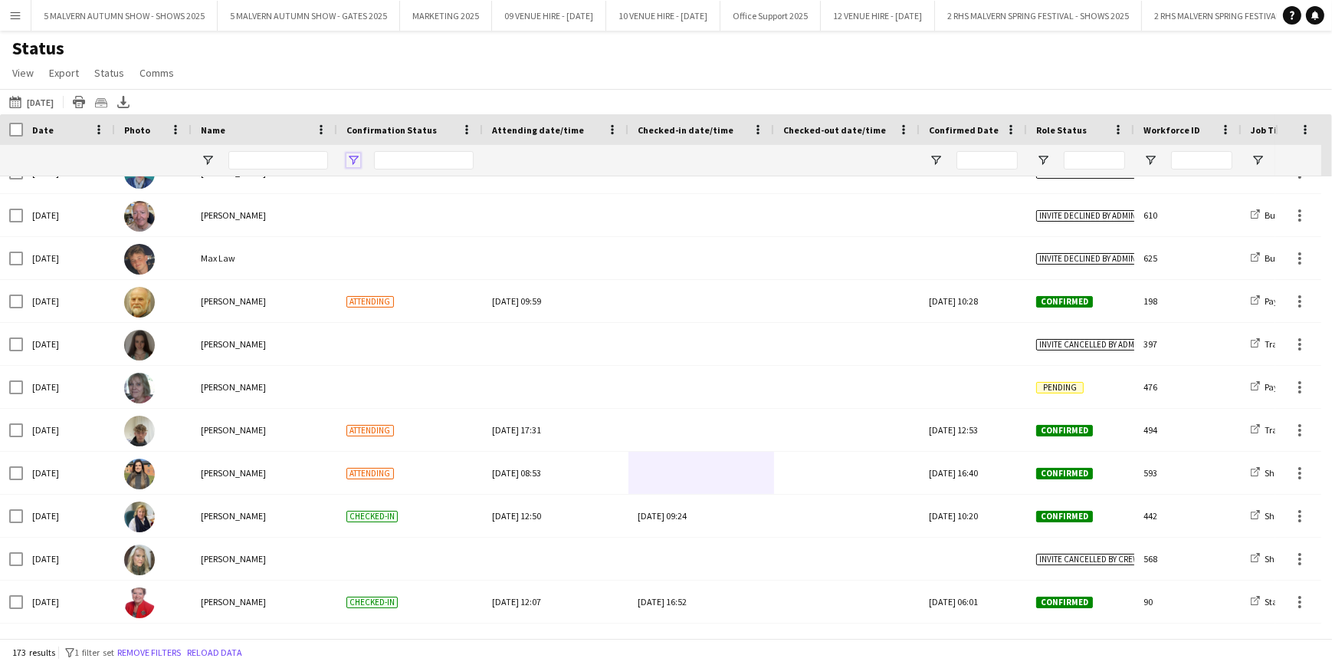
click at [356, 164] on span "Open Filter Menu" at bounding box center [354, 160] width 14 height 14
type input "***"
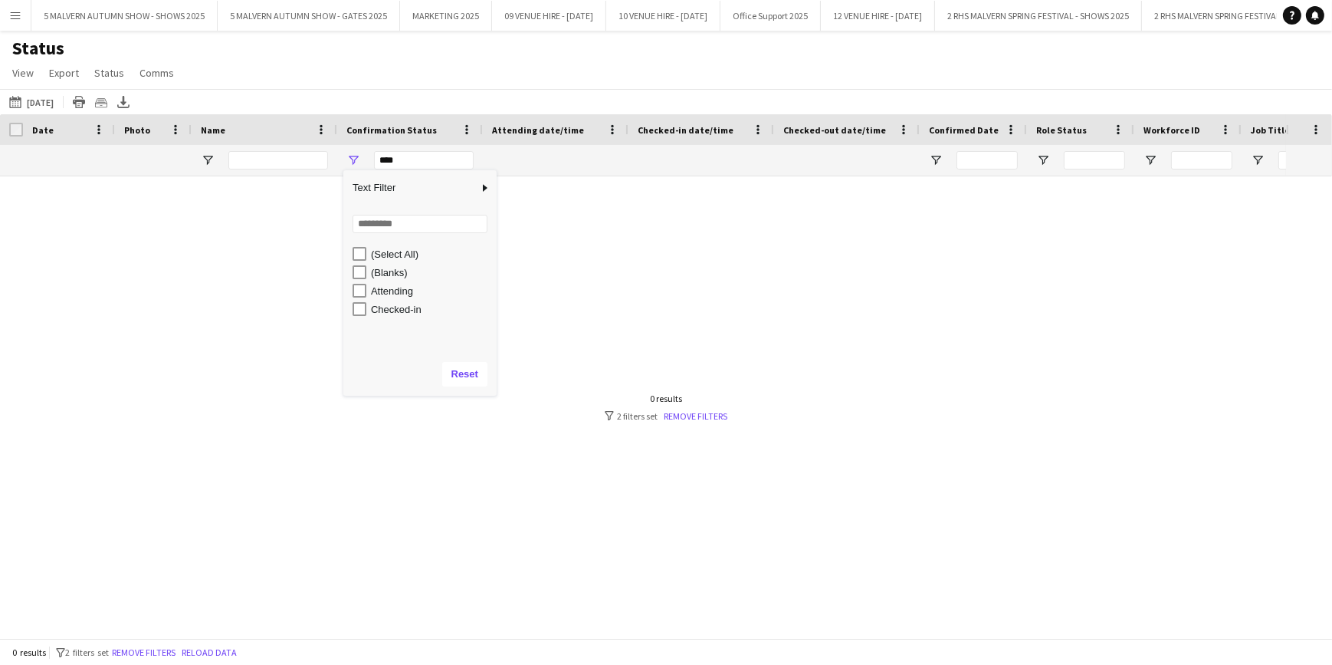
type input "**********"
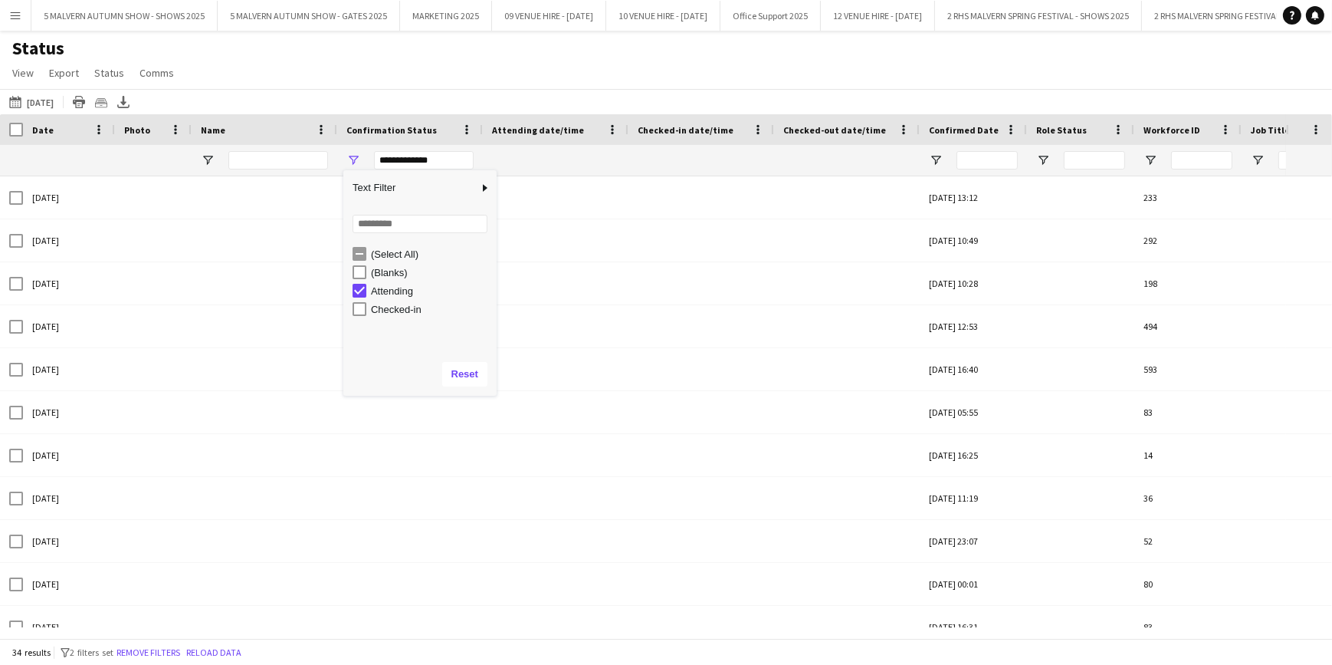
type input "**********"
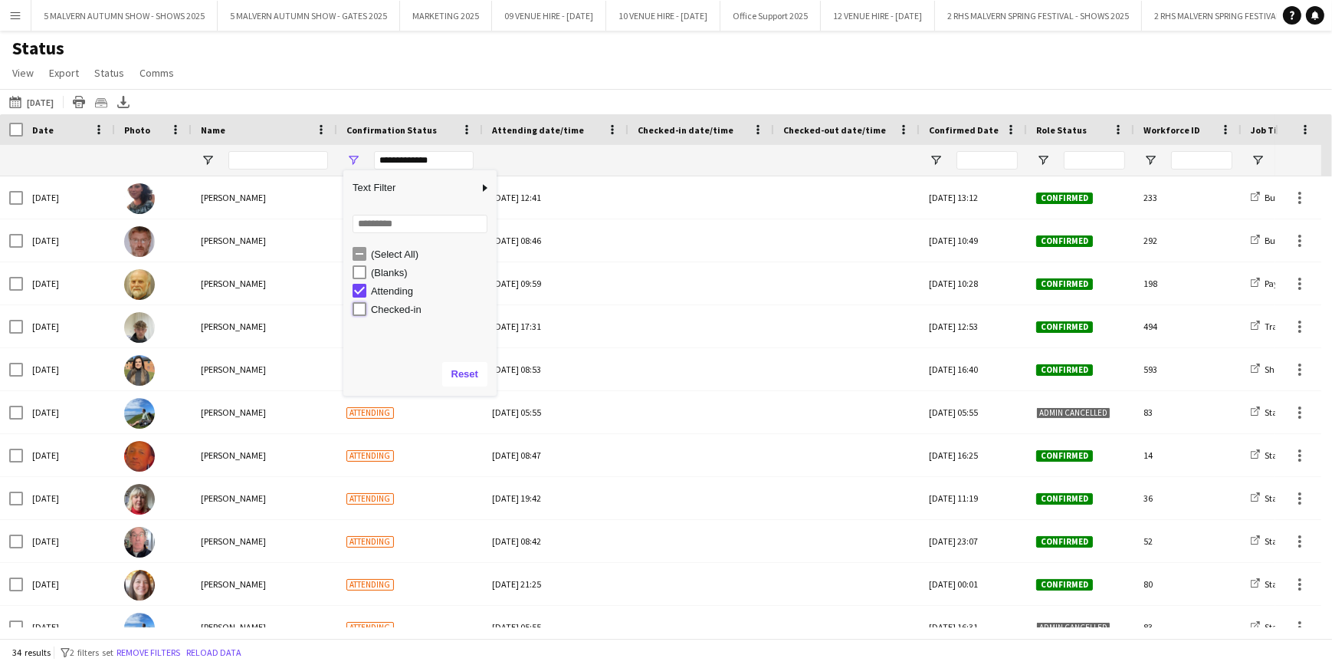
type input "**********"
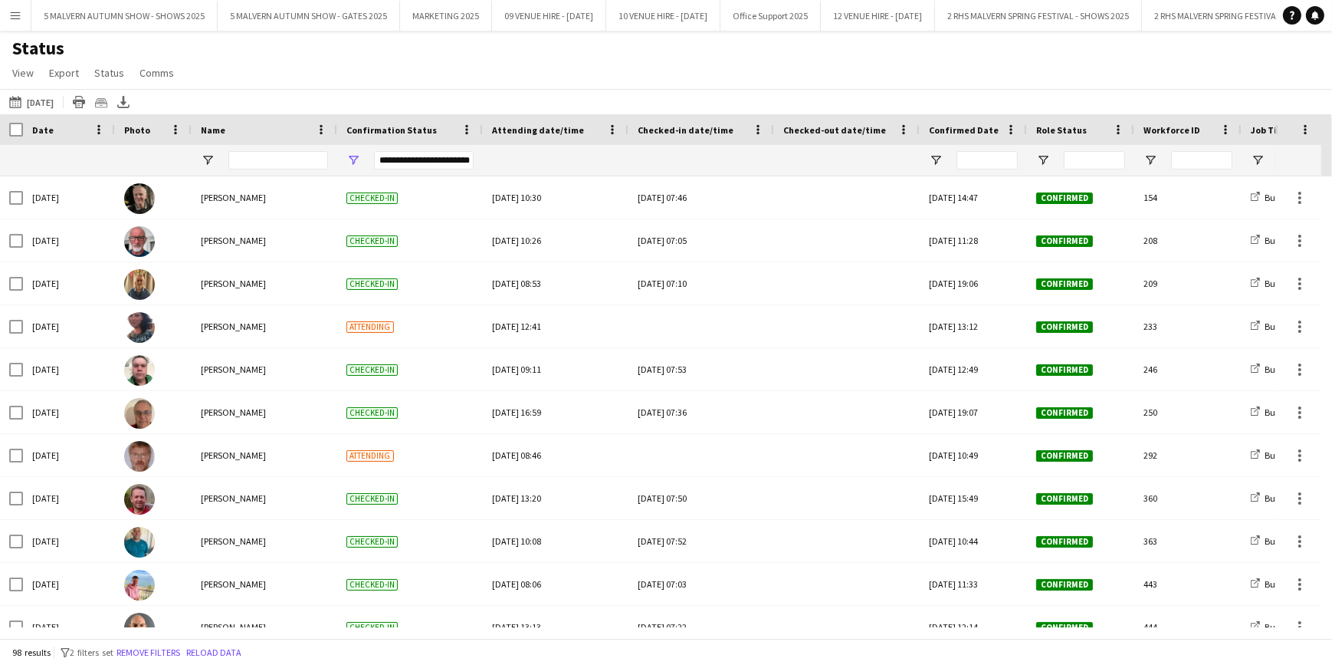
click at [557, 76] on div "Status View Views Default view MAS name tags New view Update view Delete view E…" at bounding box center [666, 63] width 1332 height 52
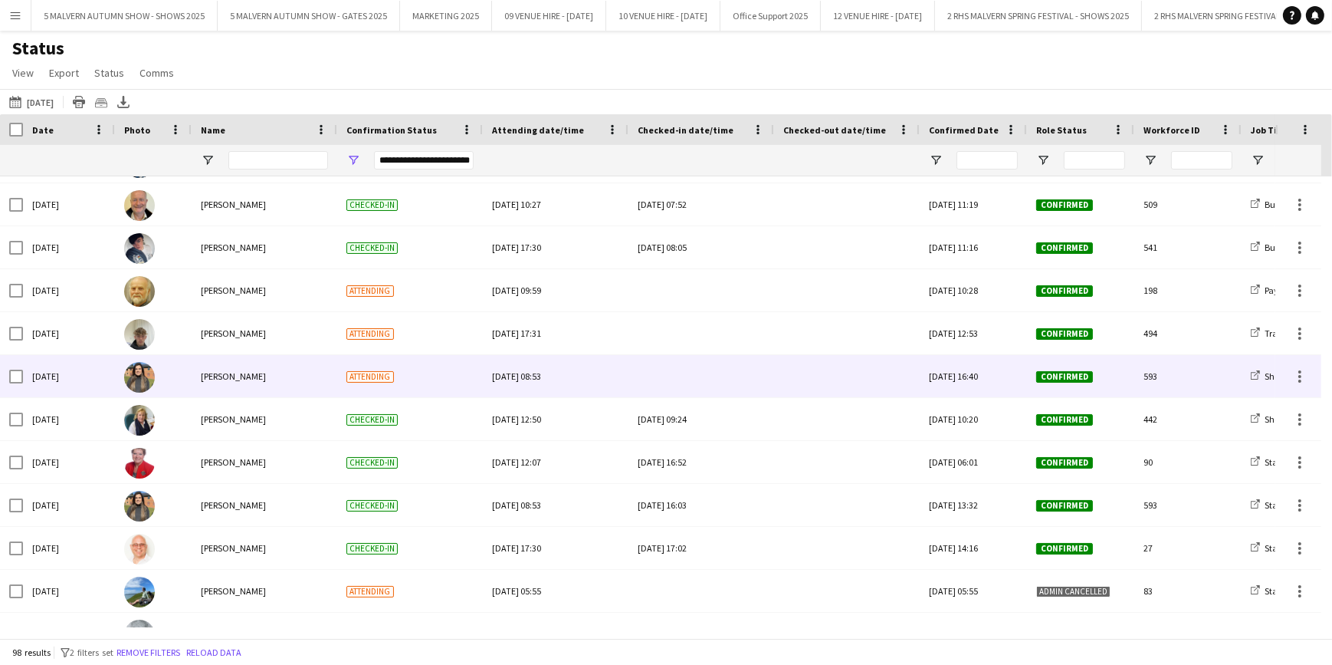
scroll to position [557, 0]
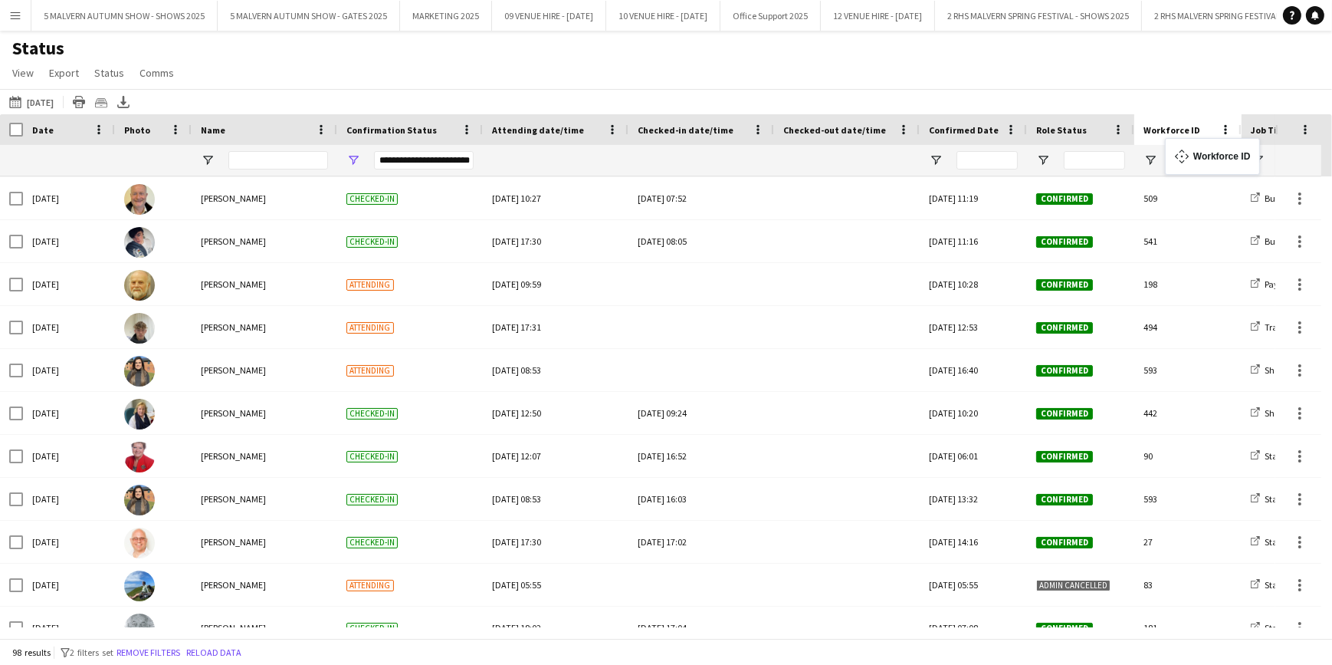
drag, startPoint x: 1160, startPoint y: 140, endPoint x: 1173, endPoint y: 147, distance: 15.1
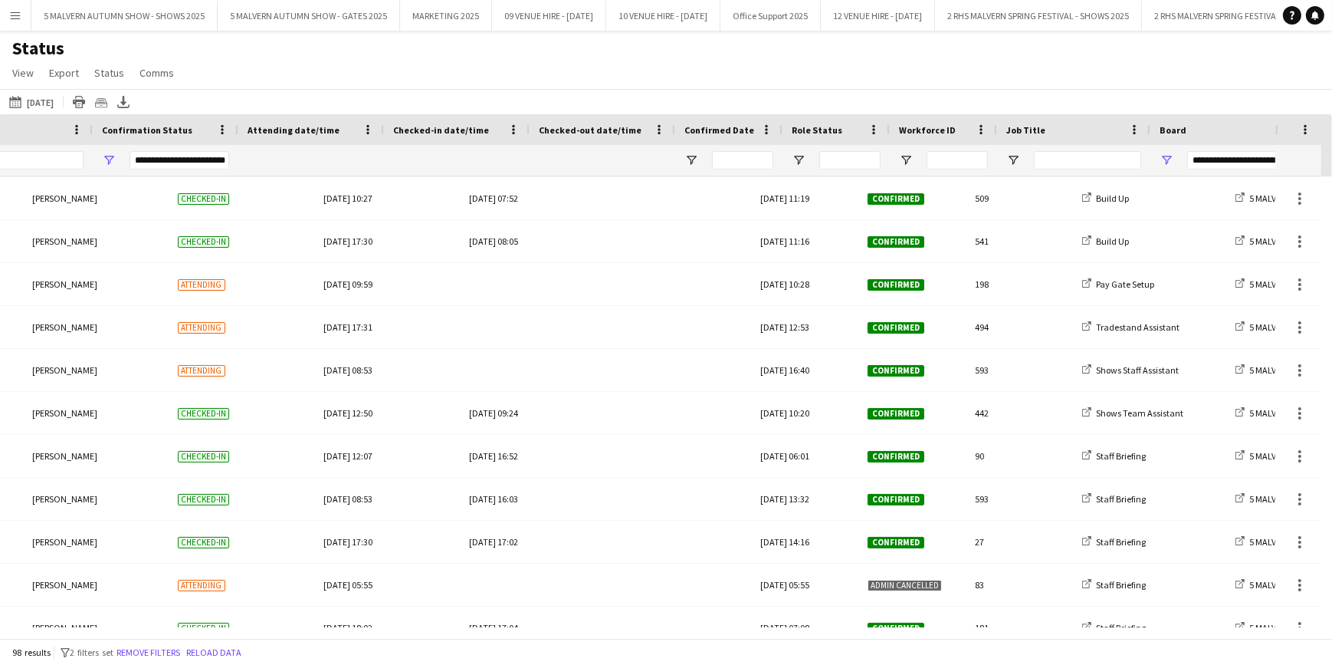
scroll to position [0, 245]
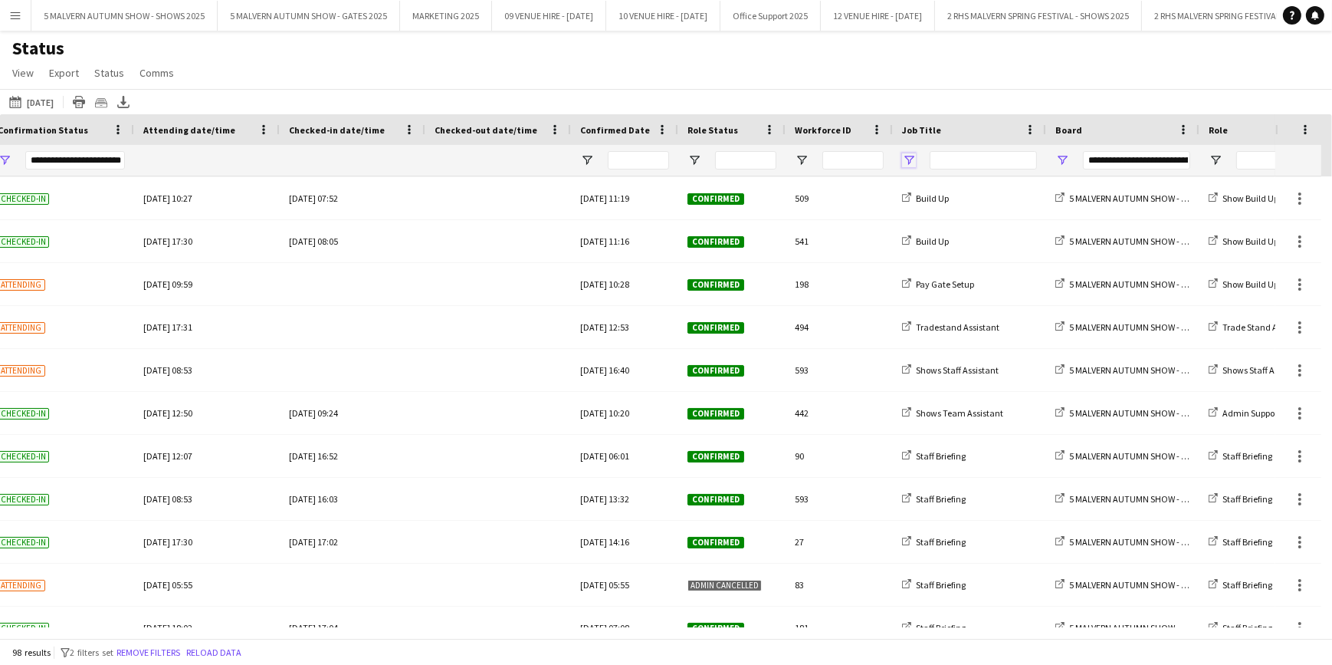
click at [906, 161] on span "Open Filter Menu" at bounding box center [909, 160] width 14 height 14
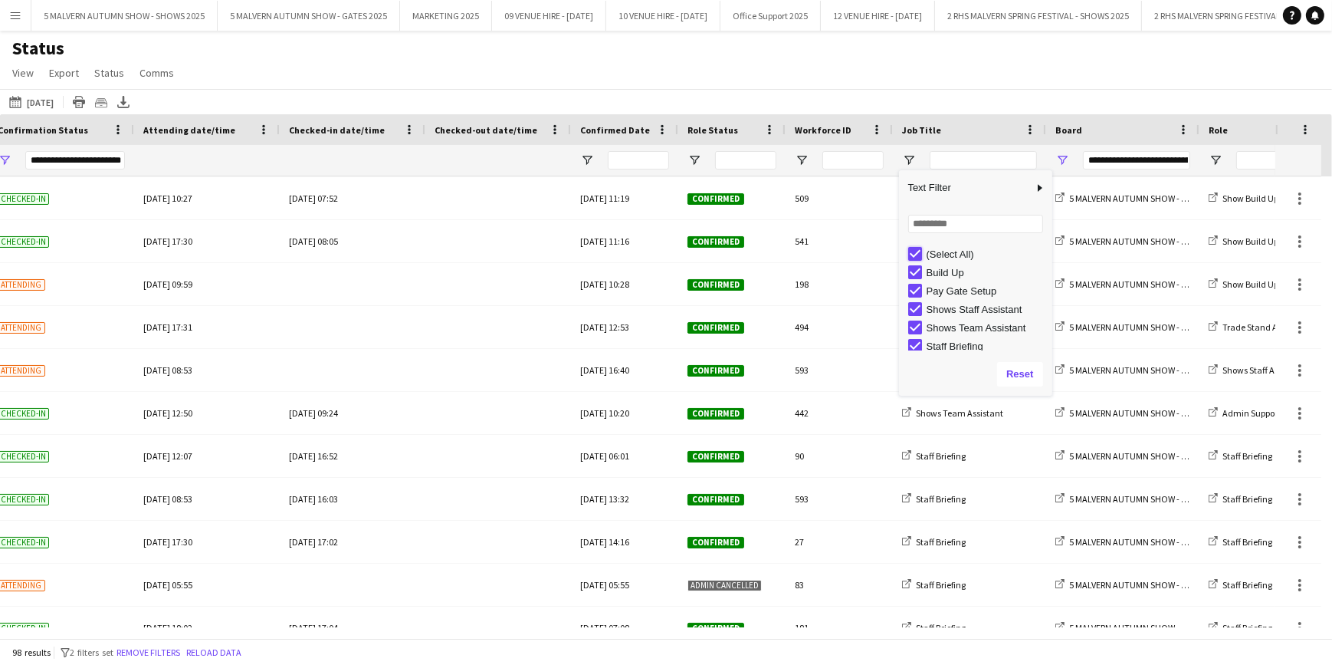
type input "***"
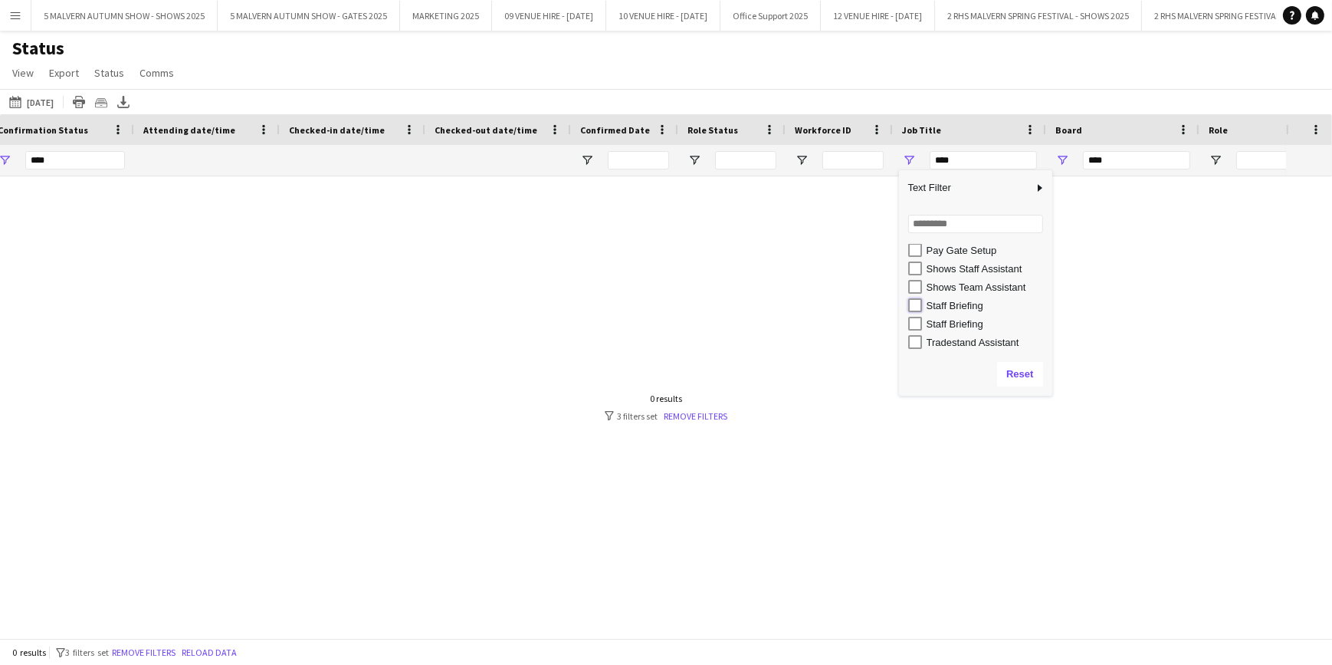
type input "**********"
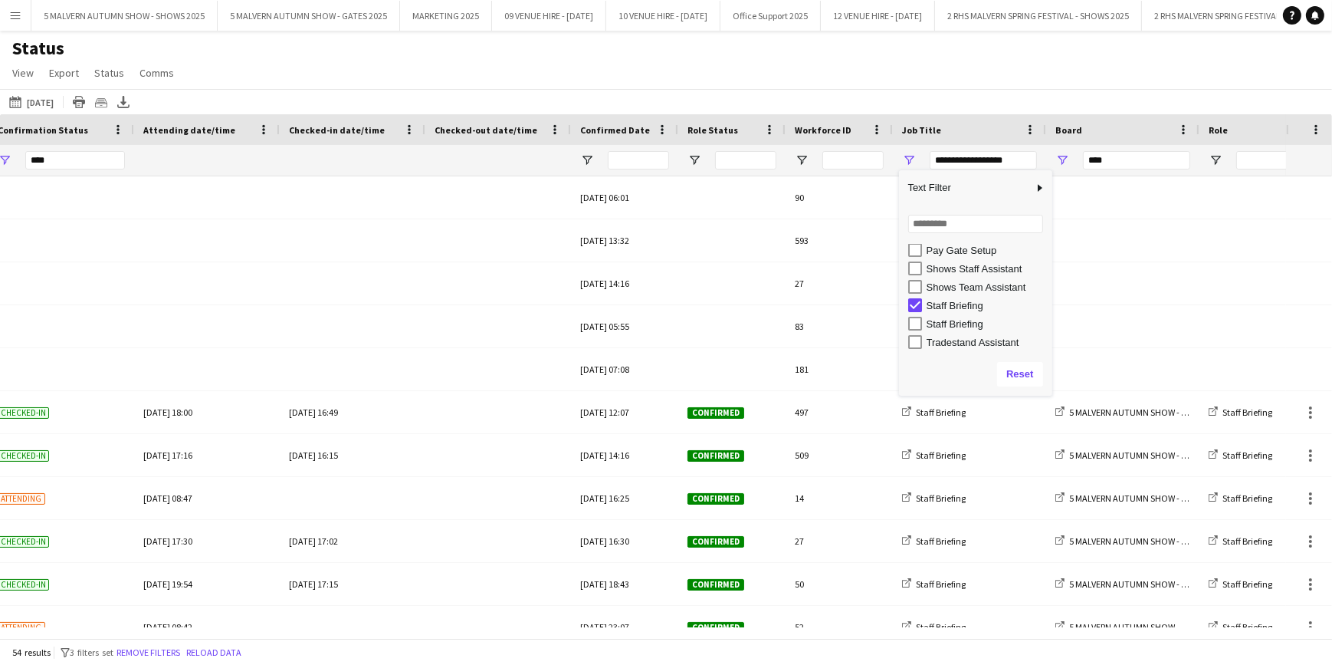
type input "**********"
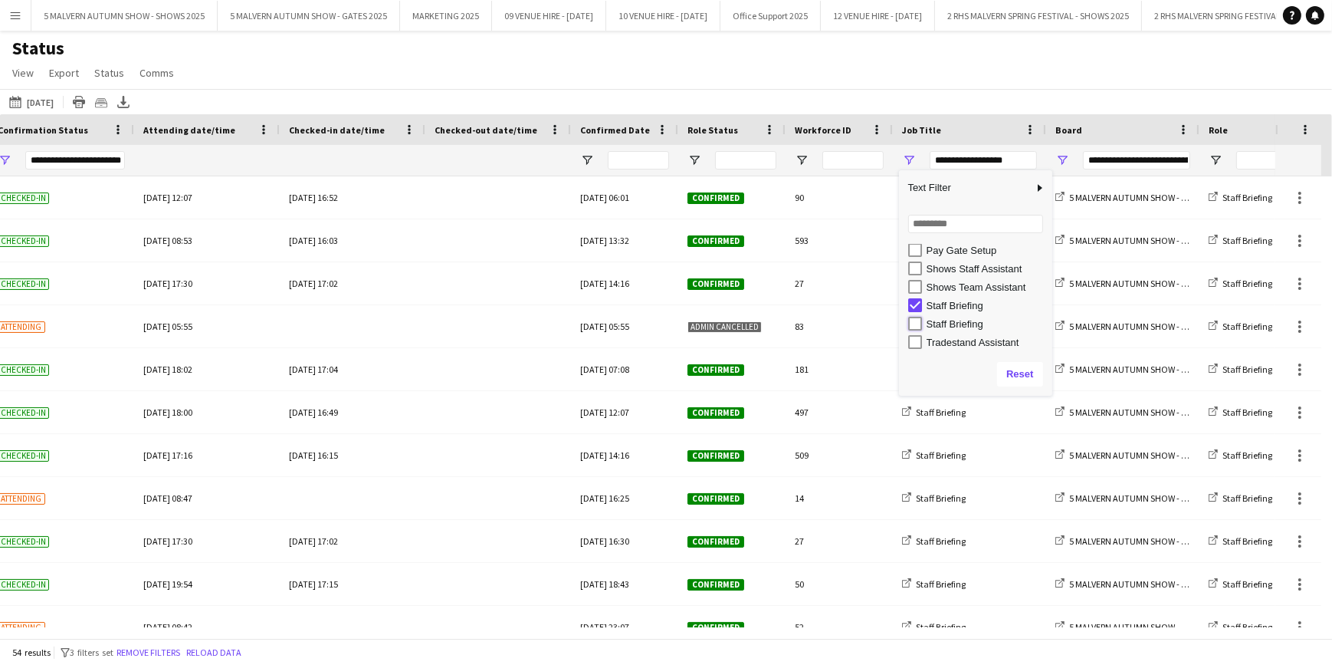
type input "**********"
click at [759, 62] on div "Status View Views Default view MAS name tags New view Update view Delete view E…" at bounding box center [666, 63] width 1332 height 52
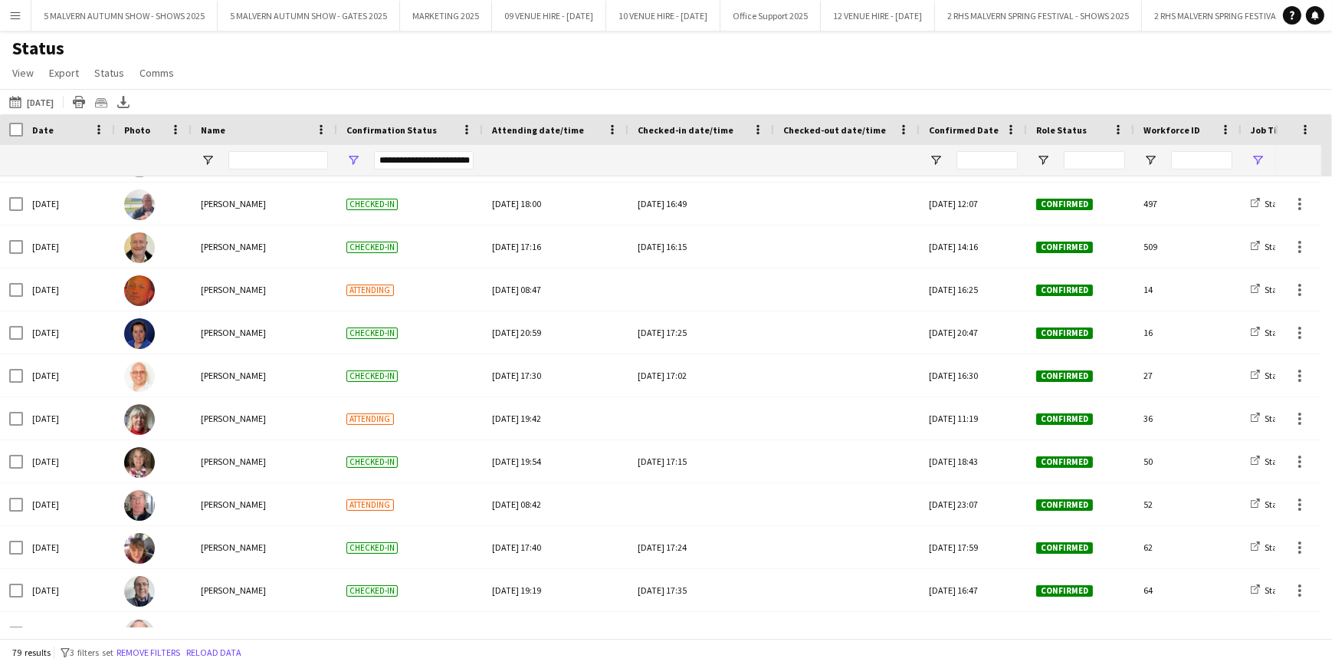
click at [1, 12] on button "Menu" at bounding box center [15, 15] width 31 height 31
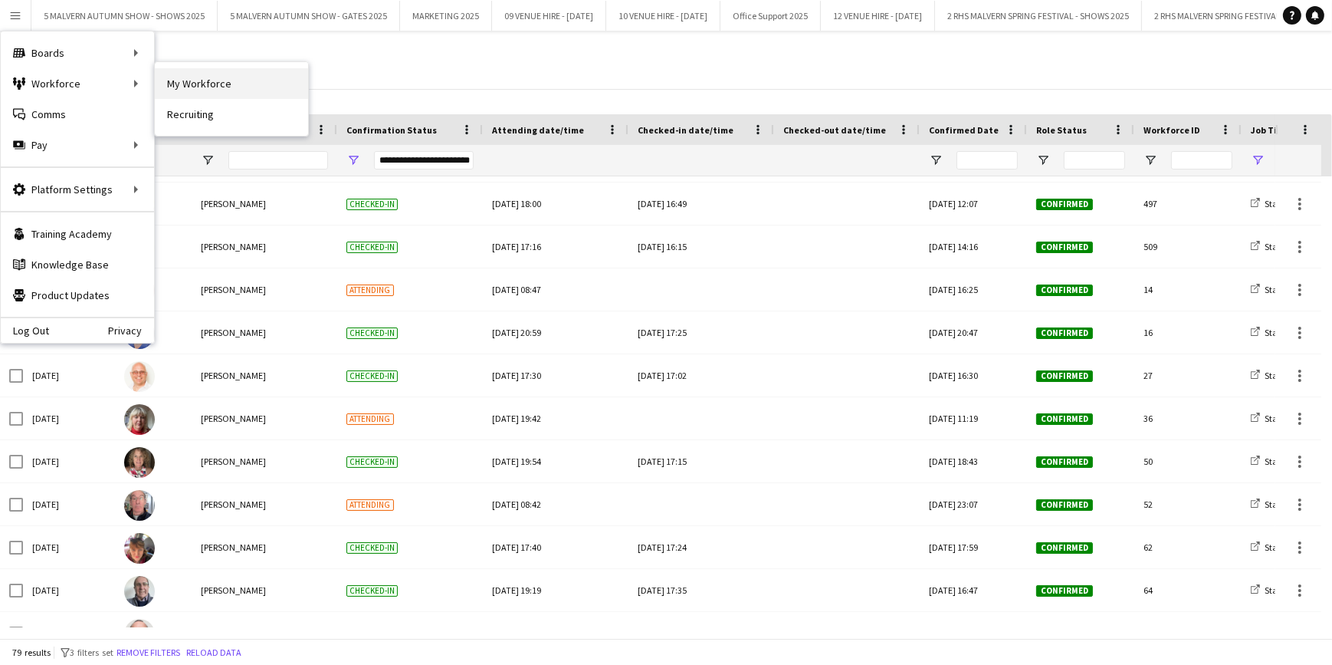
click at [232, 80] on link "My Workforce" at bounding box center [231, 83] width 153 height 31
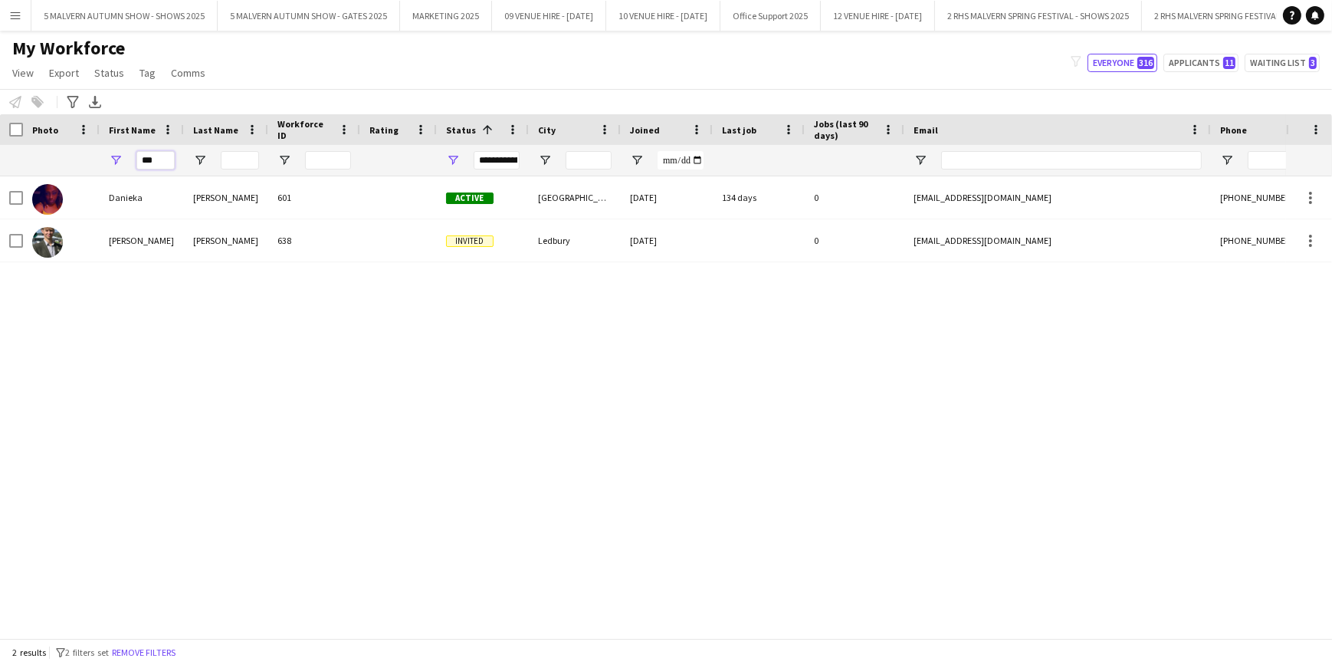
click at [159, 165] on input "***" at bounding box center [155, 160] width 38 height 18
click at [161, 160] on input "***" at bounding box center [155, 160] width 38 height 18
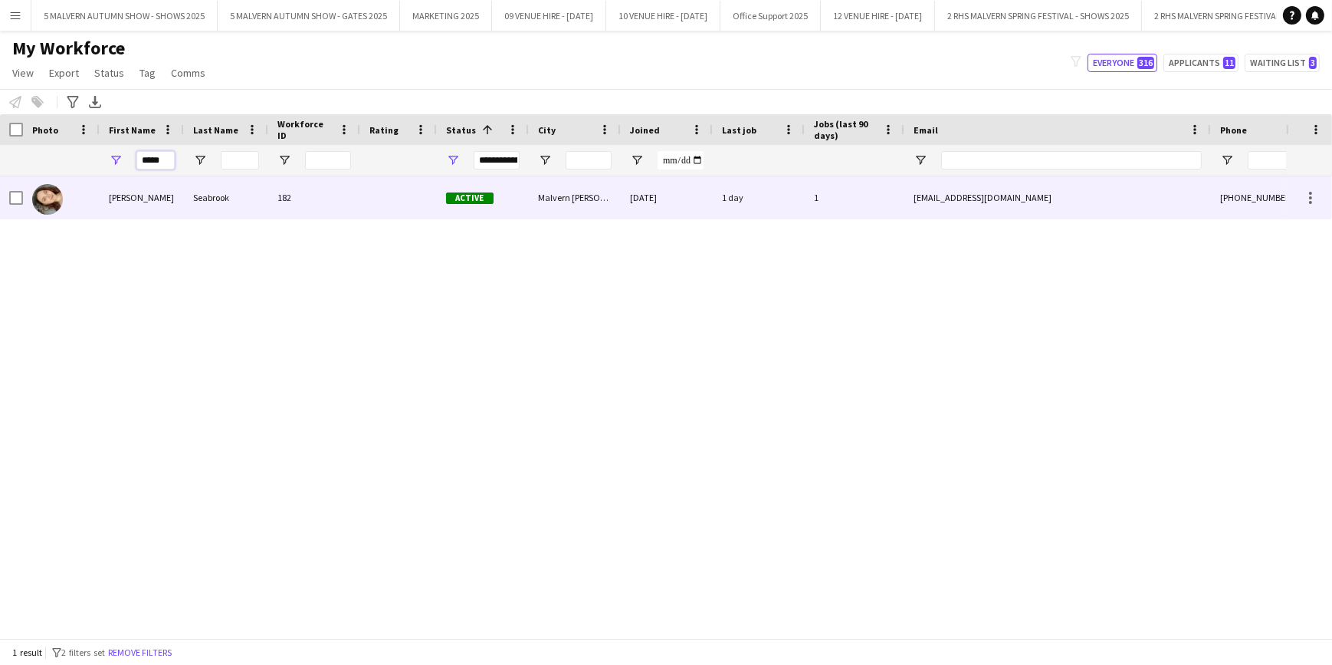
type input "*****"
click at [190, 200] on div "Seabrook" at bounding box center [226, 197] width 84 height 42
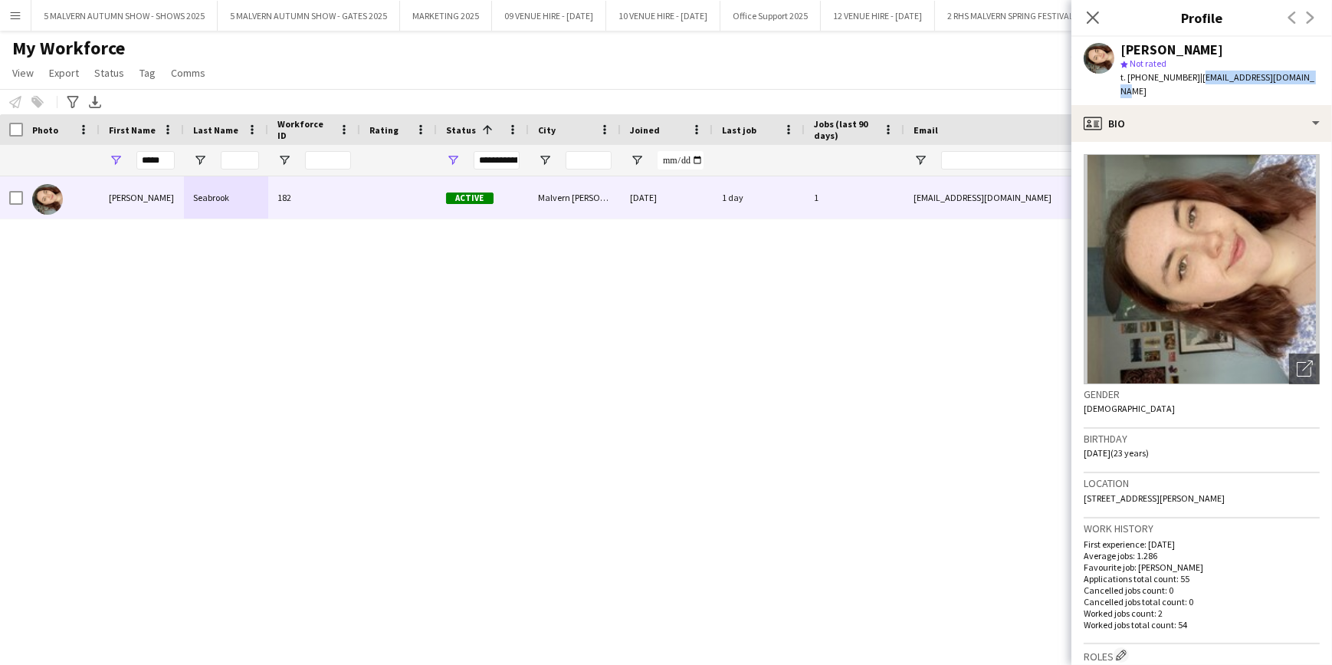
drag, startPoint x: 1310, startPoint y: 77, endPoint x: 1194, endPoint y: 76, distance: 116.5
click at [1194, 76] on app-profile-header "[PERSON_NAME] star Not rated t. [PHONE_NUMBER] | [EMAIL_ADDRESS][DOMAIN_NAME]" at bounding box center [1202, 71] width 261 height 68
copy span "[EMAIL_ADDRESS][DOMAIN_NAME]"
click at [263, 14] on button "5 MALVERN AUTUMN SHOW - GATES 2025 Close" at bounding box center [309, 16] width 182 height 30
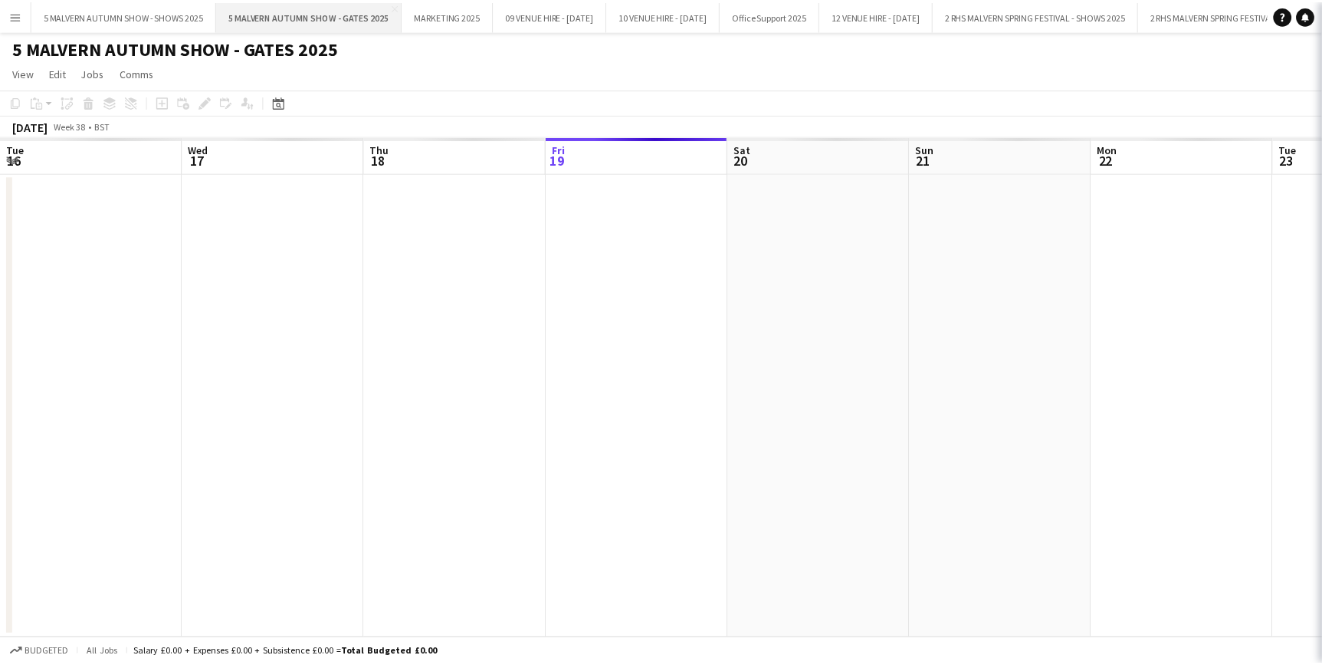
scroll to position [0, 366]
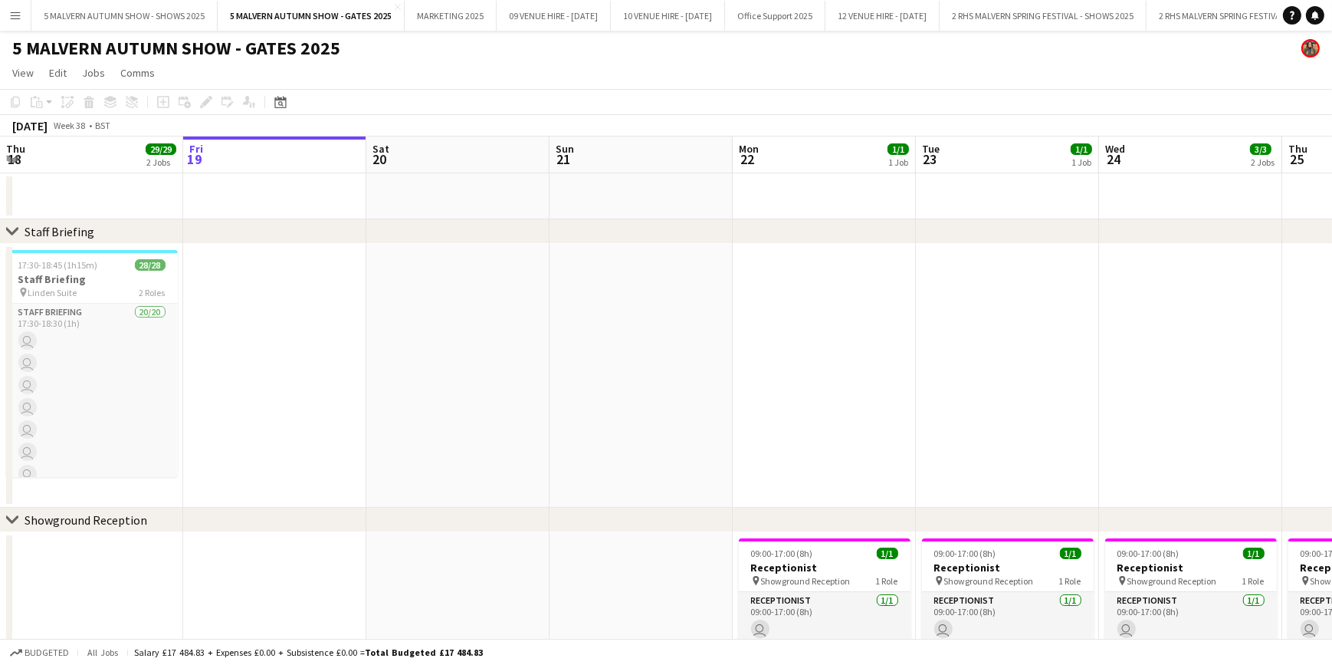
drag, startPoint x: 743, startPoint y: 163, endPoint x: 338, endPoint y: 149, distance: 405.0
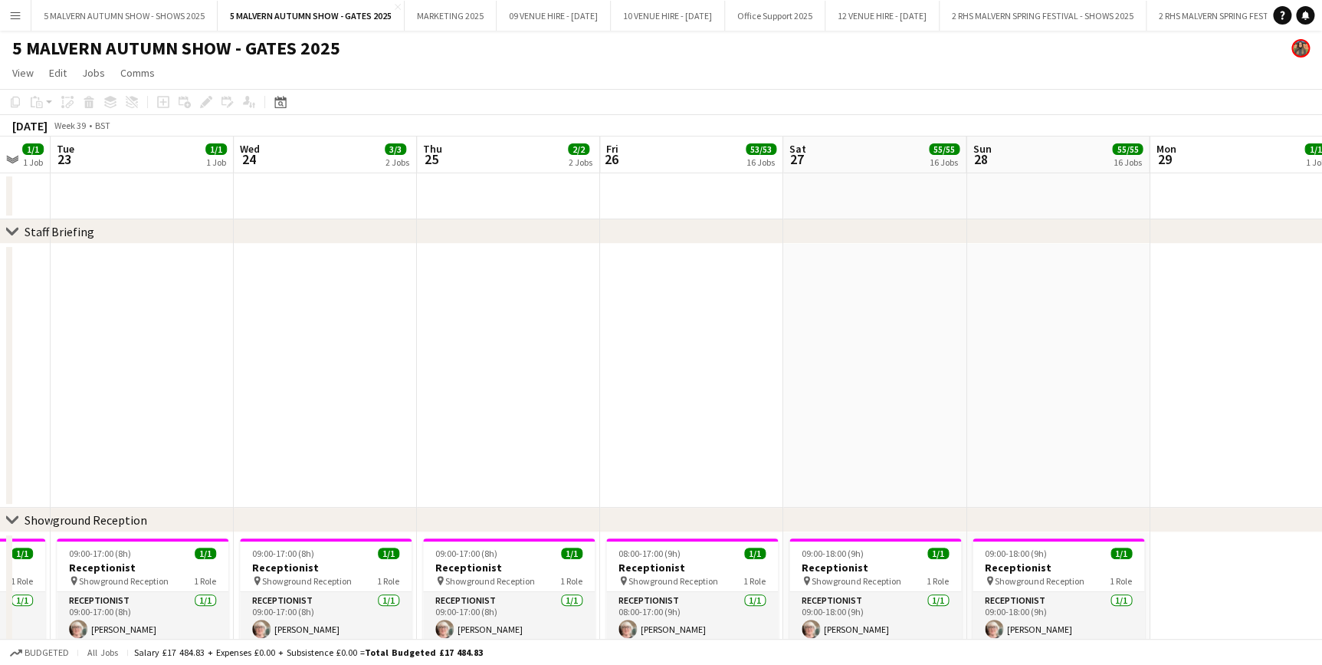
scroll to position [0, 525]
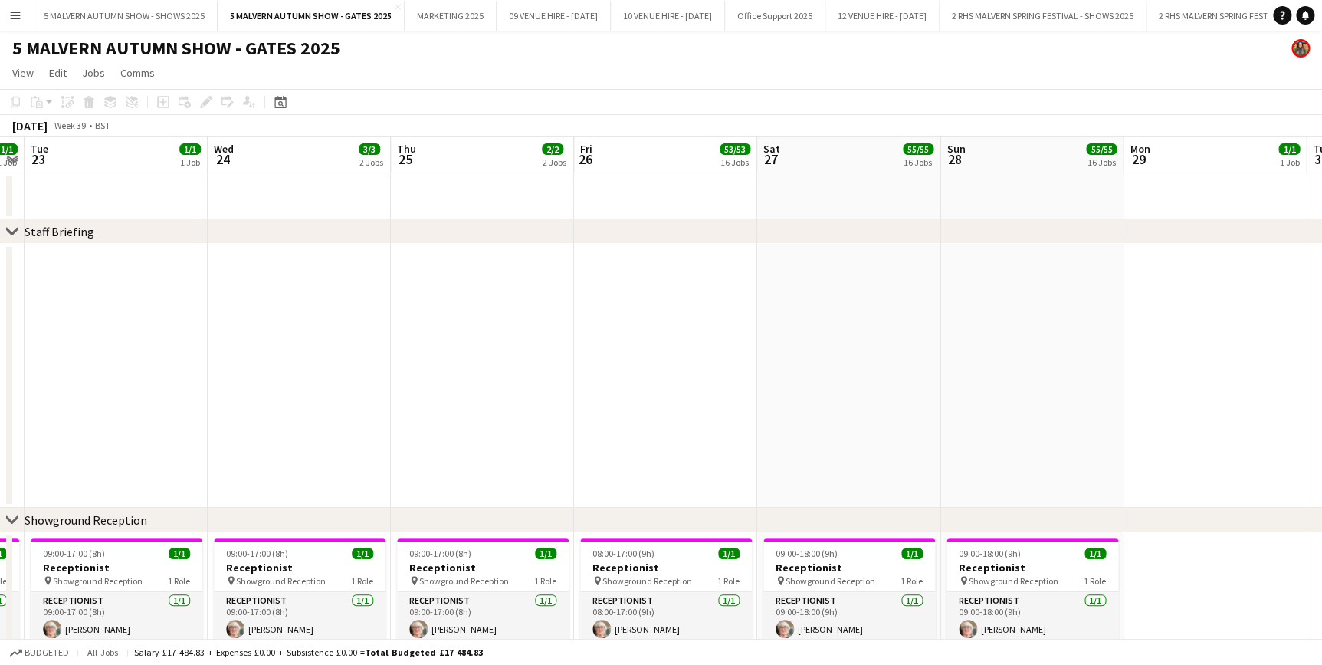
drag, startPoint x: 821, startPoint y: 157, endPoint x: 478, endPoint y: 175, distance: 343.9
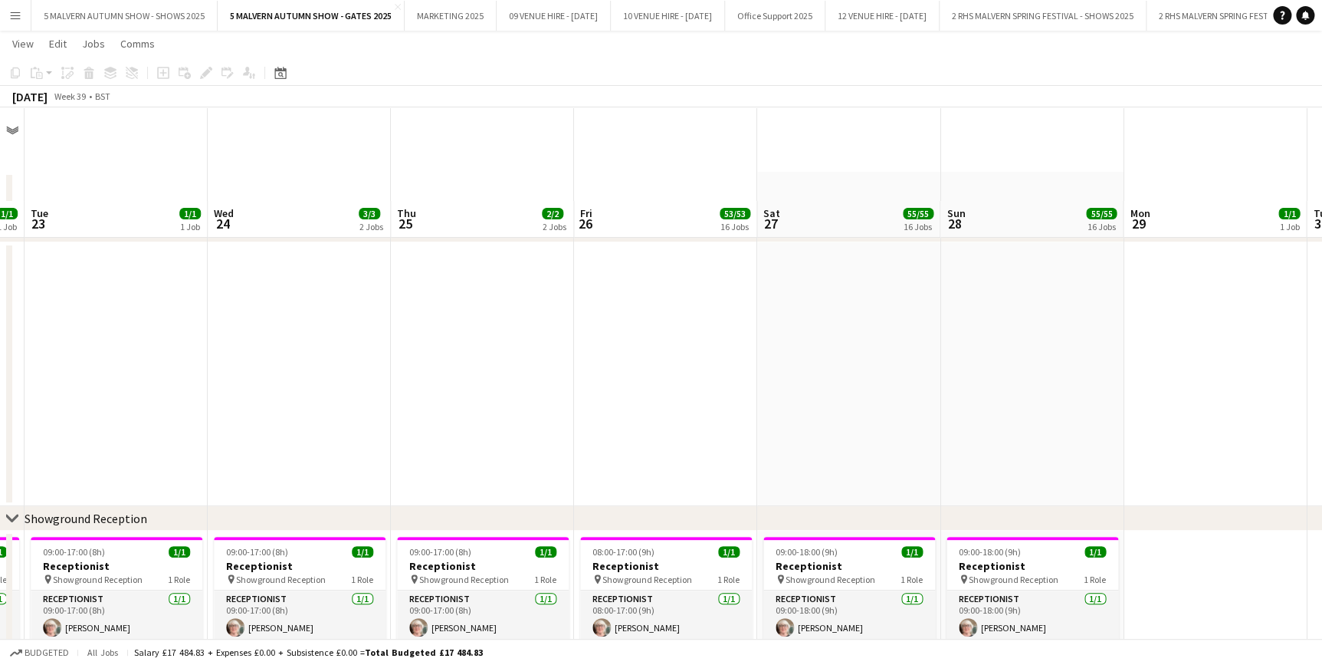
scroll to position [278, 0]
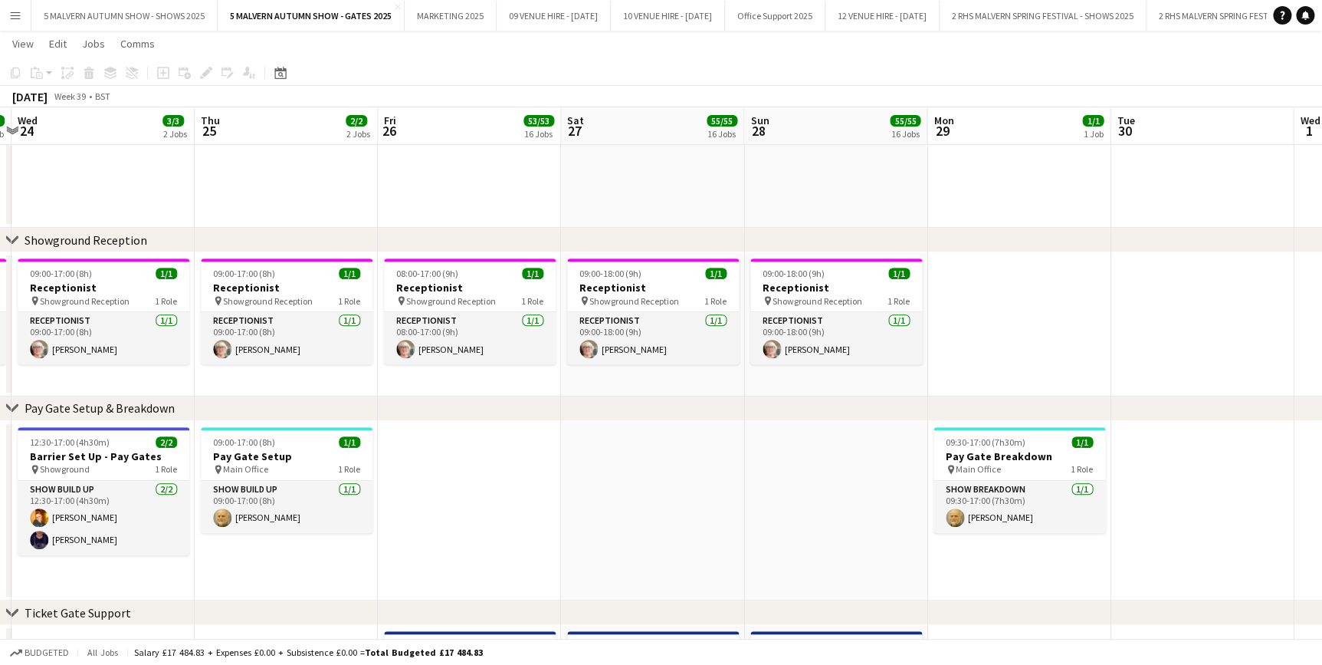
drag, startPoint x: 777, startPoint y: 133, endPoint x: 577, endPoint y: 133, distance: 200.1
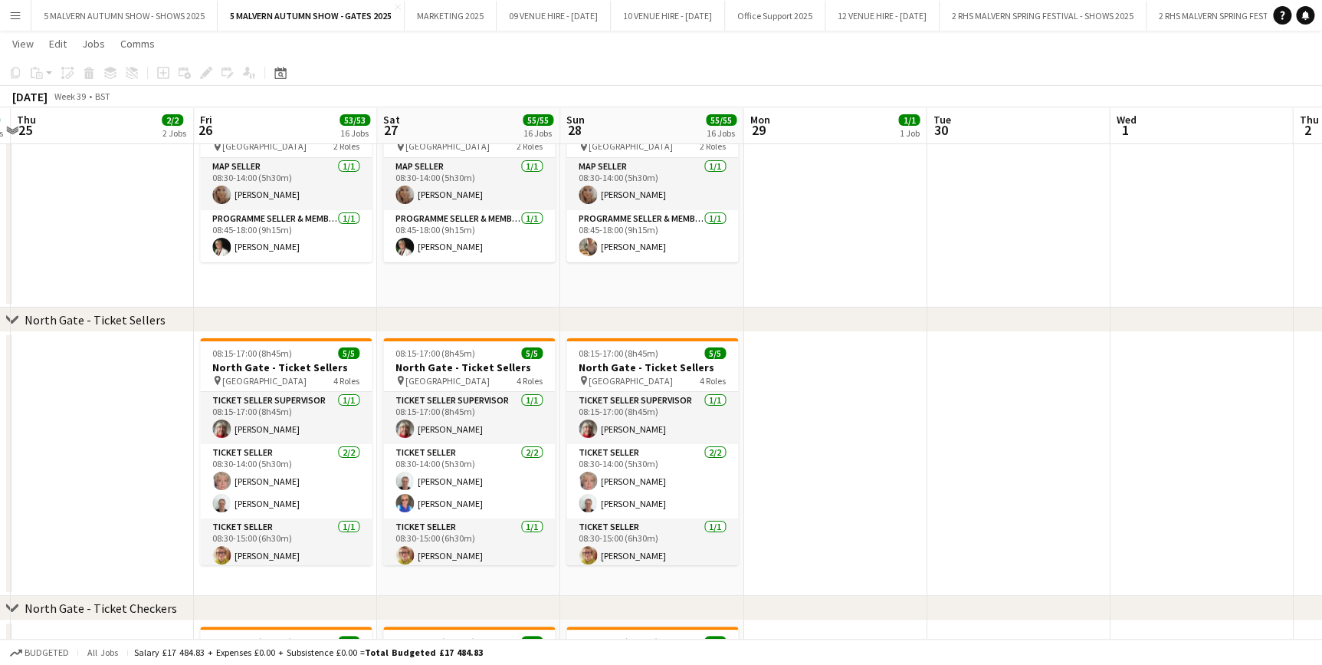
scroll to position [0, 701]
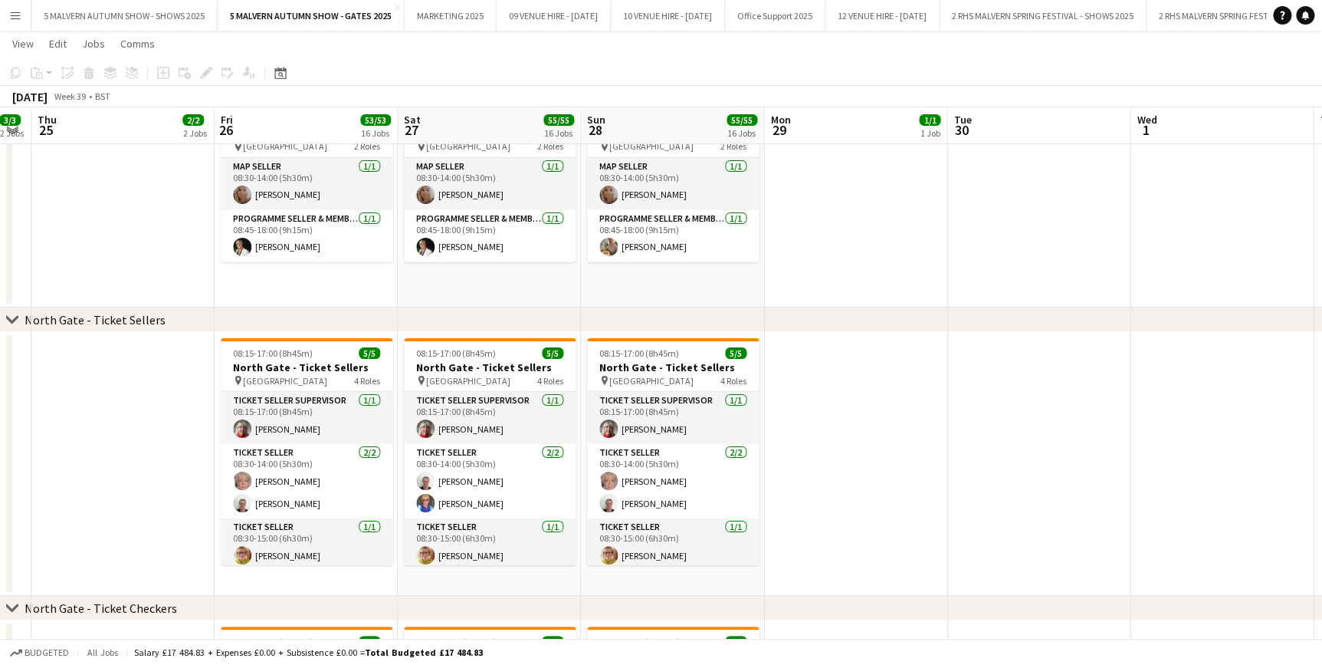
drag, startPoint x: 439, startPoint y: 130, endPoint x: 714, endPoint y: 105, distance: 276.4
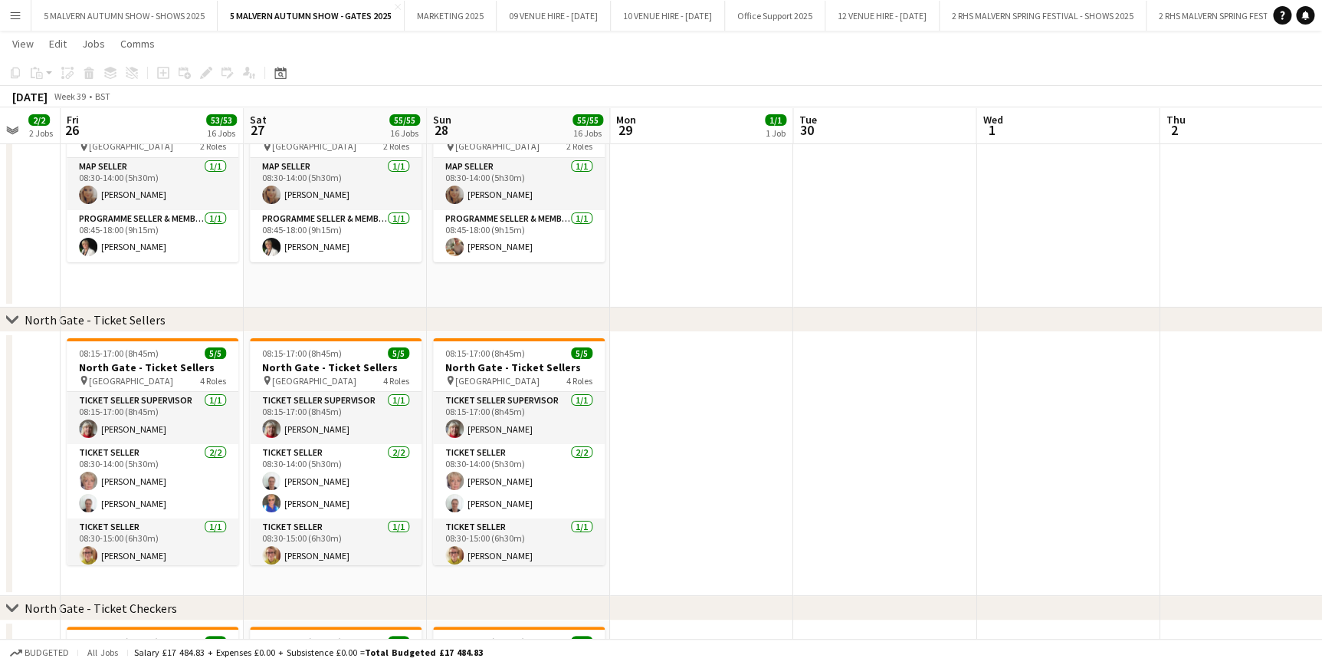
scroll to position [0, 347]
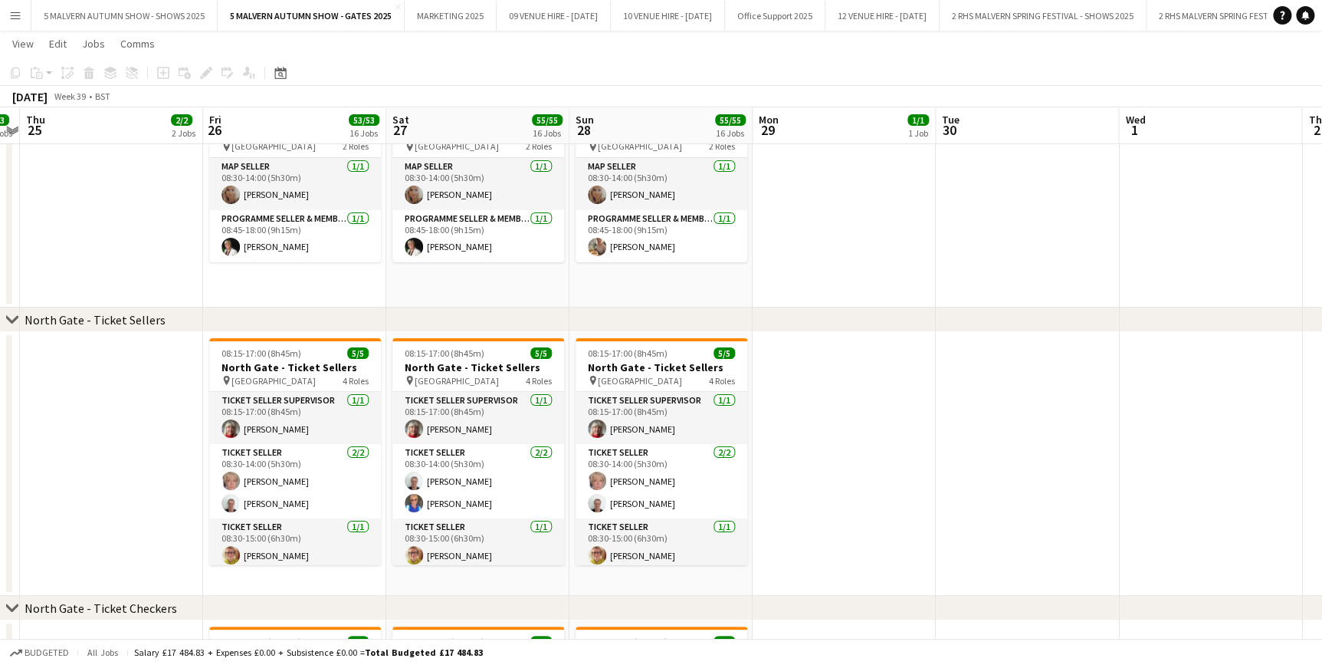
drag, startPoint x: 557, startPoint y: 166, endPoint x: 268, endPoint y: 149, distance: 290.3
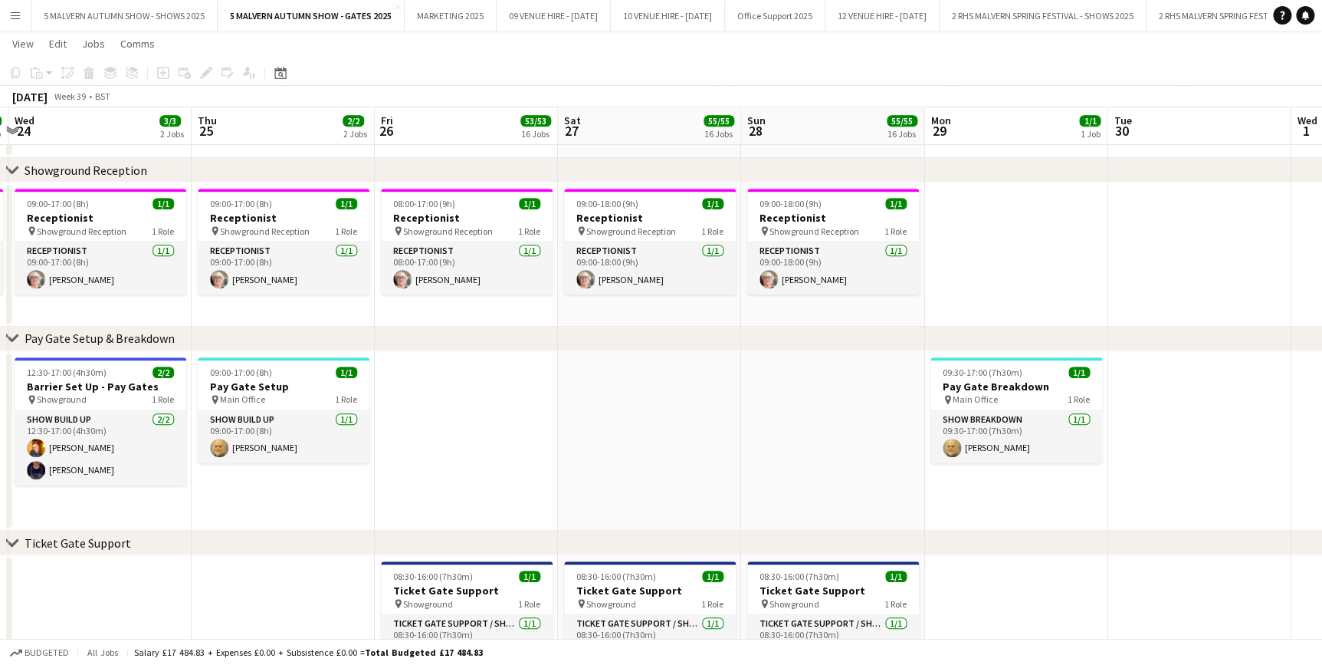
scroll to position [0, 574]
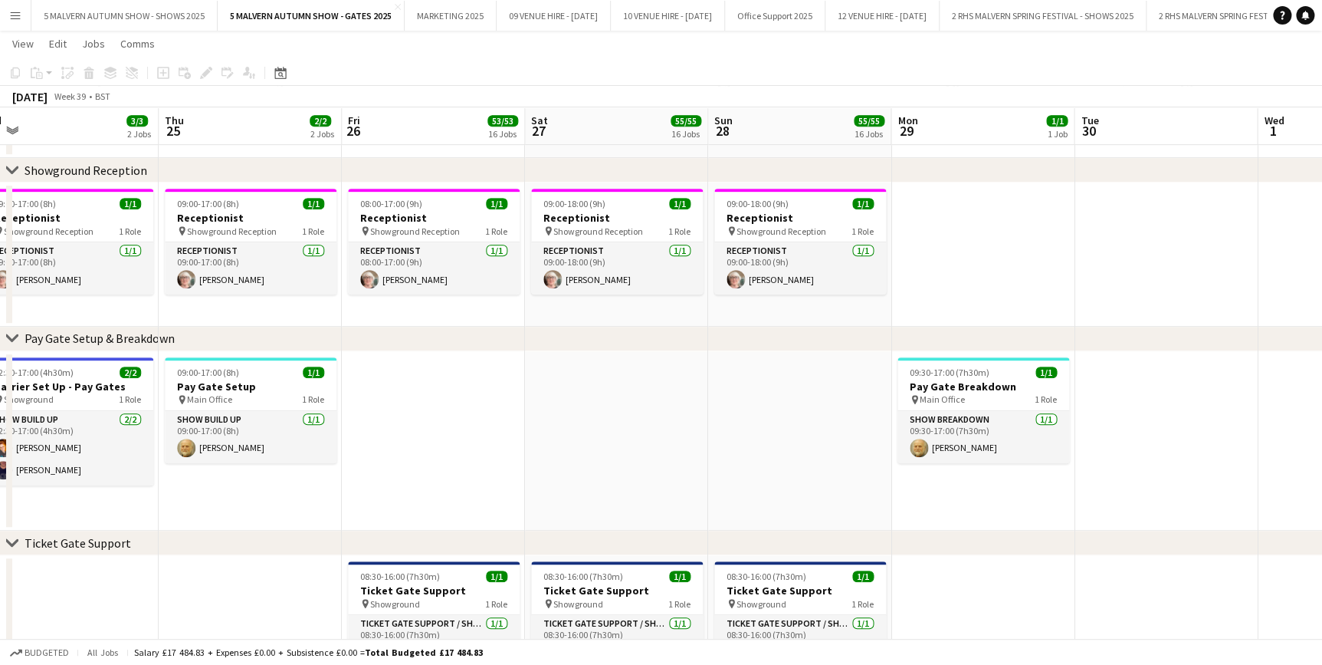
drag, startPoint x: 645, startPoint y: 195, endPoint x: 223, endPoint y: 261, distance: 426.7
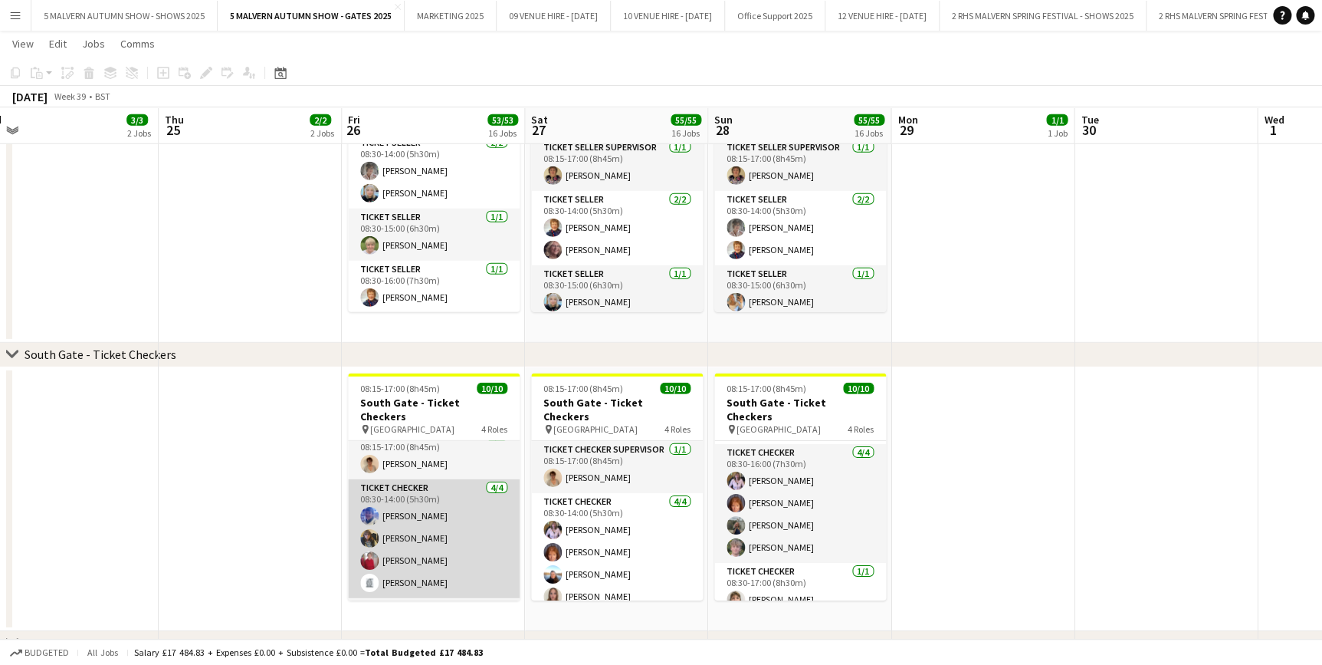
scroll to position [0, 0]
